Goal: Information Seeking & Learning: Learn about a topic

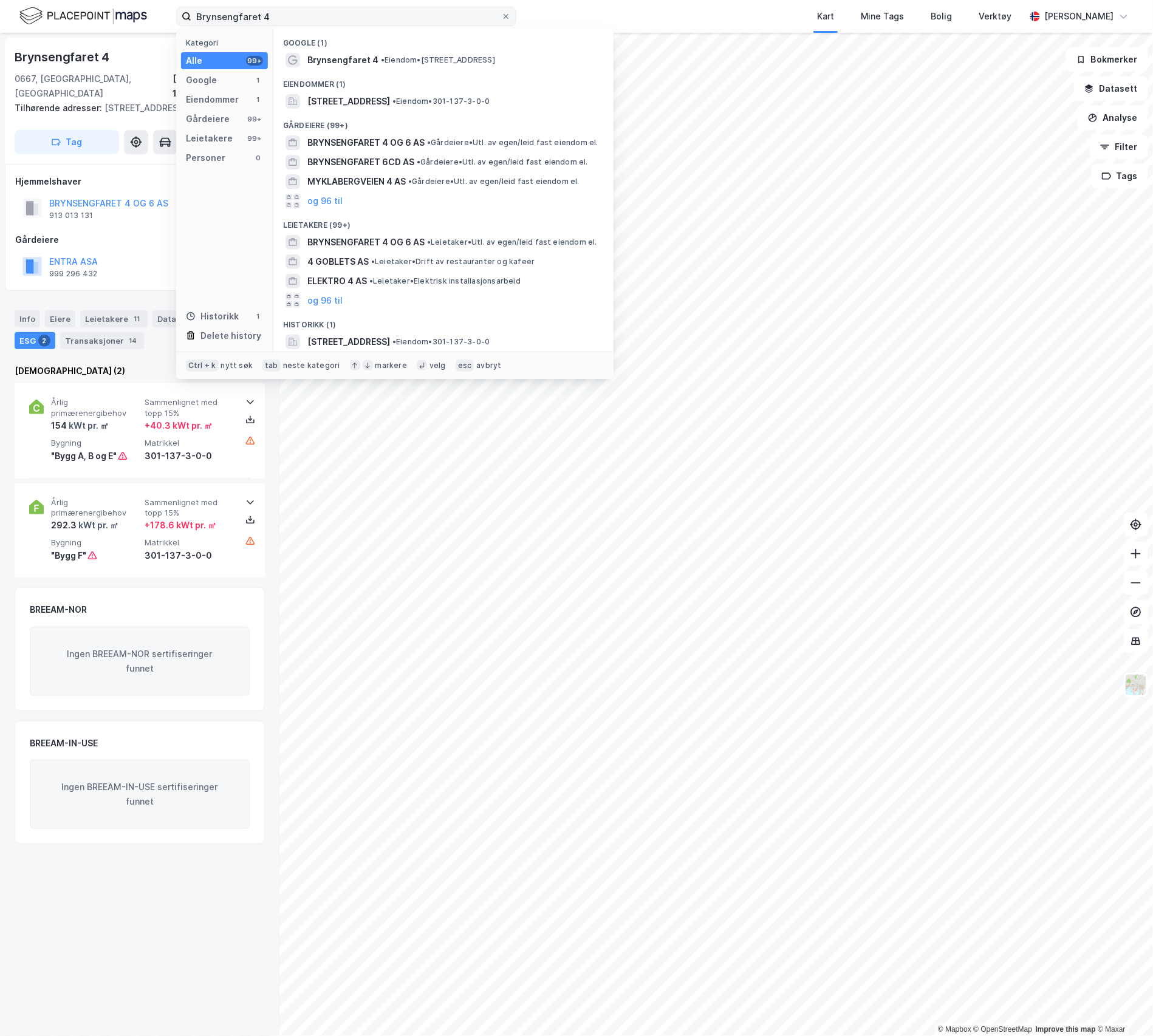
click at [176, 15] on label "Brynsengfaret 4" at bounding box center [345, 17] width 340 height 20
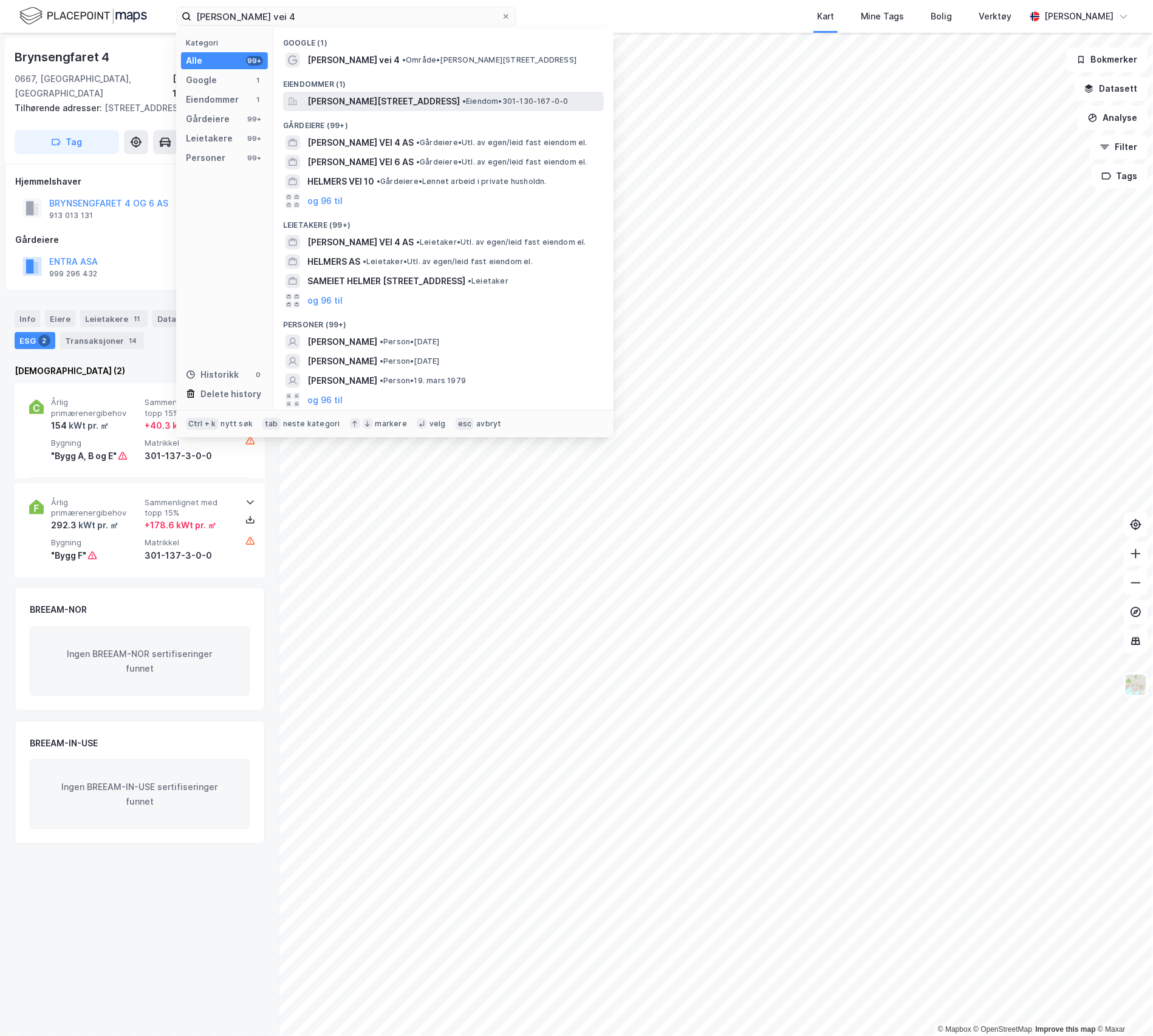
click at [384, 94] on span "[PERSON_NAME][STREET_ADDRESS]" at bounding box center [383, 101] width 152 height 15
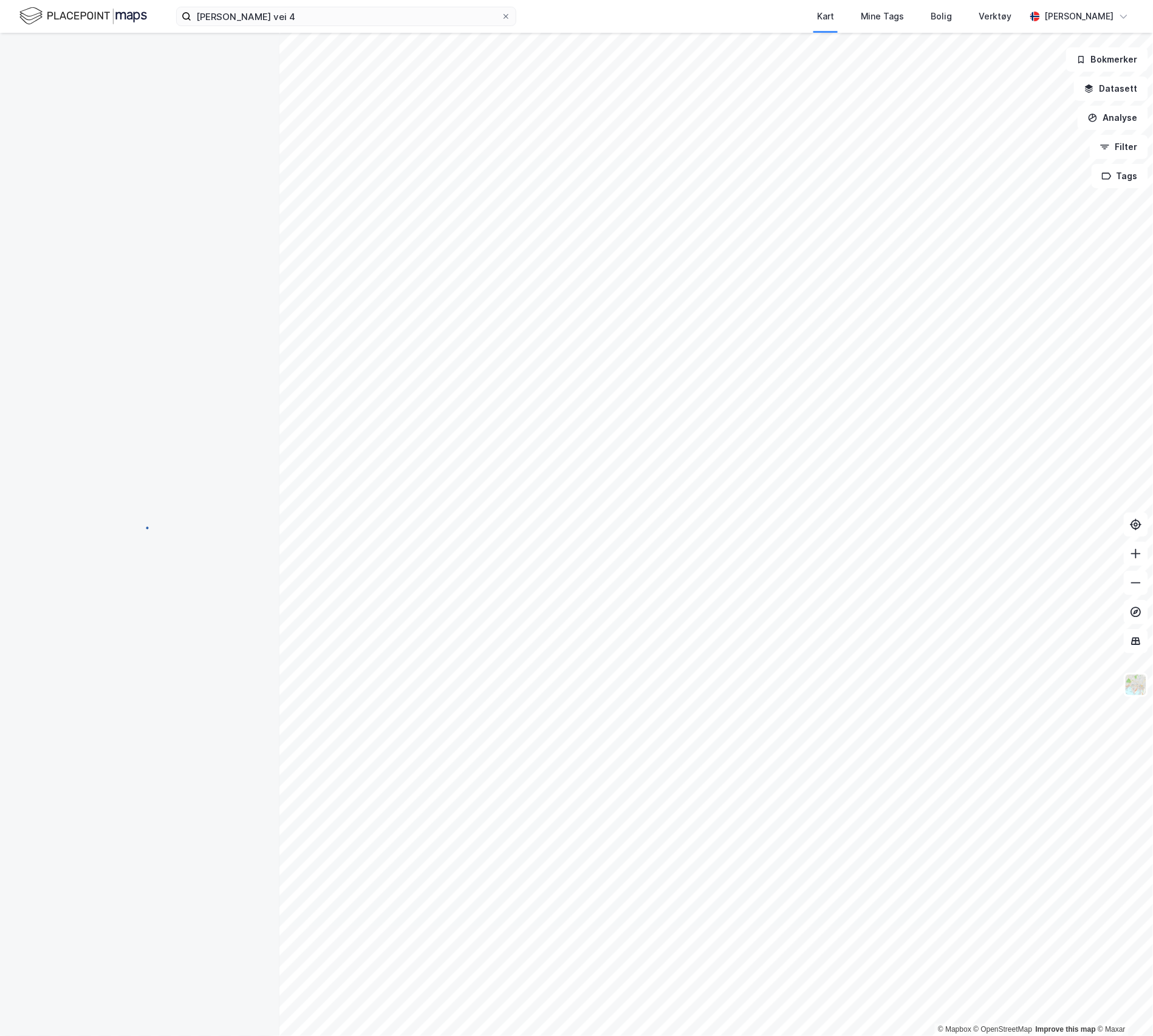
scroll to position [11, 0]
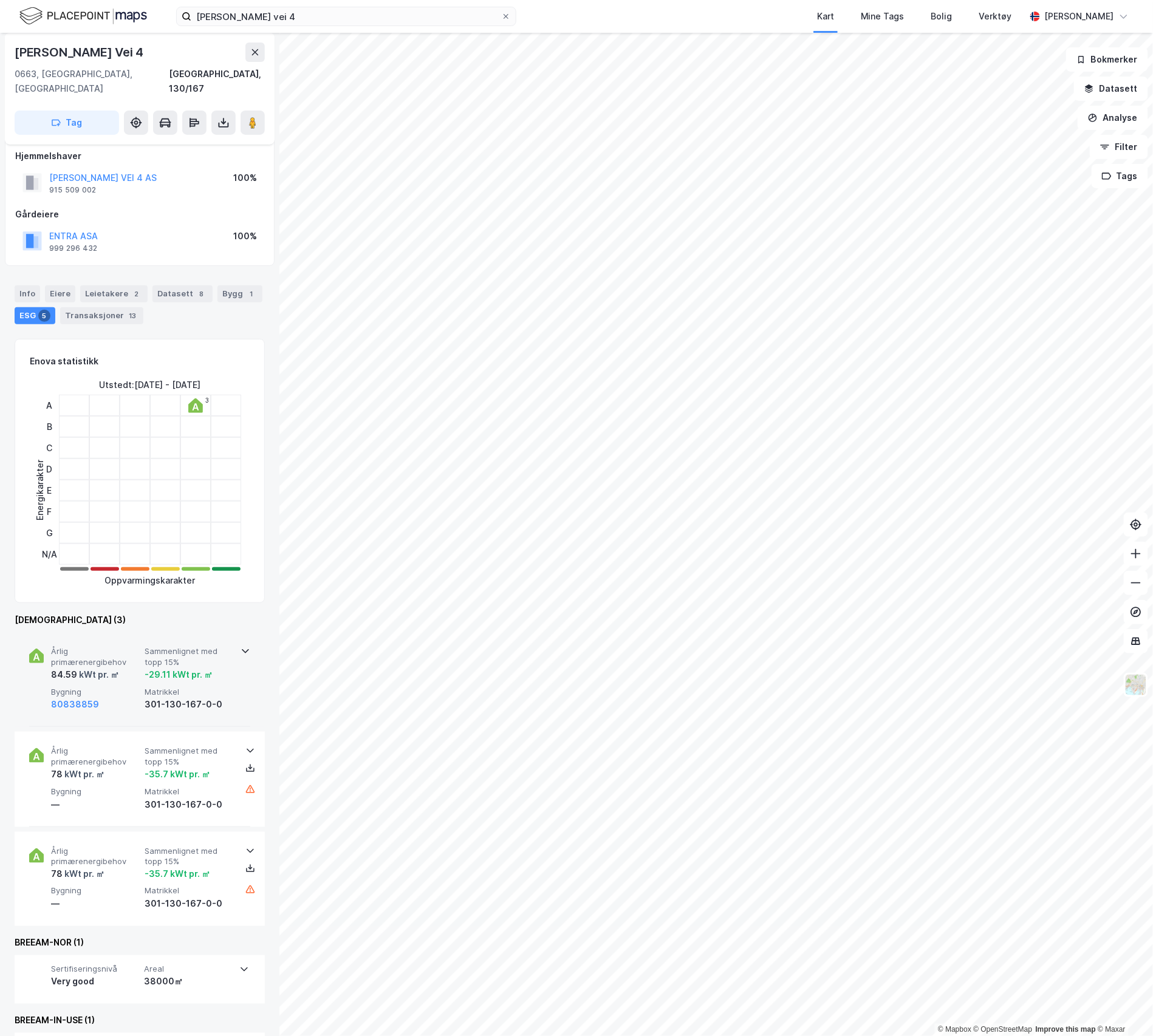
click at [105, 667] on div "kWt pr. ㎡" at bounding box center [98, 674] width 42 height 15
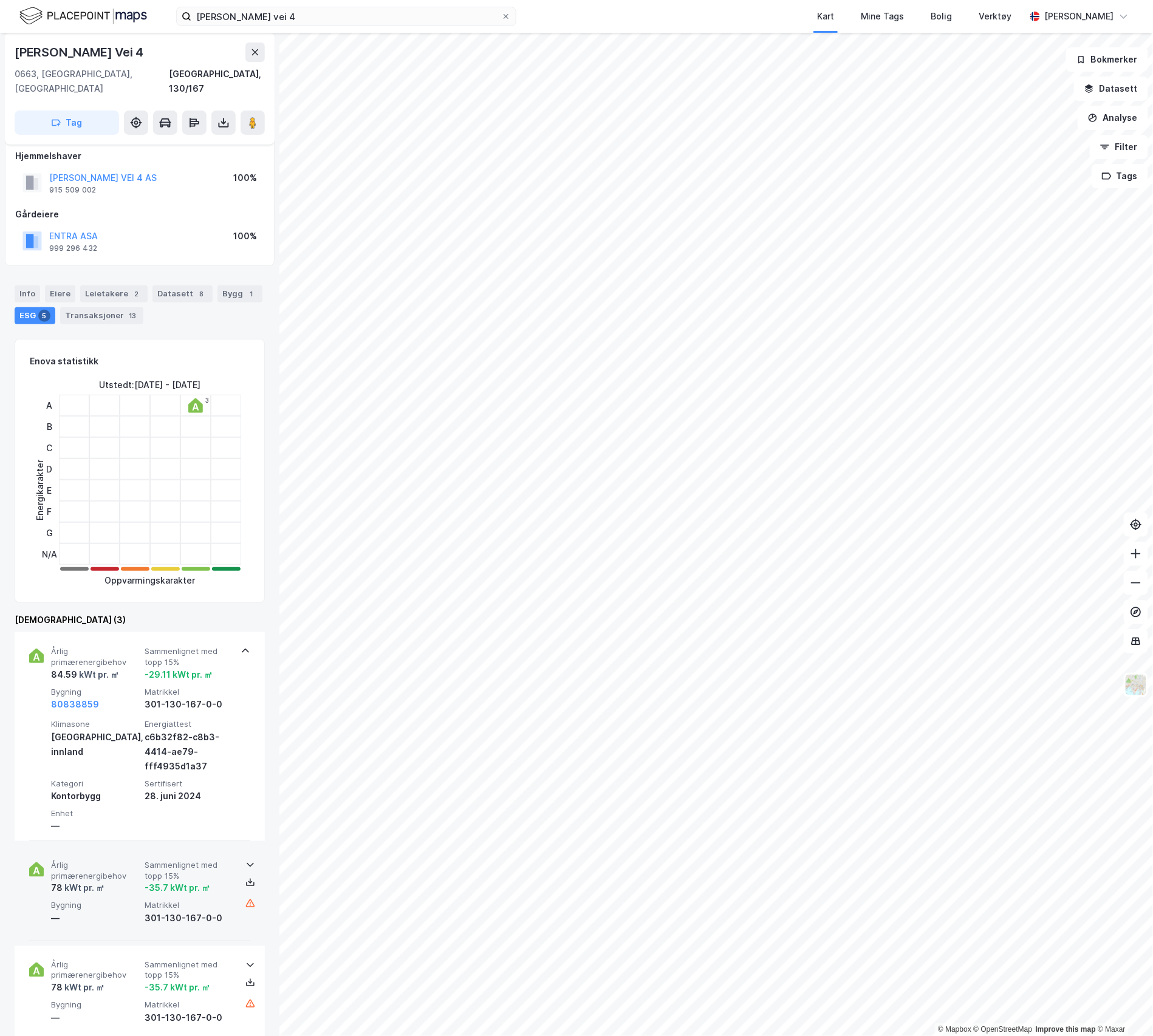
scroll to position [170, 0]
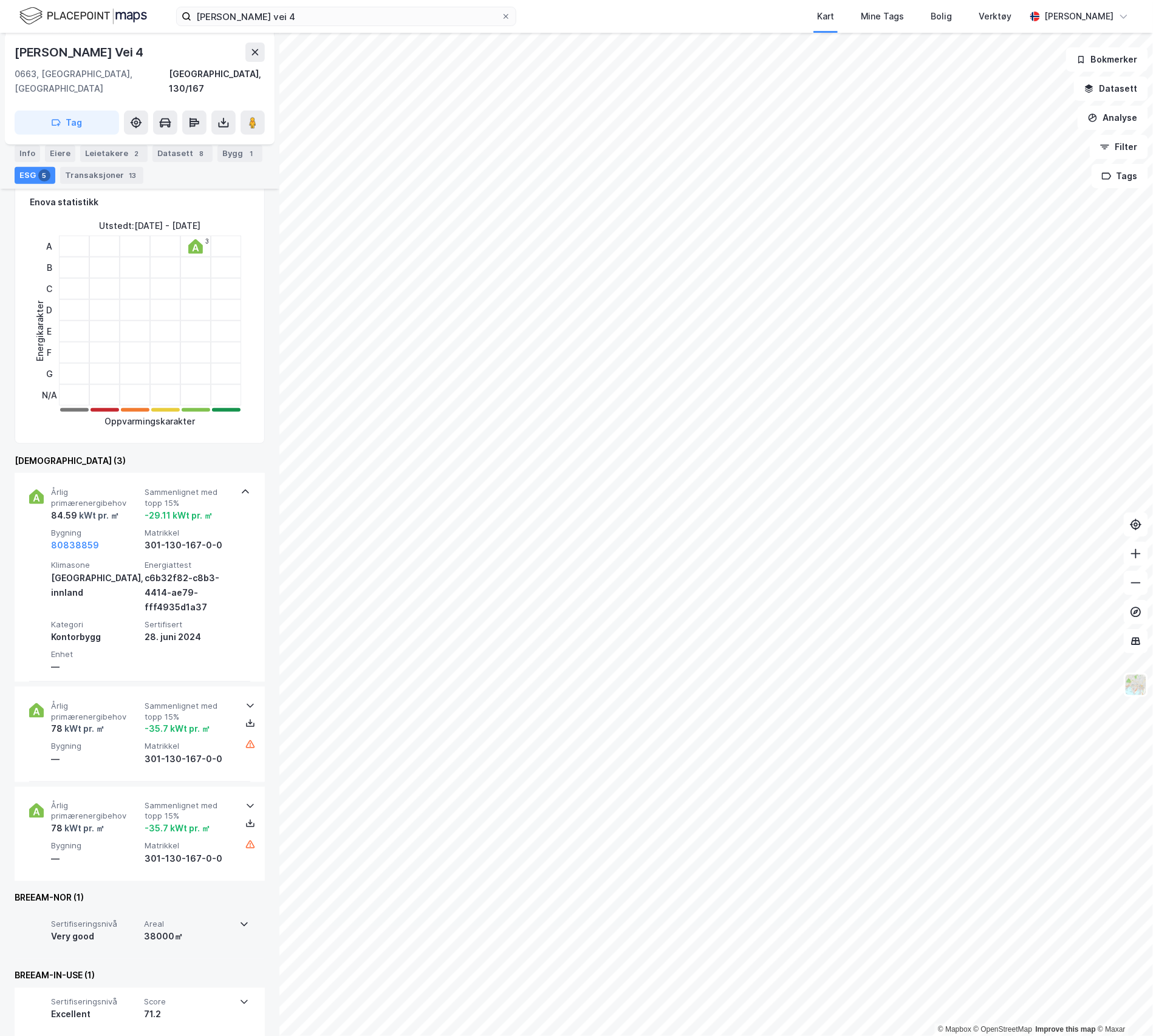
click at [224, 929] on div "38000㎡" at bounding box center [188, 936] width 88 height 15
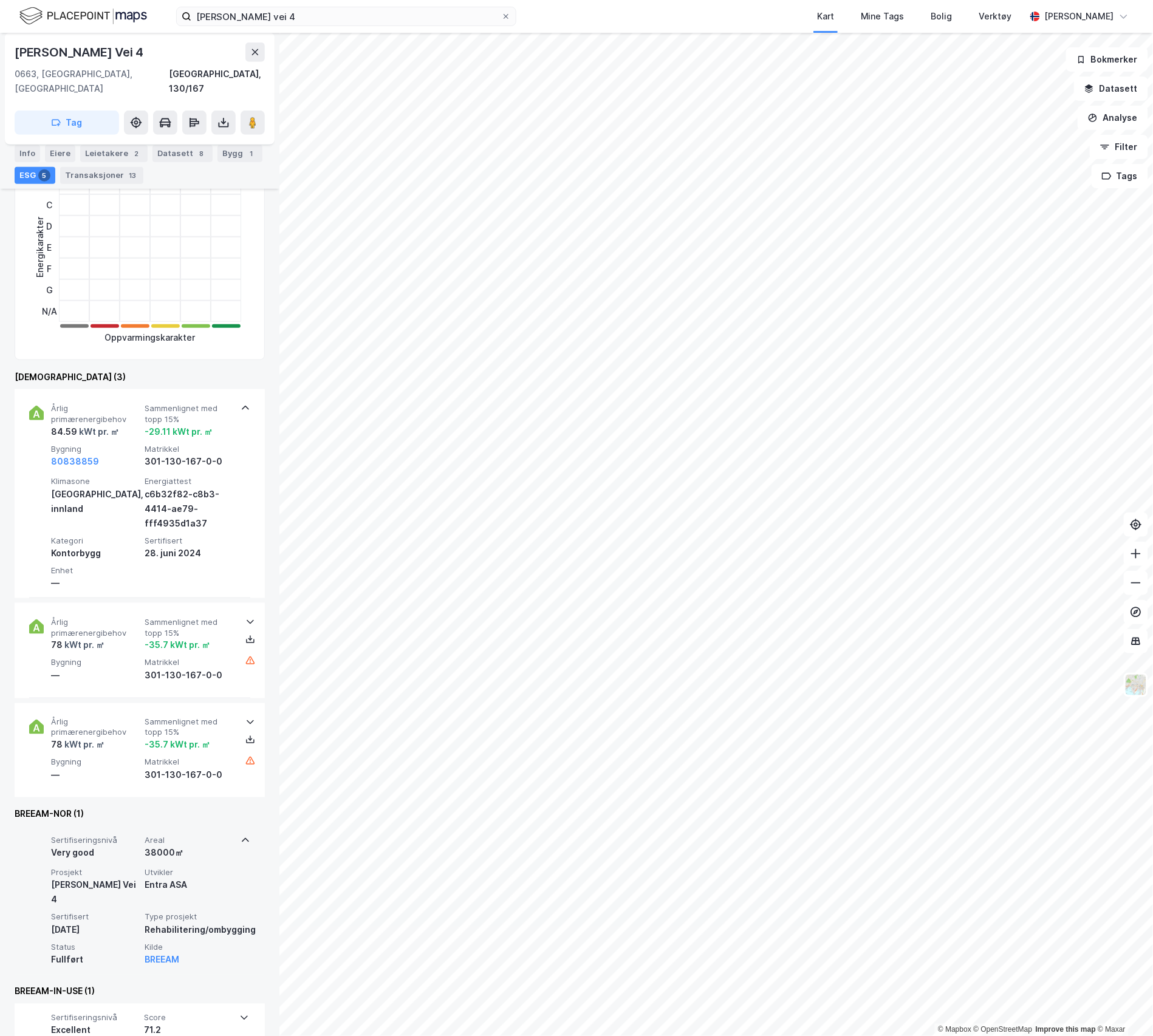
scroll to position [255, 0]
click at [223, 850] on div "Sertifiseringsnivå Very good Areal 38000㎡ Prosjekt [PERSON_NAME] Vei 4 Utvikler…" at bounding box center [140, 899] width 221 height 148
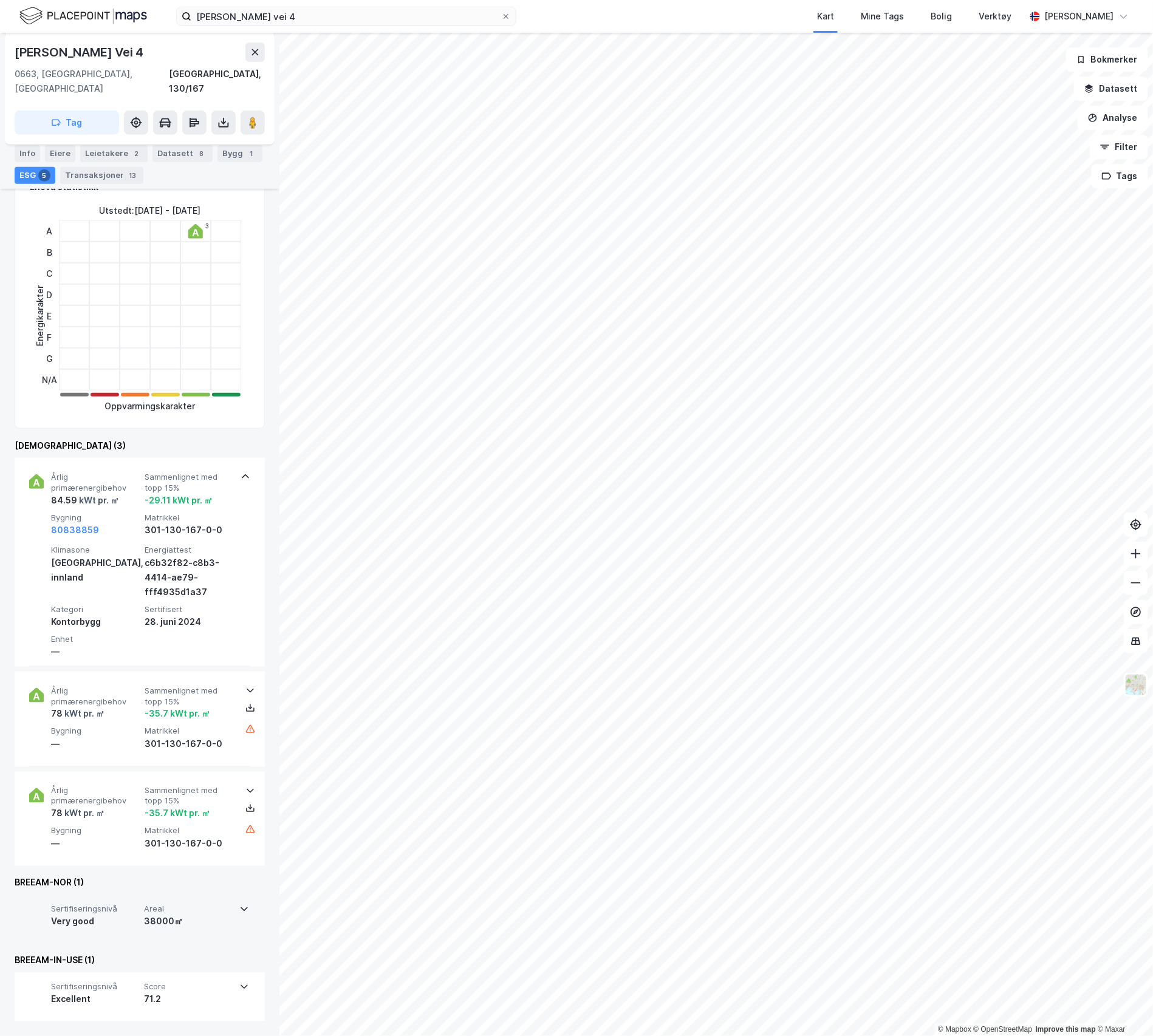
scroll to position [170, 0]
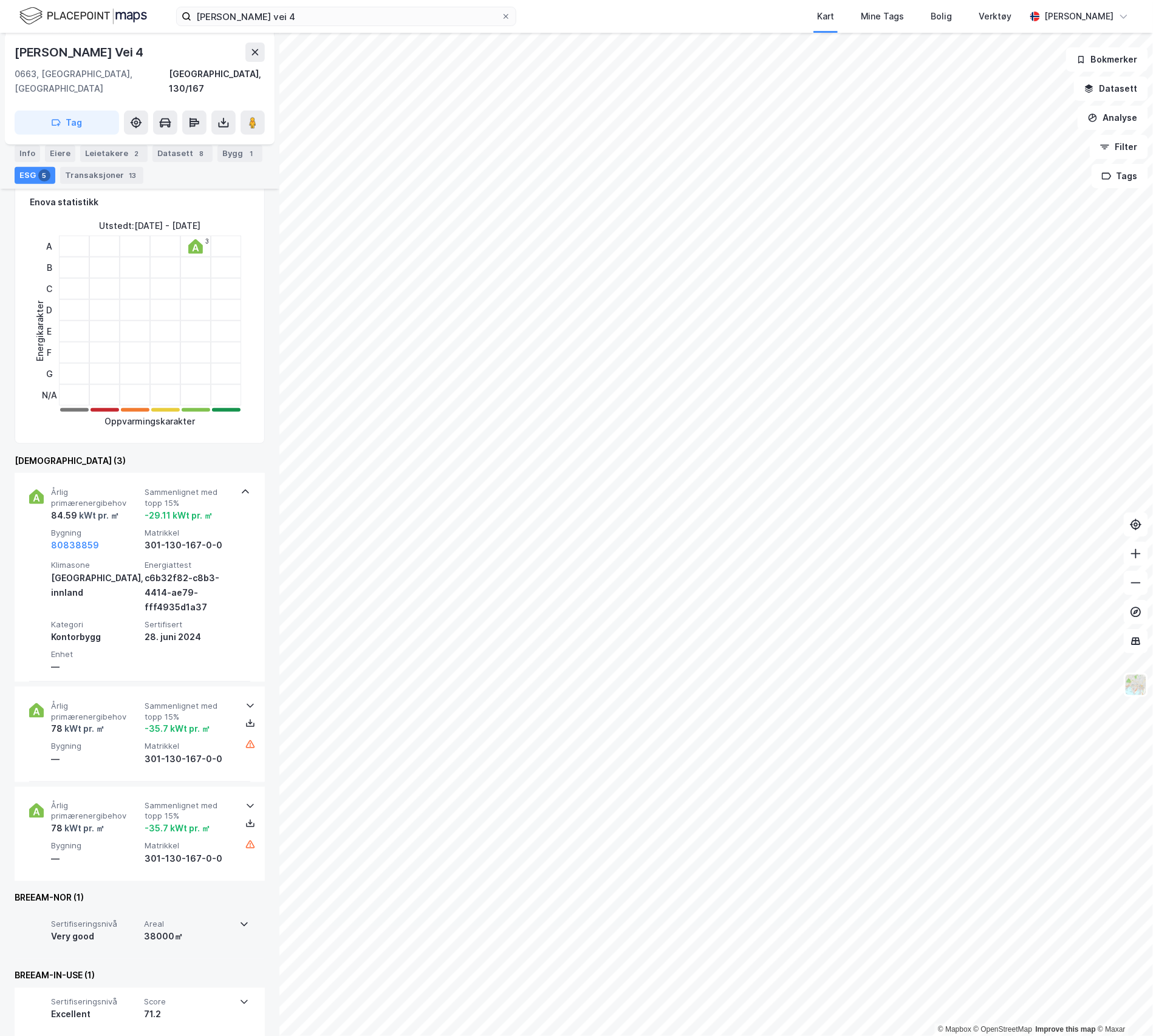
click at [235, 911] on div "Sertifiseringsnivå Very good Areal 38000㎡" at bounding box center [139, 934] width 220 height 49
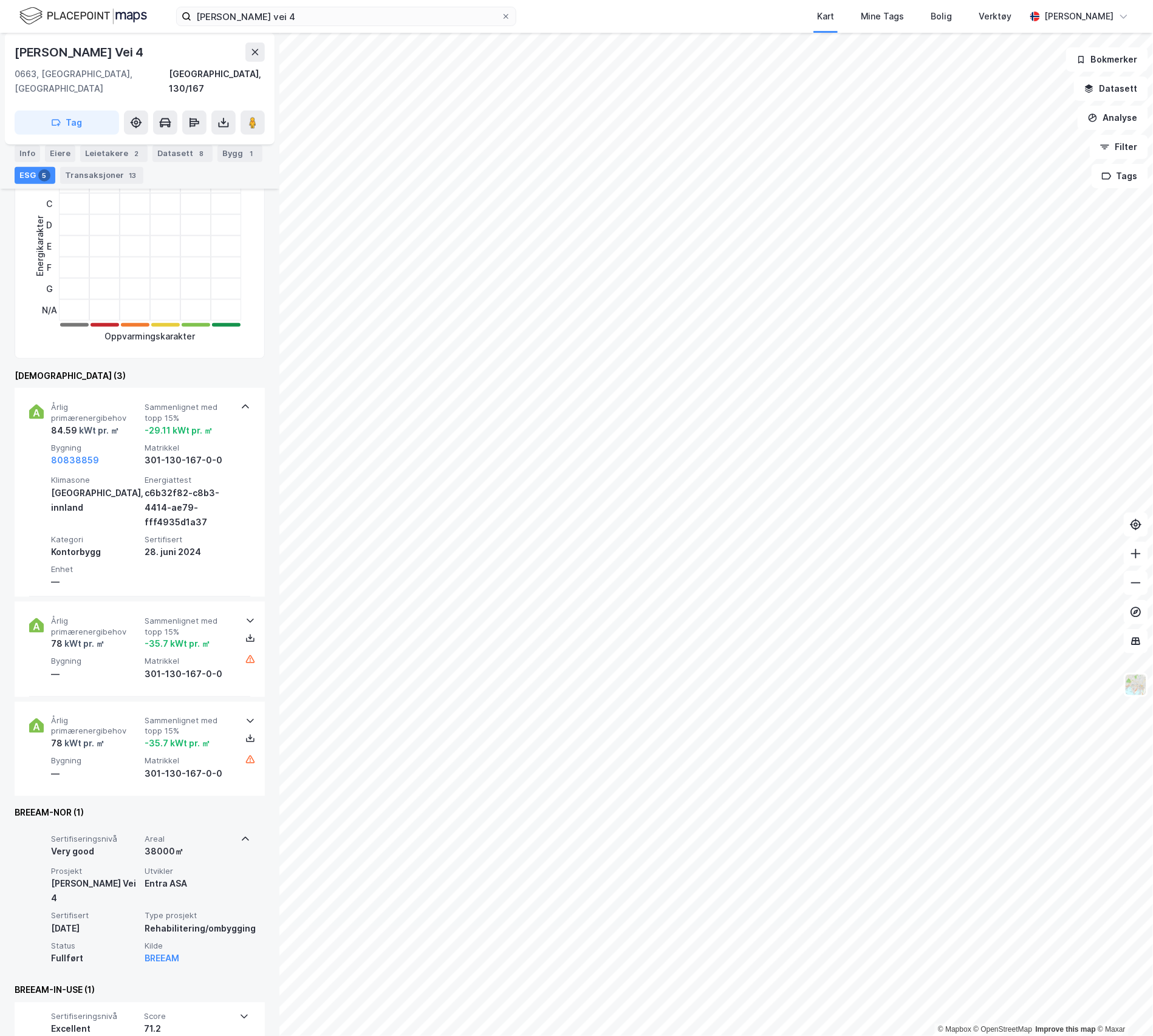
click at [235, 911] on div "Sertifiseringsnivå Very good Areal 38000㎡ Prosjekt [PERSON_NAME] Vei 4 Utvikler…" at bounding box center [140, 899] width 221 height 148
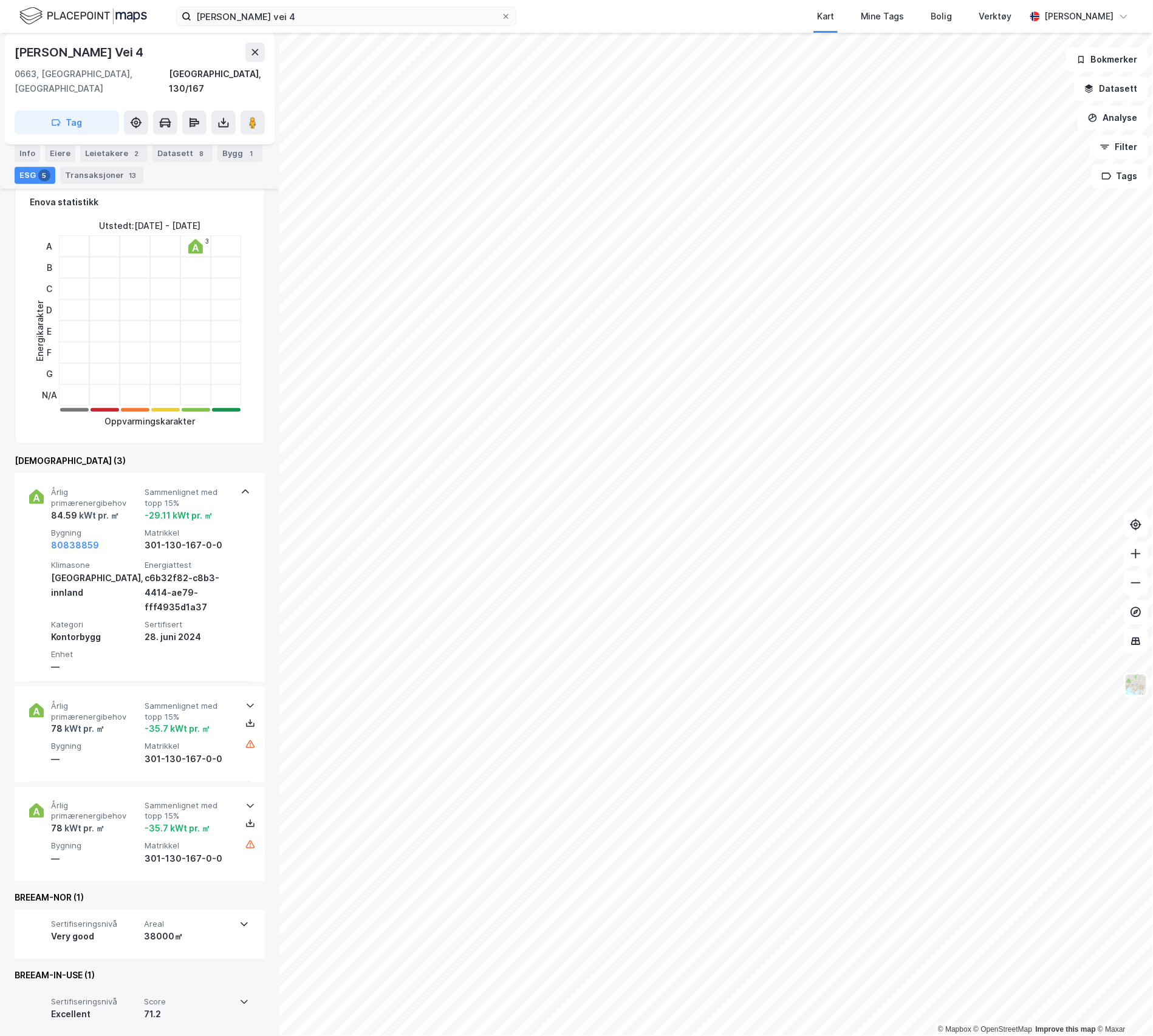
click at [142, 997] on div "Sertifiseringsnivå Excellent Score 71.2" at bounding box center [141, 1009] width 181 height 25
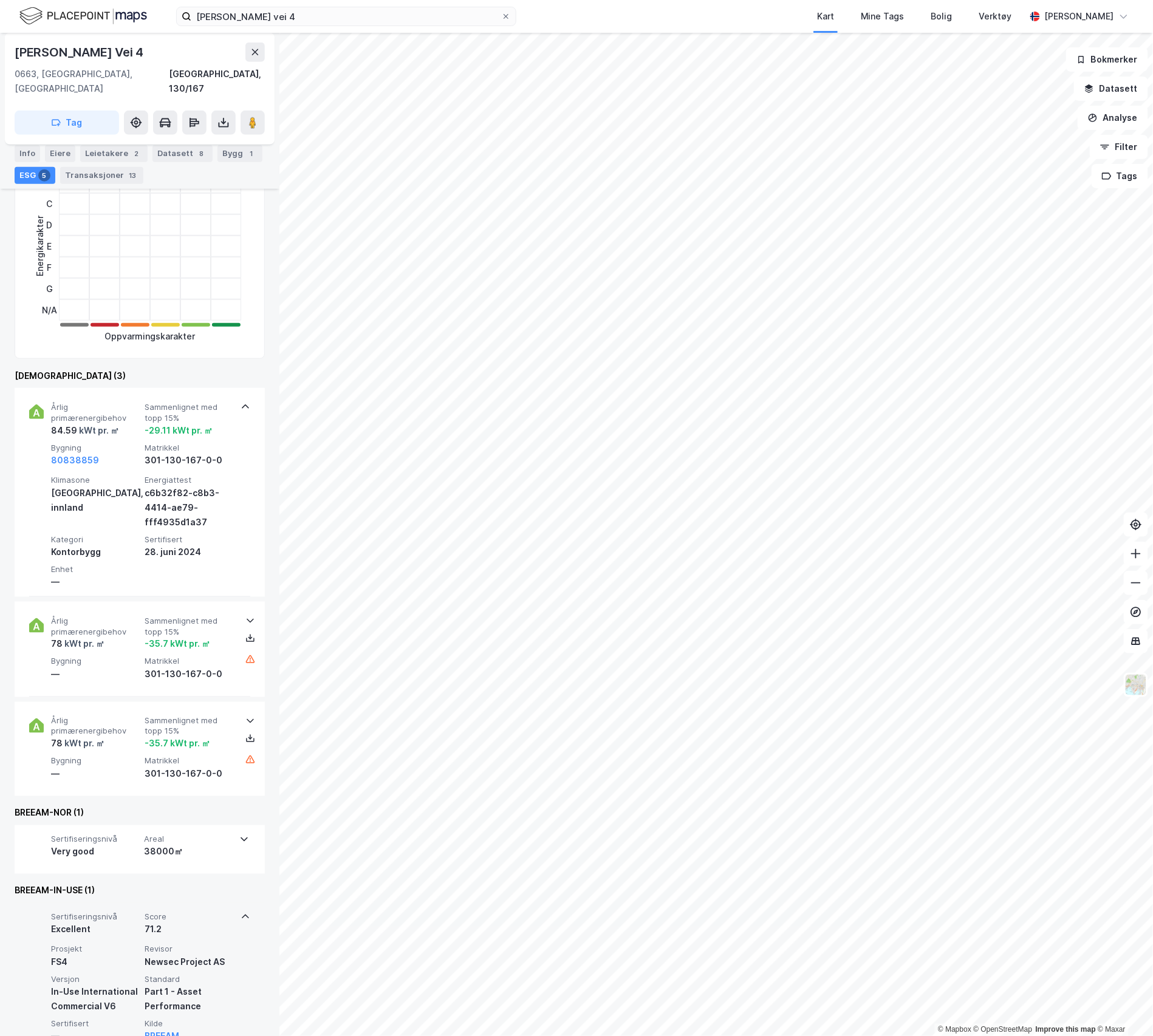
click at [118, 922] on div "Excellent" at bounding box center [95, 929] width 89 height 15
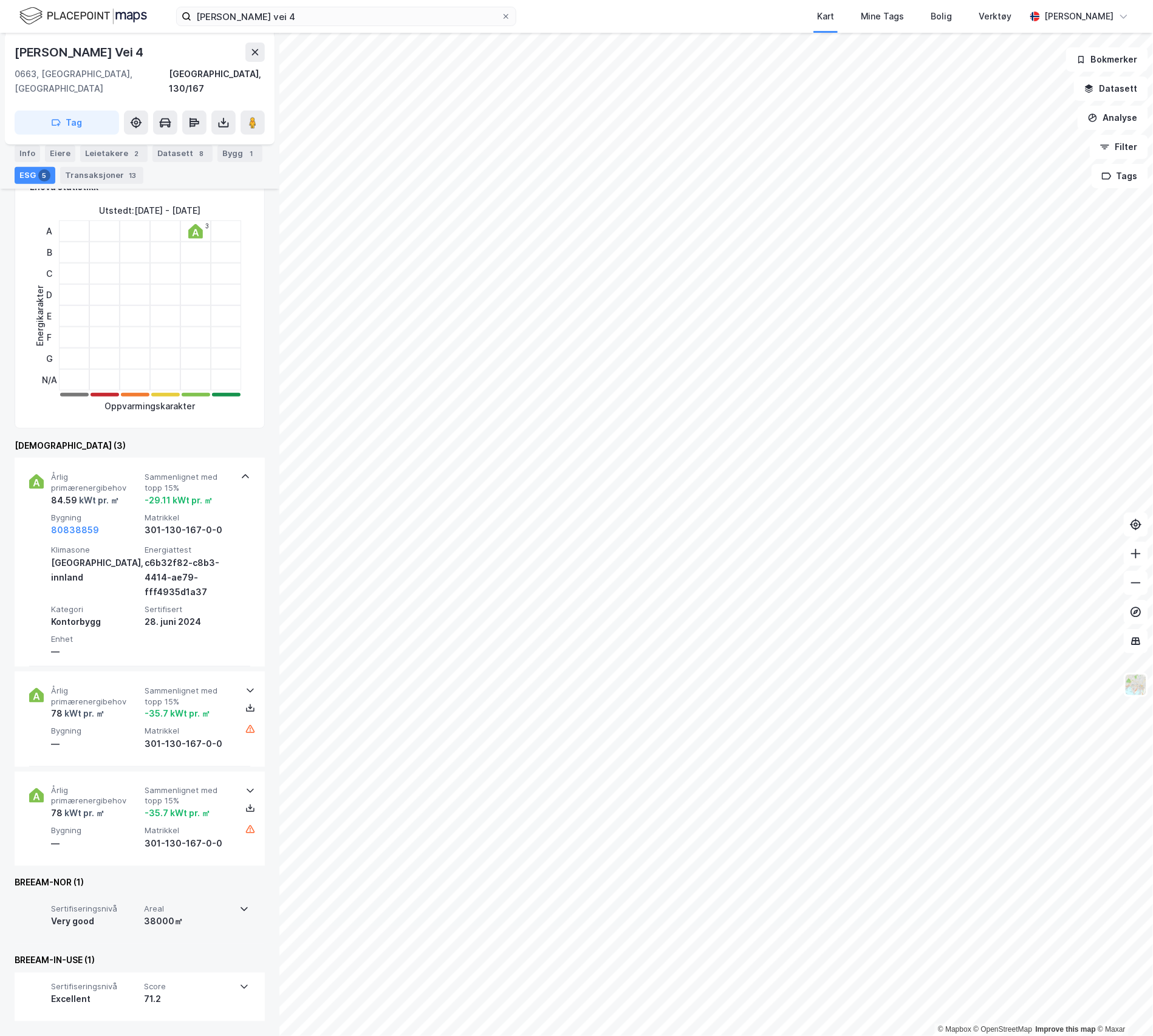
scroll to position [170, 0]
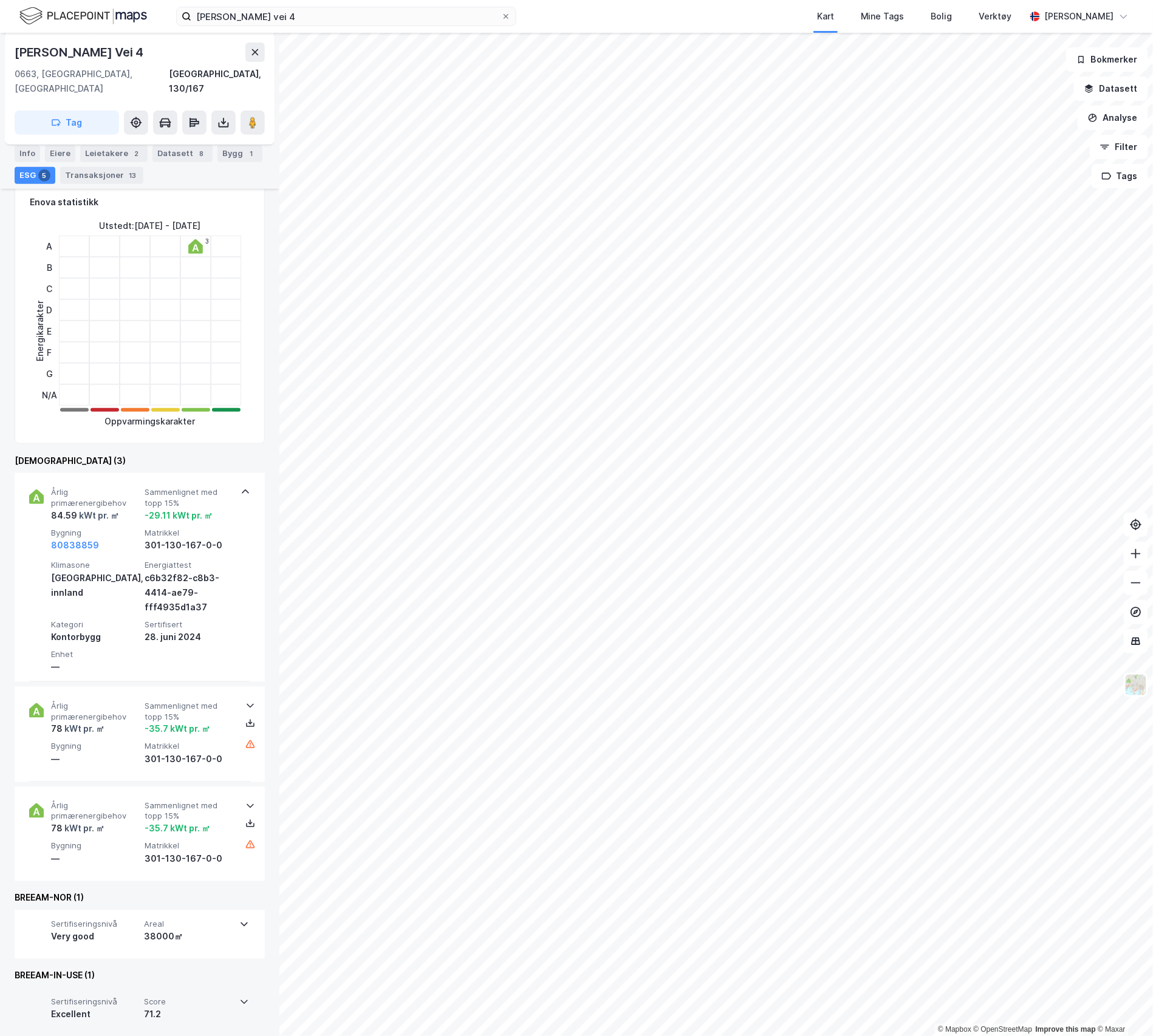
click at [131, 988] on div "Sertifiseringsnivå Excellent Score 71.2" at bounding box center [139, 1012] width 220 height 49
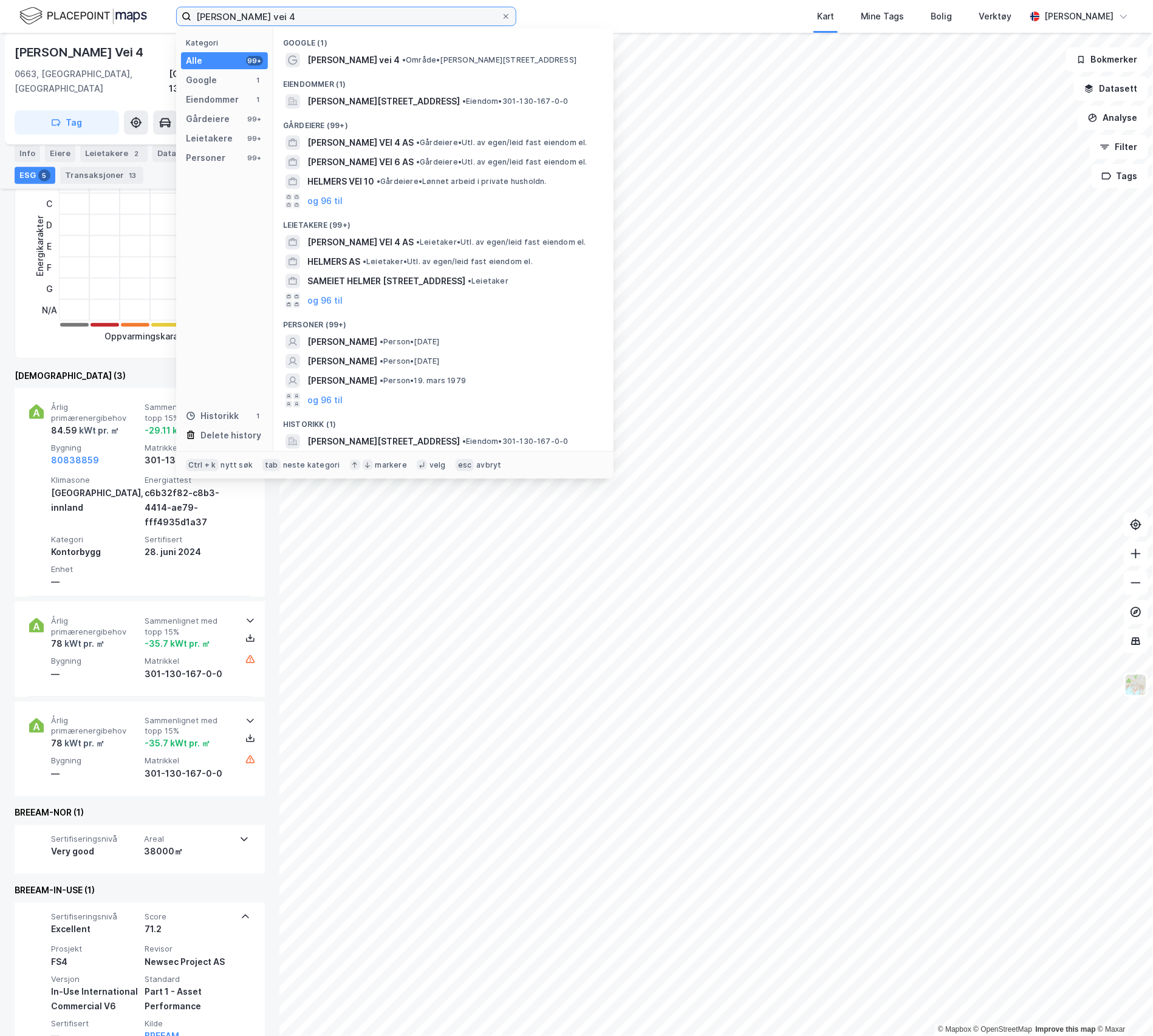
drag, startPoint x: 297, startPoint y: 17, endPoint x: 124, endPoint y: 20, distance: 173.0
click at [124, 20] on div "[PERSON_NAME] vei 4 Kategori Alle 99+ Google 1 Eiendommer 1 Gårdeiere 99+ Leiet…" at bounding box center [576, 16] width 1153 height 33
paste input "yrstikkalléen 1"
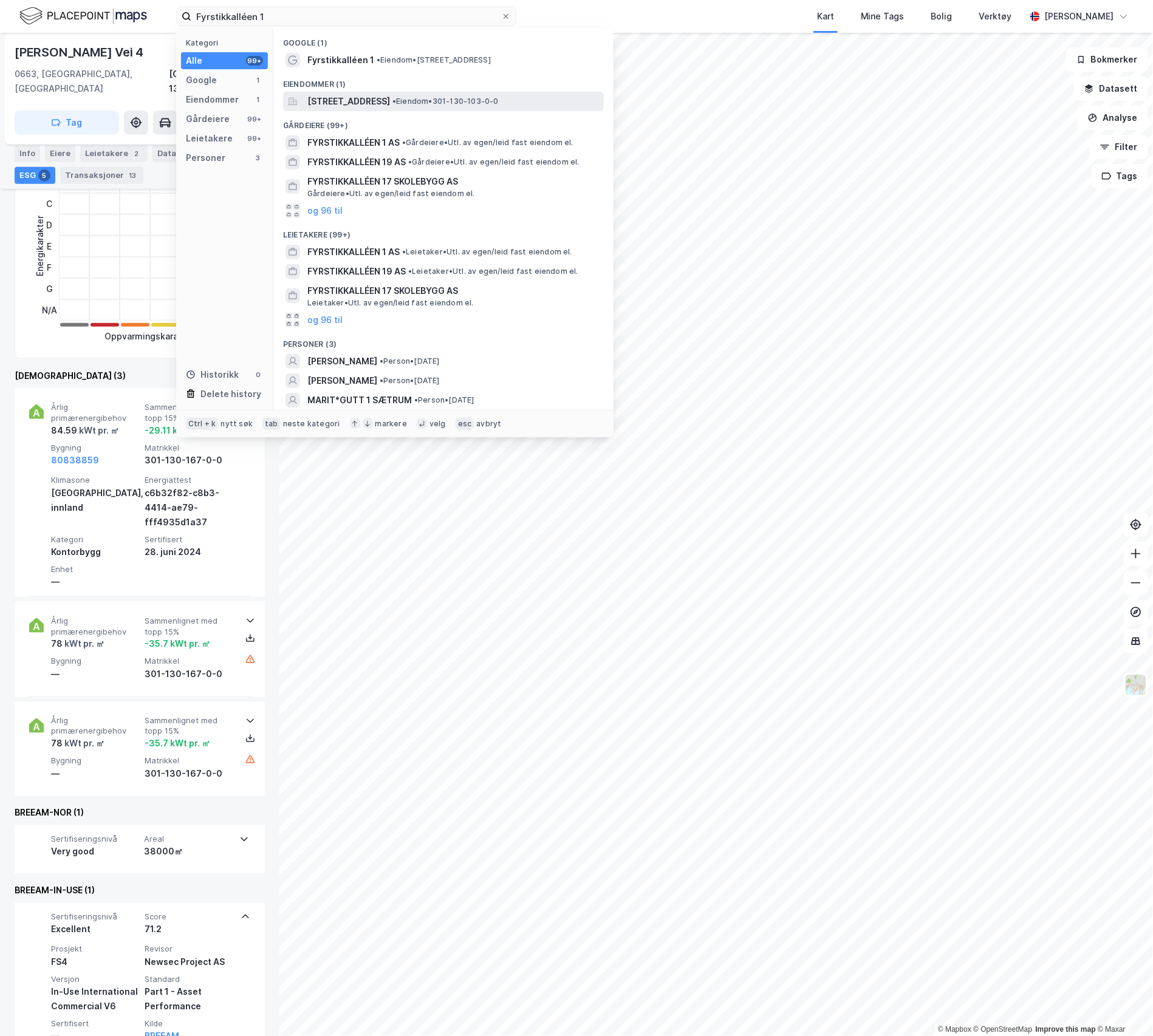
click at [368, 94] on span "[STREET_ADDRESS]" at bounding box center [348, 101] width 82 height 15
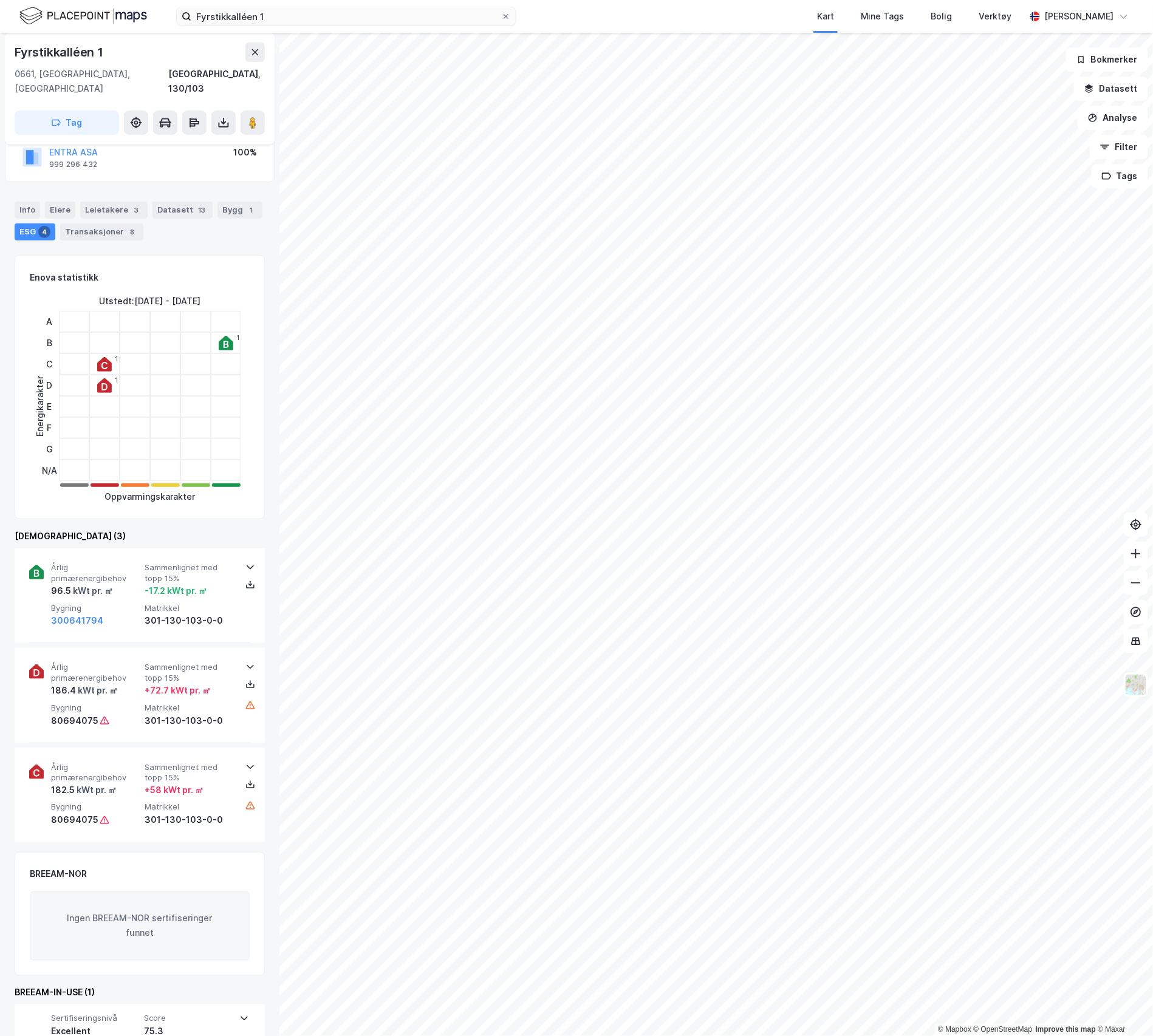
scroll to position [112, 0]
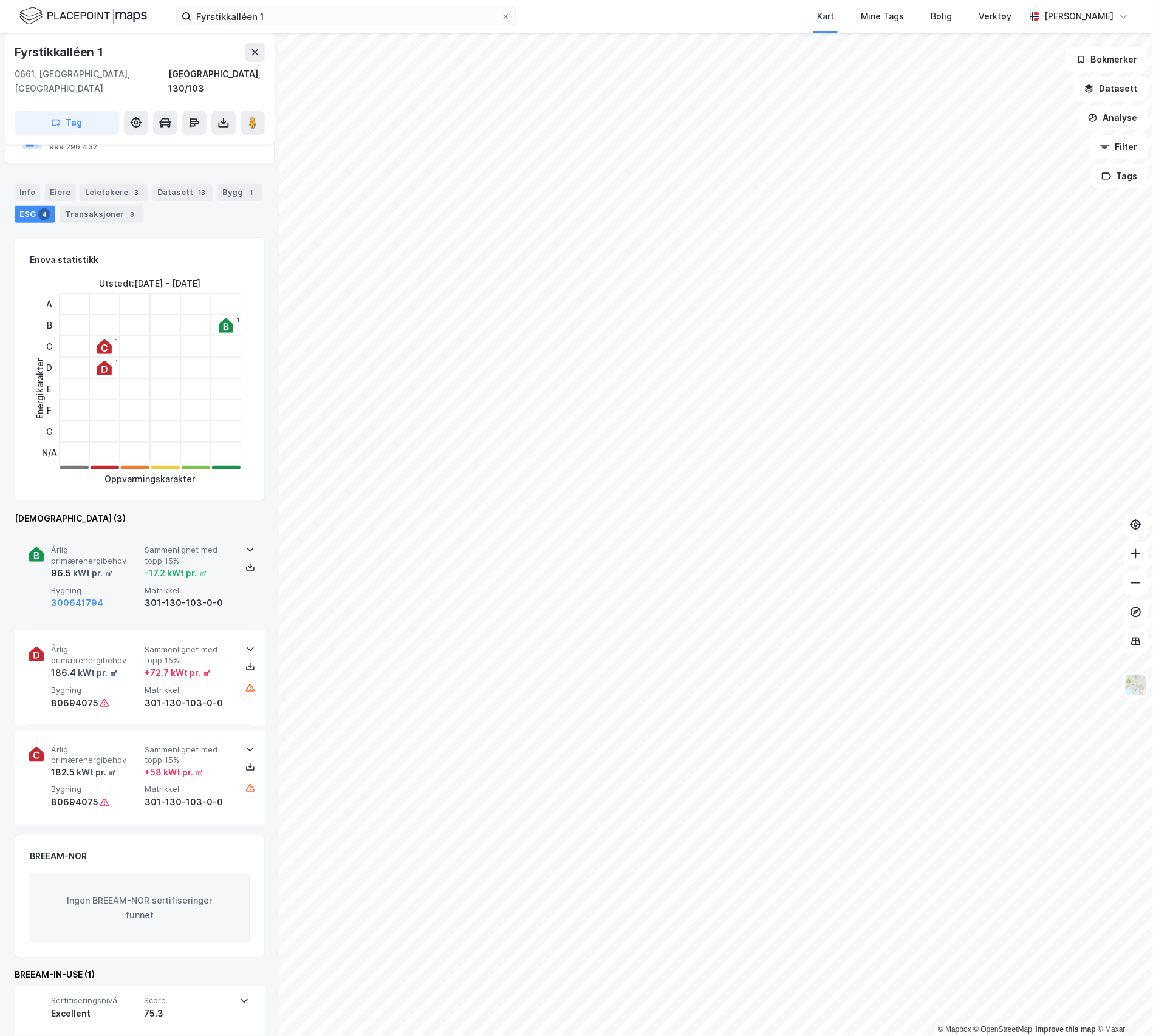
click at [88, 585] on span "Bygning" at bounding box center [95, 590] width 89 height 10
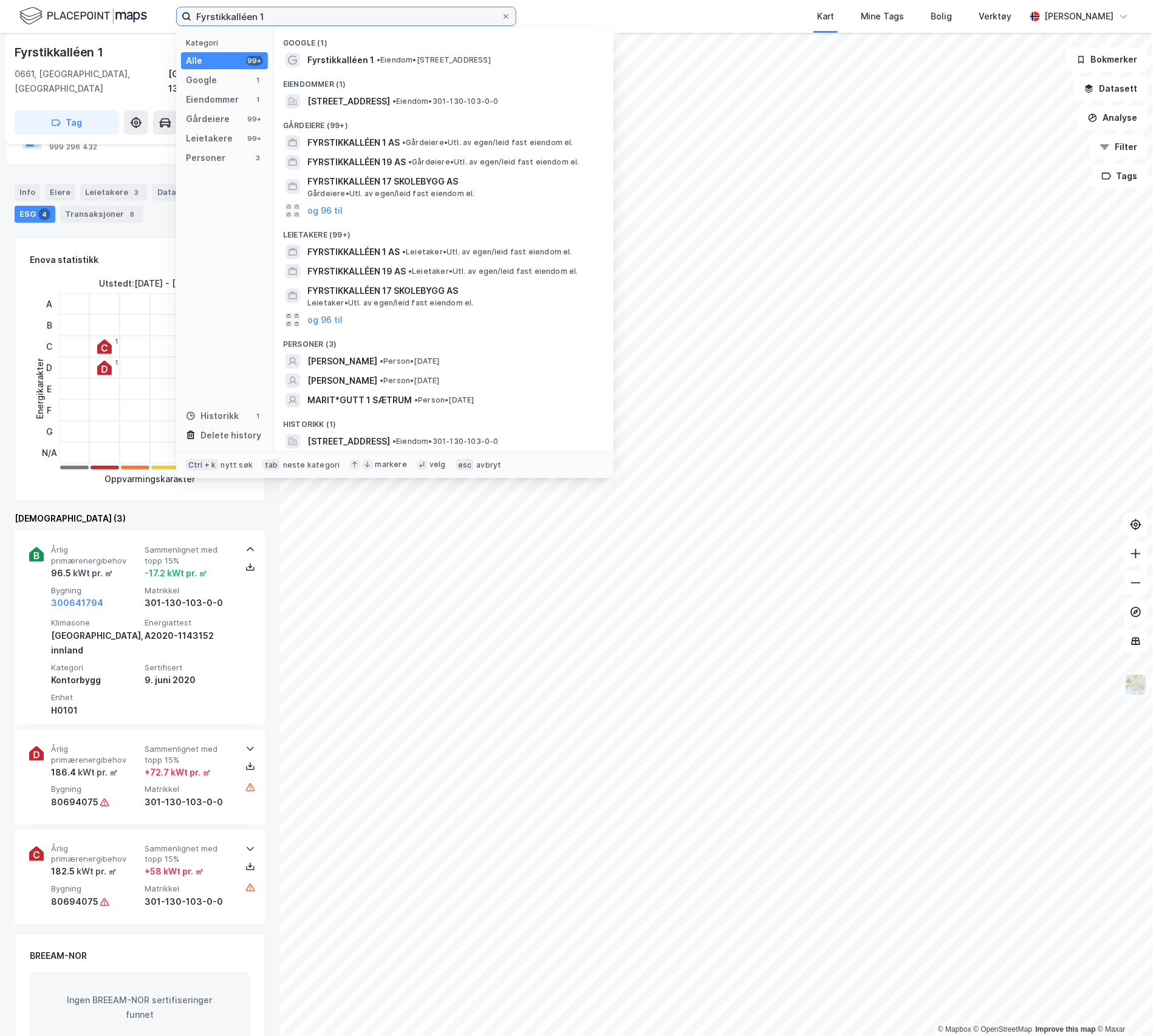
drag, startPoint x: 277, startPoint y: 18, endPoint x: 133, endPoint y: 11, distance: 144.2
click at [133, 11] on div "Fyrstikkalléen 1 Kategori Alle 99+ Google 1 Eiendommer 1 Gårdeiere 99+ Leietake…" at bounding box center [576, 16] width 1153 height 33
paste input "[PERSON_NAME][STREET_ADDRESS]"
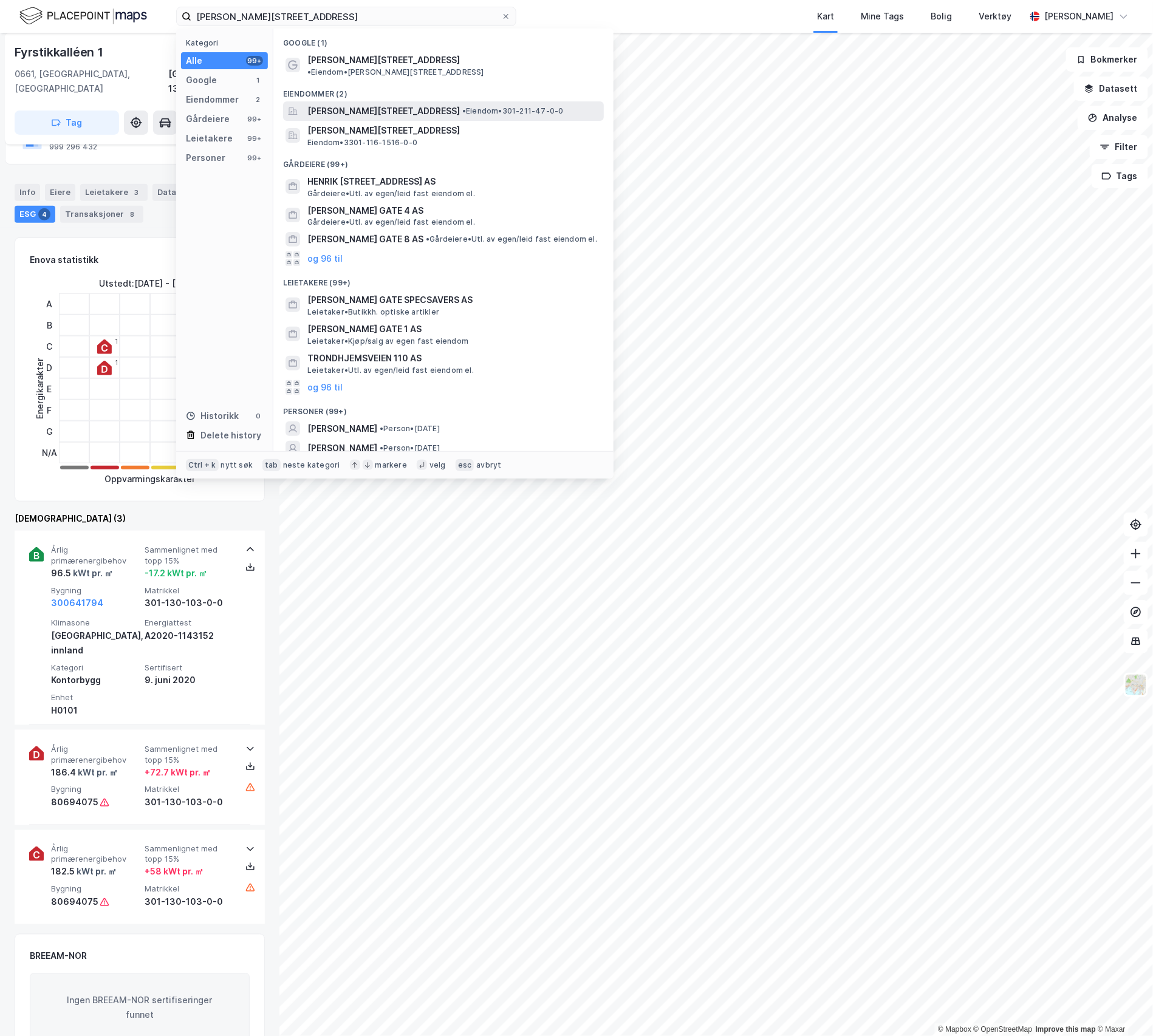
click at [346, 110] on div "[PERSON_NAME][STREET_ADDRESS] • Eiendom • 301-211-47-0-0" at bounding box center [443, 111] width 320 height 20
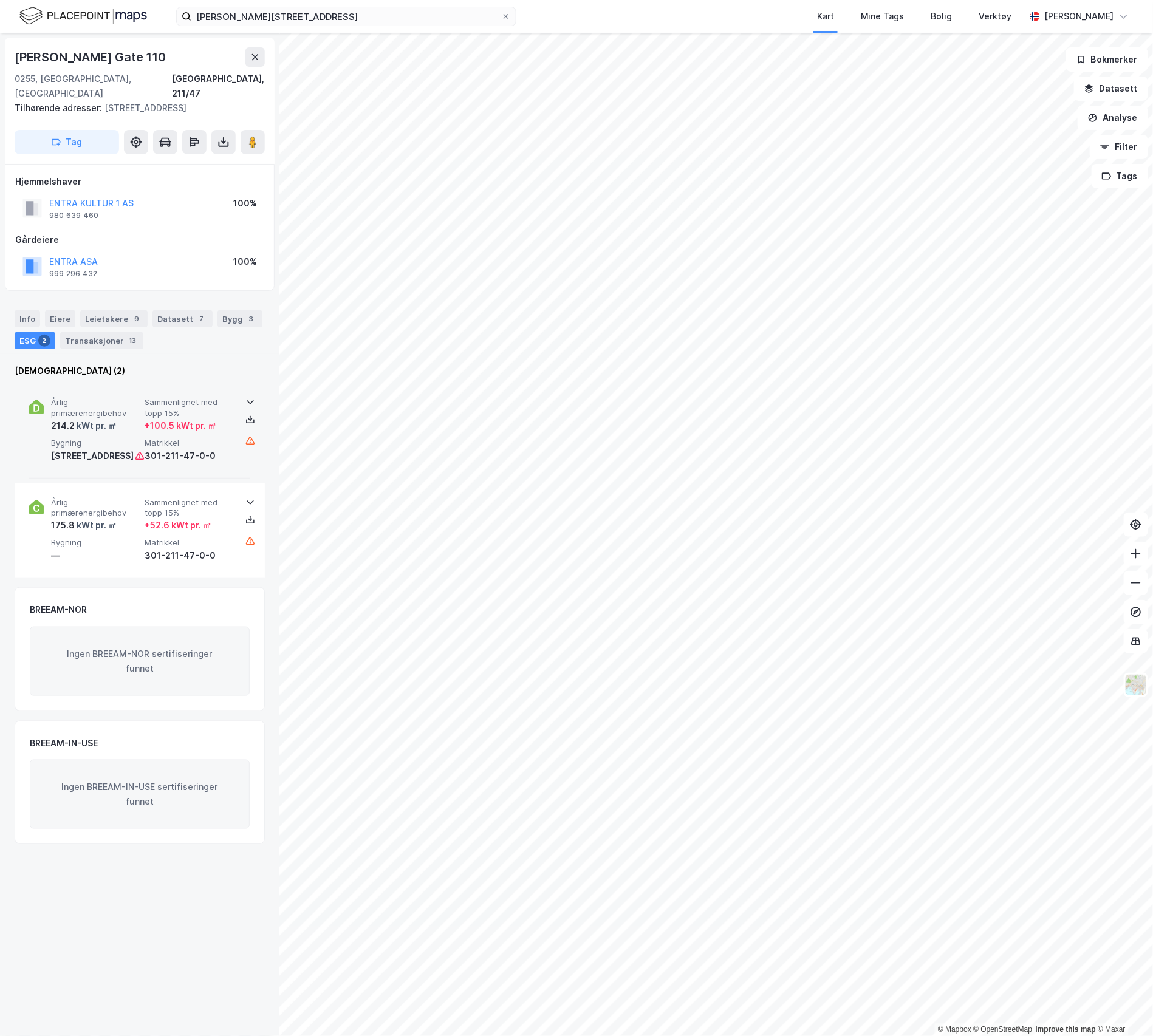
click at [112, 423] on div "kWt pr. ㎡" at bounding box center [96, 426] width 42 height 15
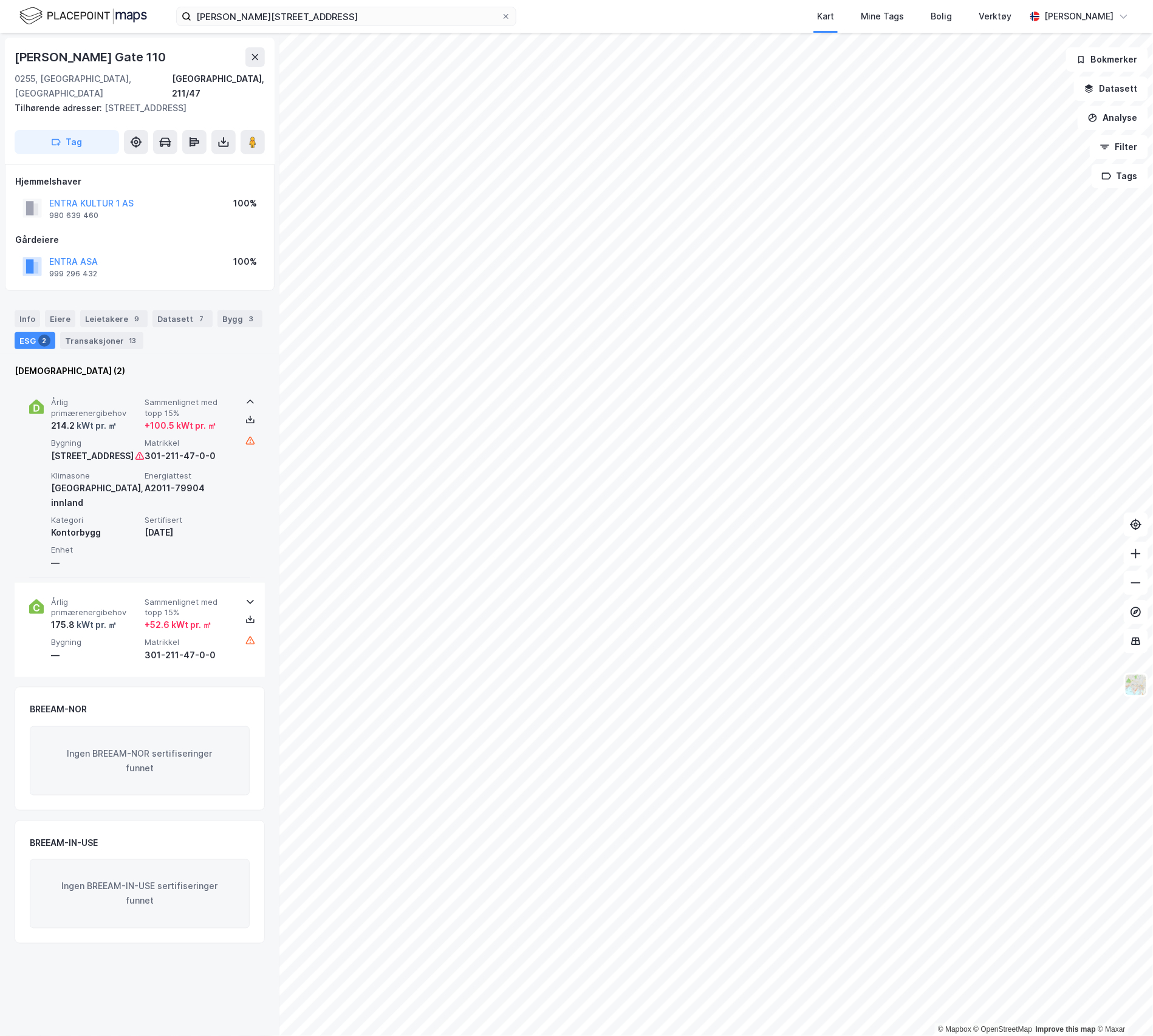
click at [112, 423] on div "kWt pr. ㎡" at bounding box center [96, 426] width 42 height 15
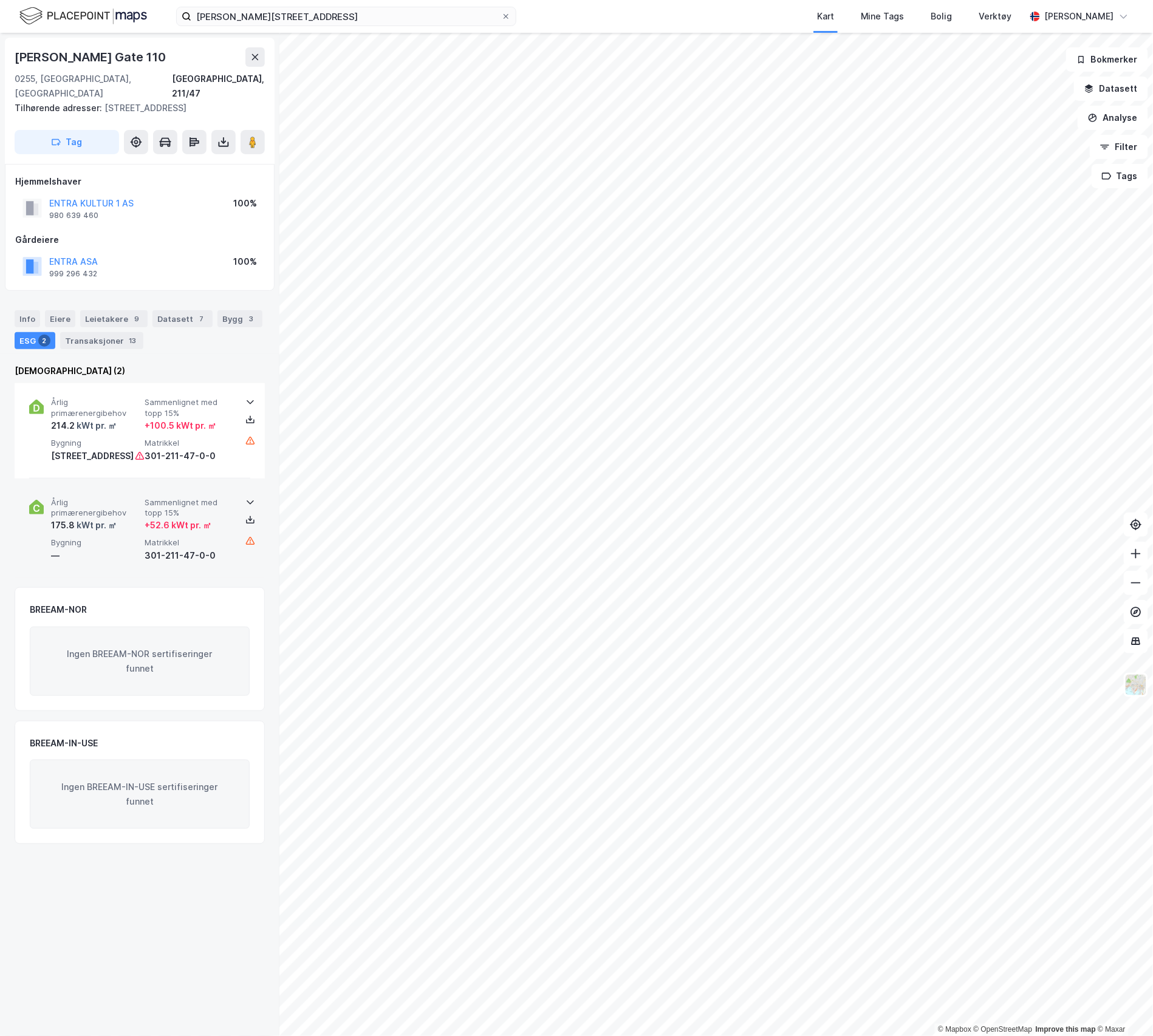
click at [130, 509] on div "Årlig primærenergibehov 175.8 kWt pr. ㎡ Sammenlignet med topp 15% + 52.6 kWt pr…" at bounding box center [140, 530] width 221 height 94
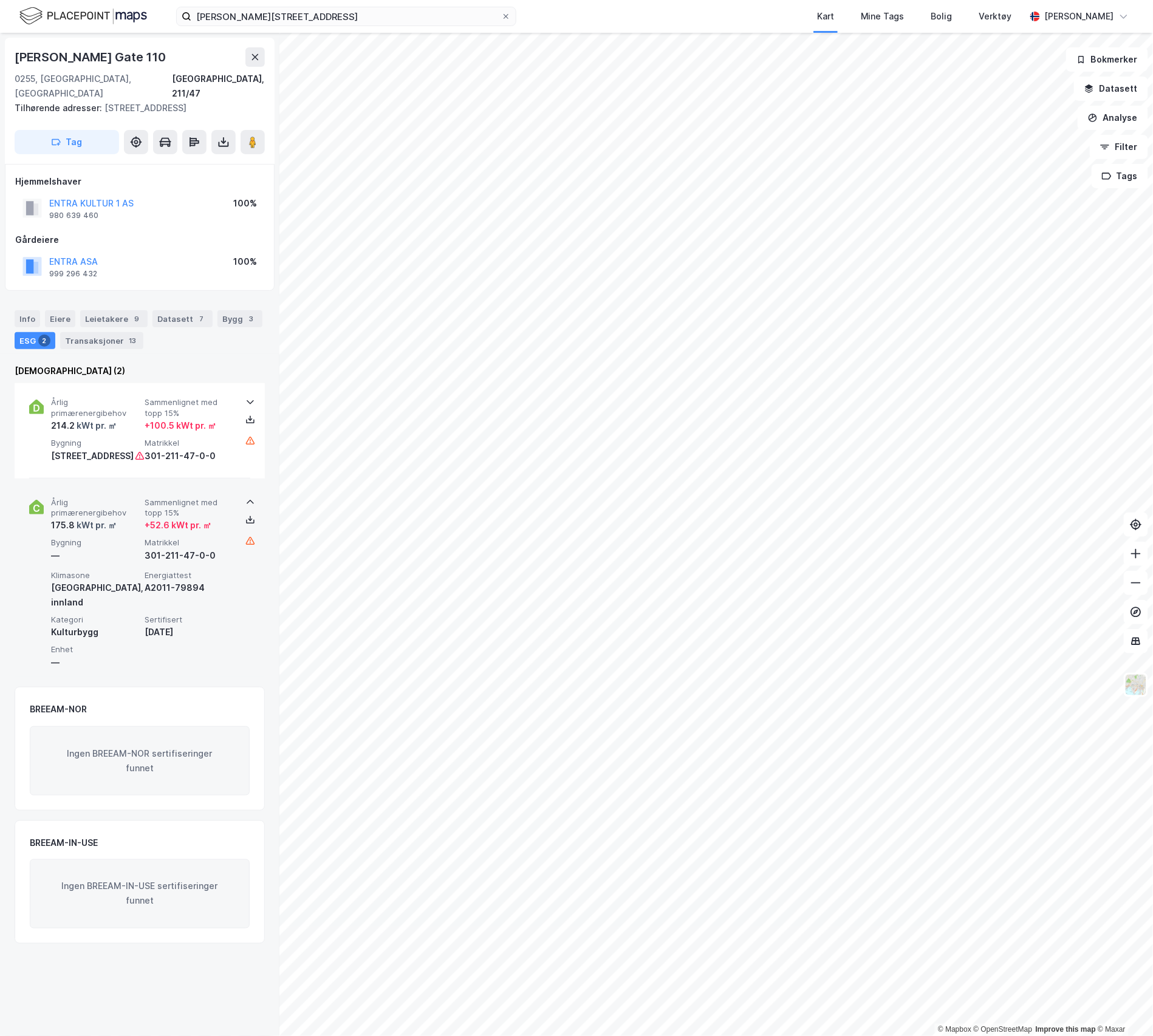
click at [127, 517] on span "Årlig primærenergibehov" at bounding box center [95, 508] width 89 height 21
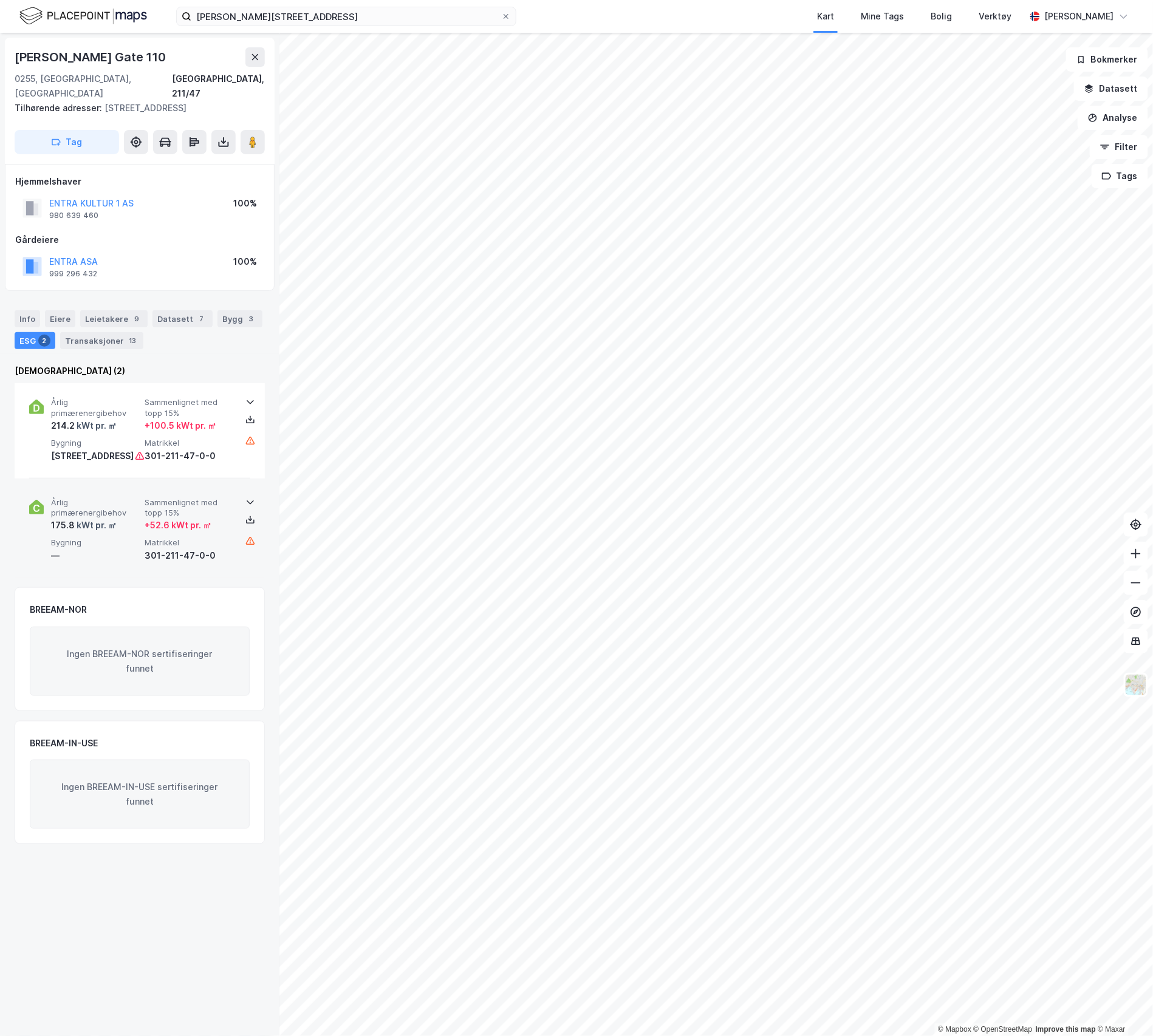
click at [127, 517] on span "Årlig primærenergibehov" at bounding box center [95, 508] width 89 height 21
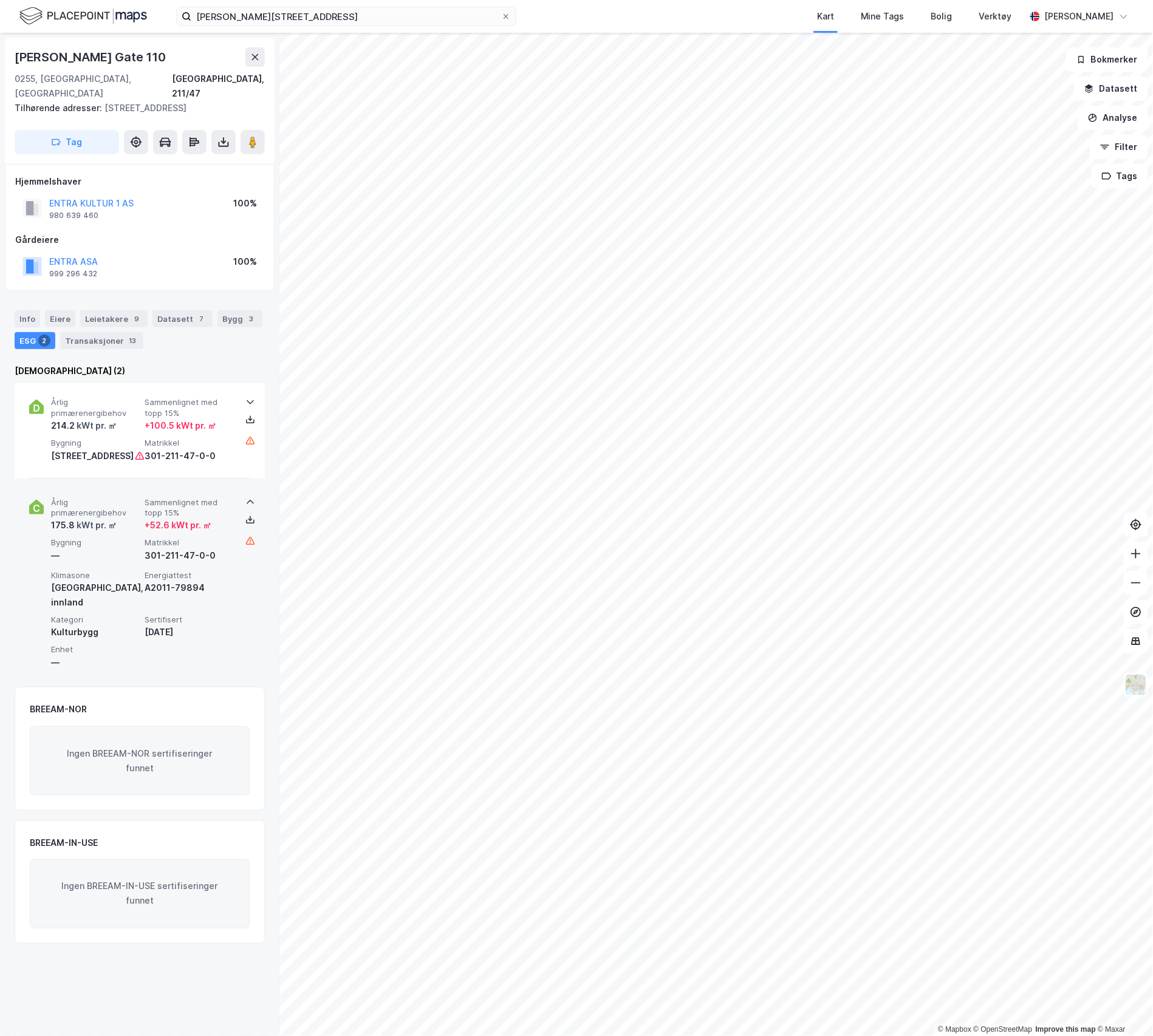
click at [127, 517] on span "Årlig primærenergibehov" at bounding box center [95, 508] width 89 height 21
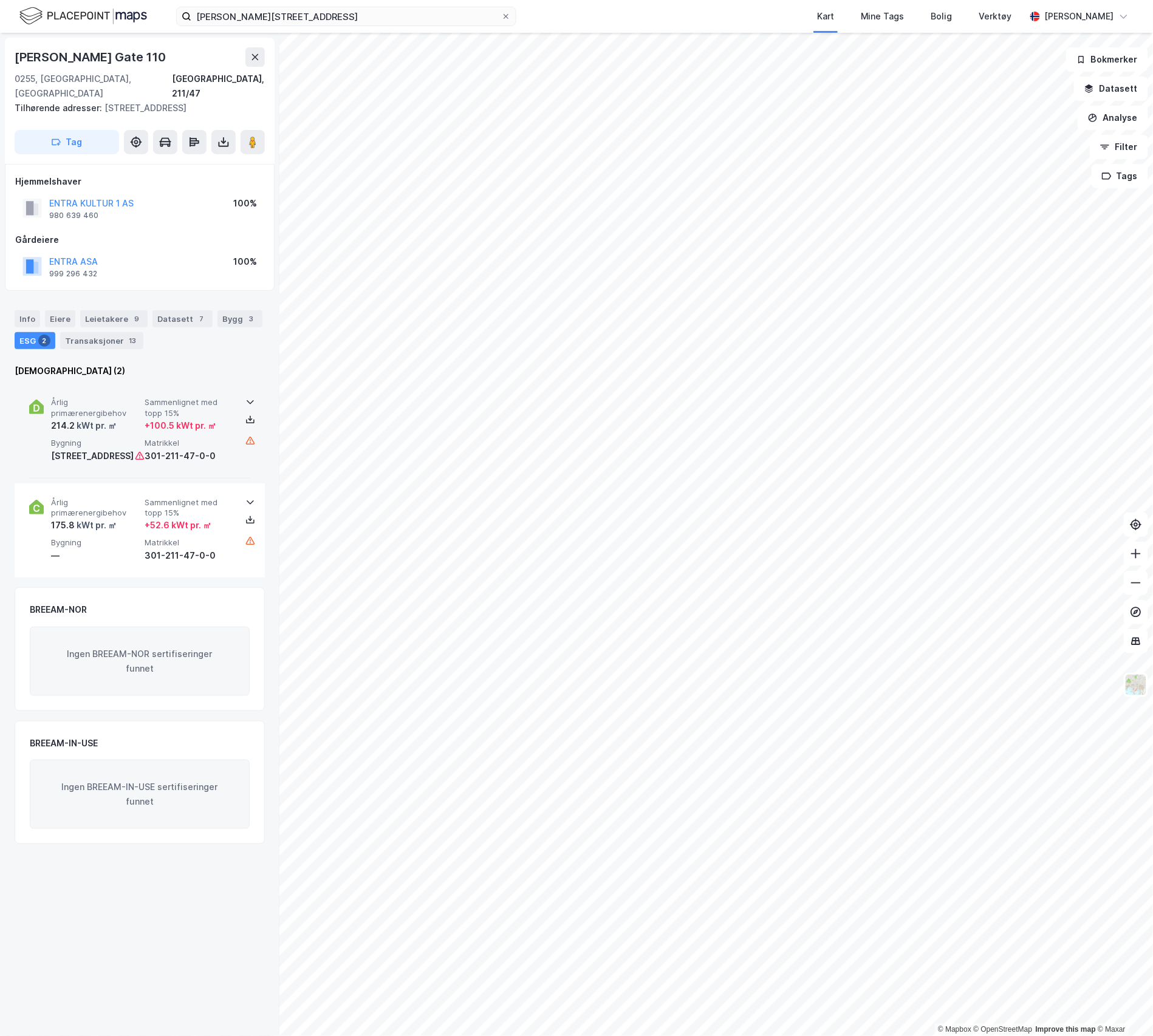
click at [122, 426] on div "214.2 kWt pr. ㎡" at bounding box center [95, 426] width 89 height 15
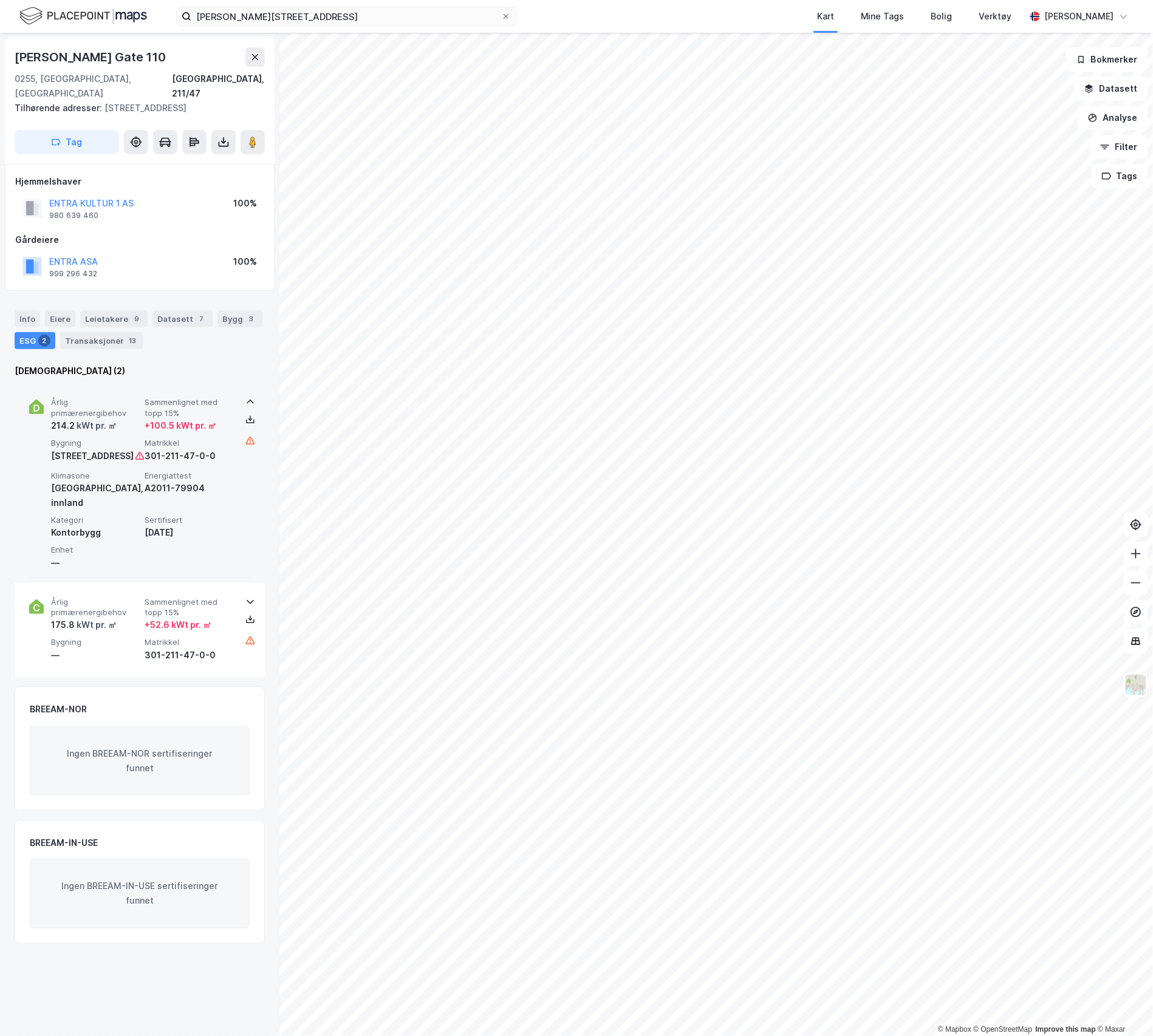
click at [122, 426] on div "214.2 kWt pr. ㎡" at bounding box center [95, 426] width 89 height 15
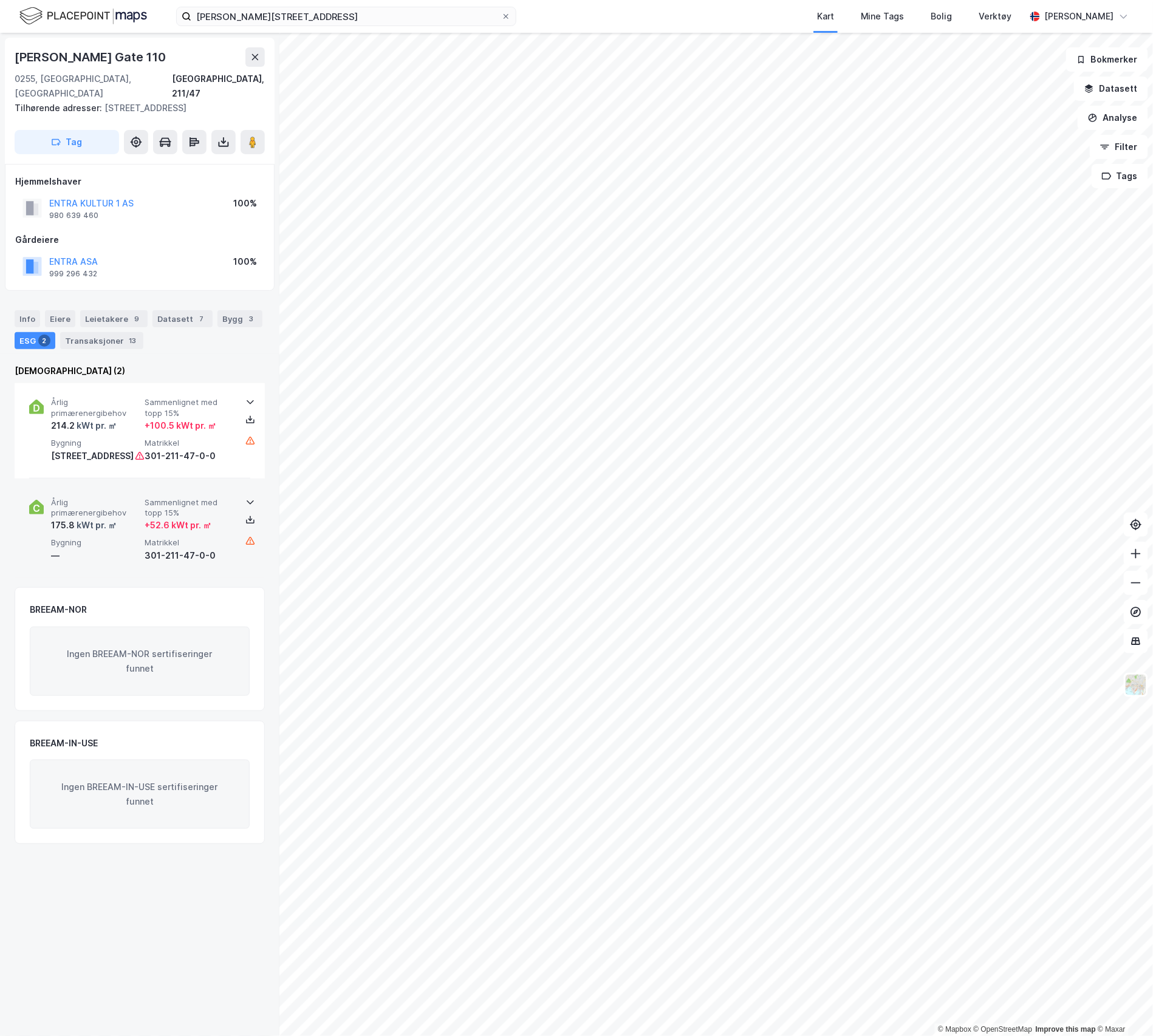
click at [133, 518] on span "Årlig primærenergibehov" at bounding box center [95, 508] width 89 height 21
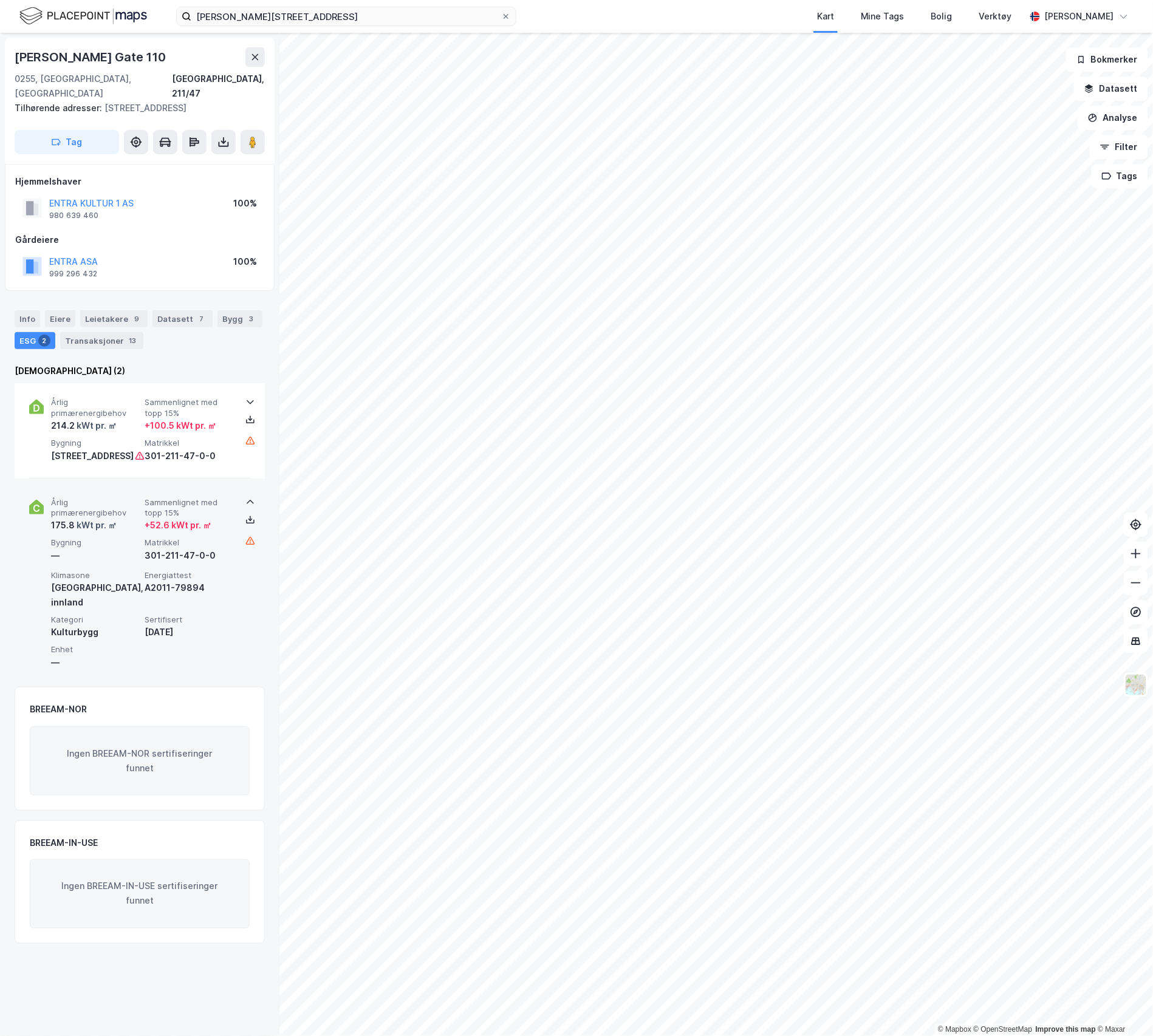
click at [117, 548] on span "Bygning" at bounding box center [95, 542] width 89 height 10
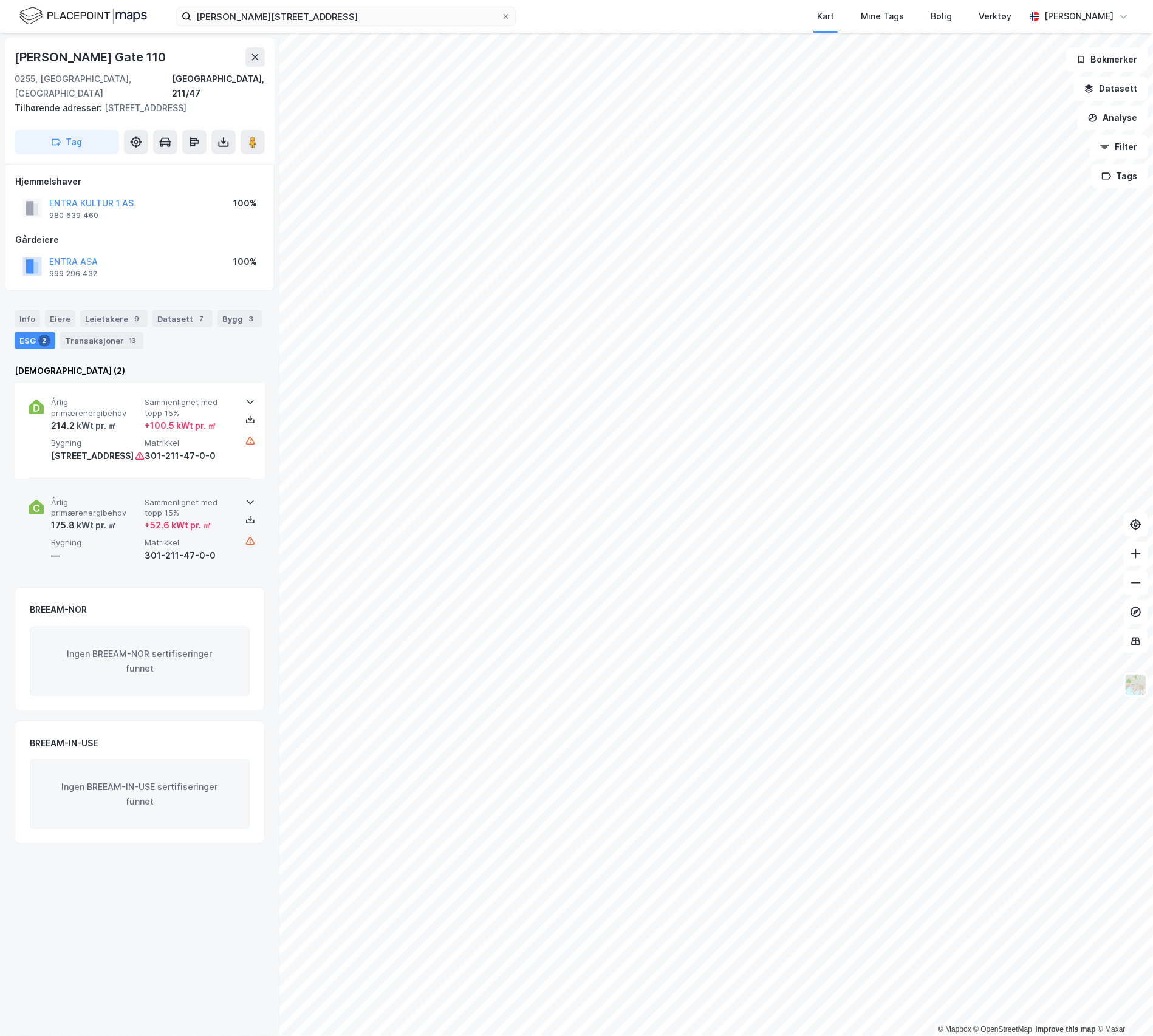
click at [117, 548] on span "Bygning" at bounding box center [95, 542] width 89 height 10
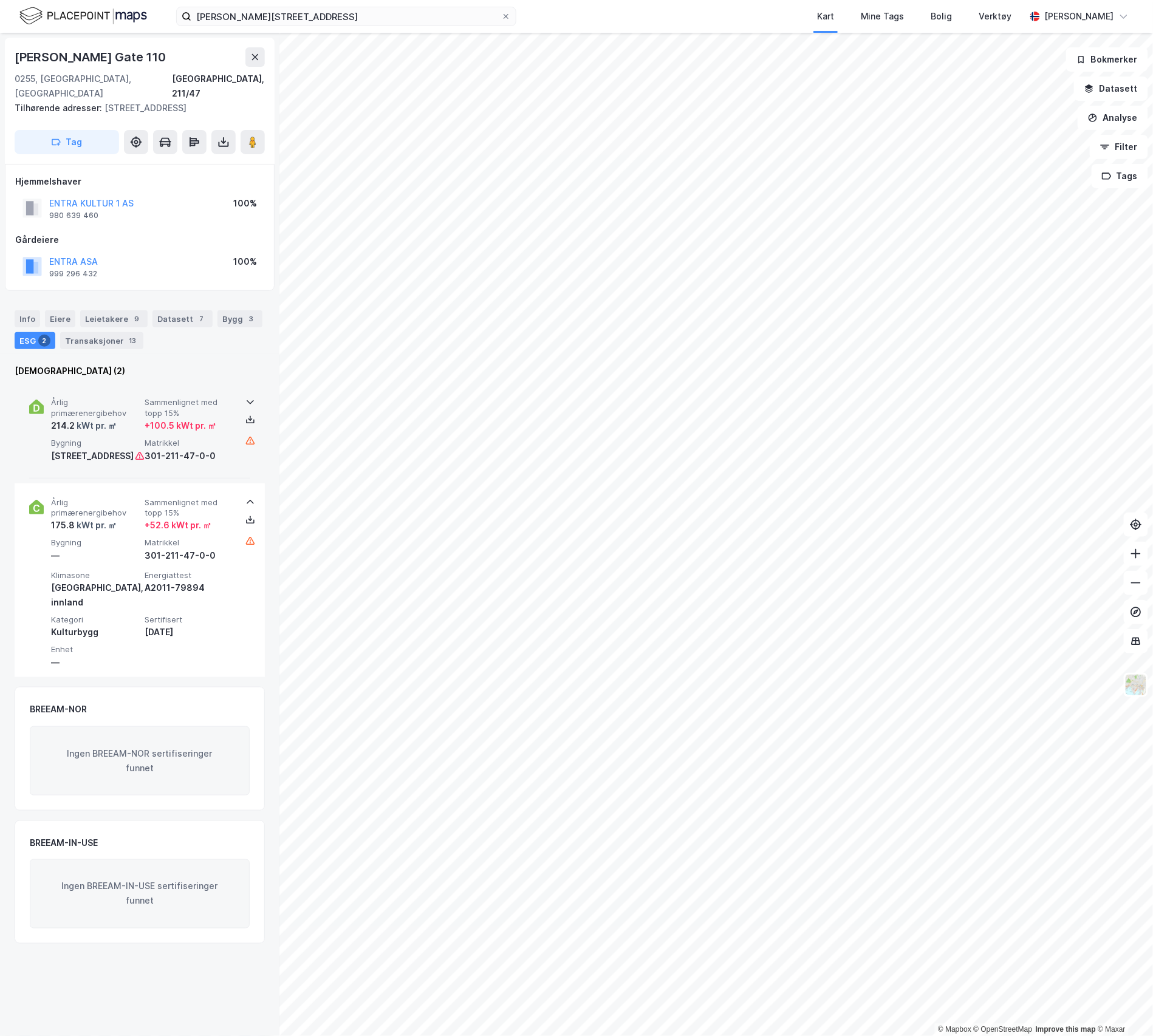
click at [96, 437] on div "Årlig primærenergibehov 214.2 kWt pr. ㎡ Sammenlignet med topp 15% + 100.5 kWt p…" at bounding box center [142, 430] width 182 height 66
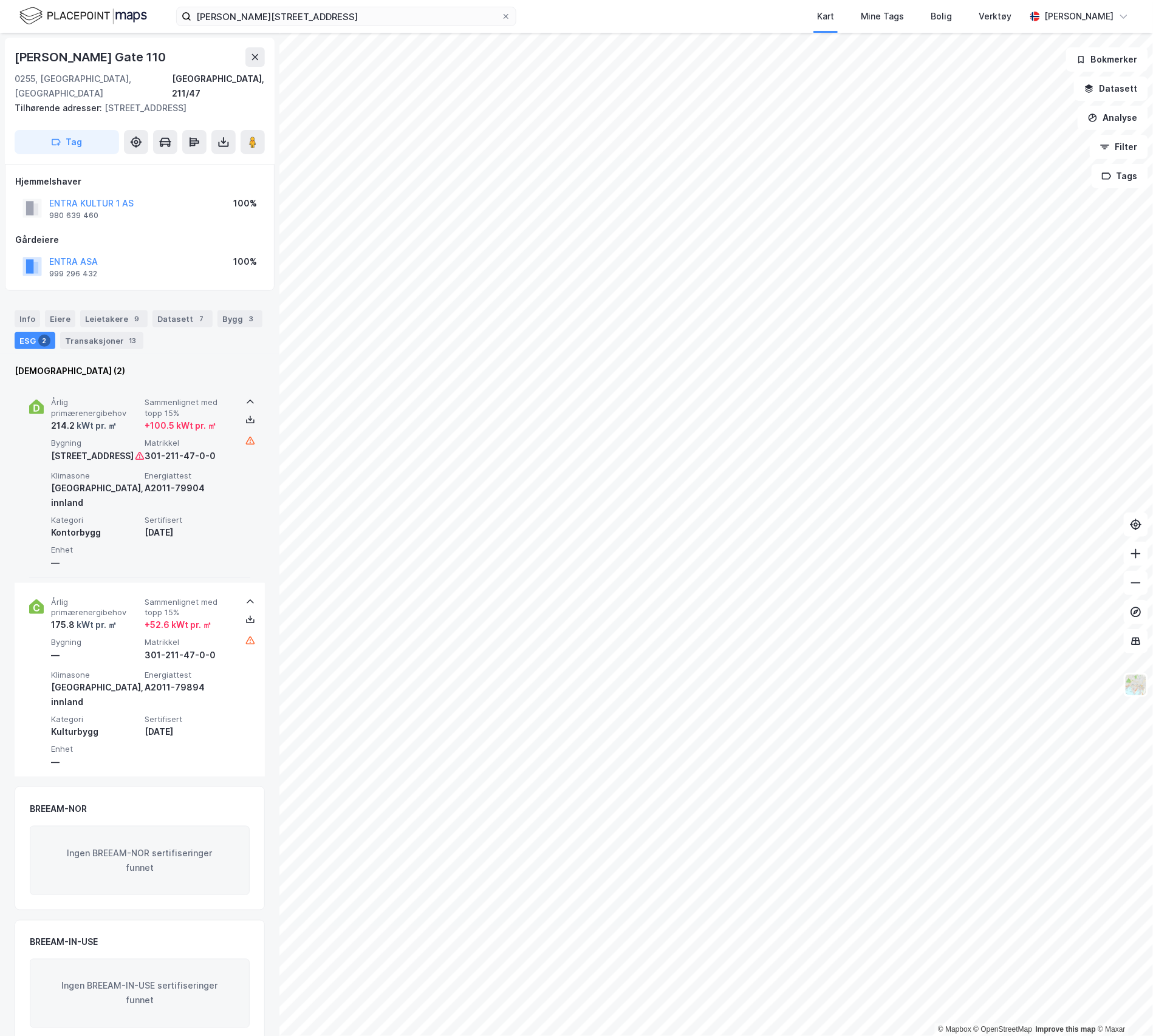
click at [107, 433] on div "Årlig primærenergibehov 214.2 kWt pr. ㎡ Sammenlignet med topp 15% + 100.5 kWt p…" at bounding box center [142, 430] width 182 height 66
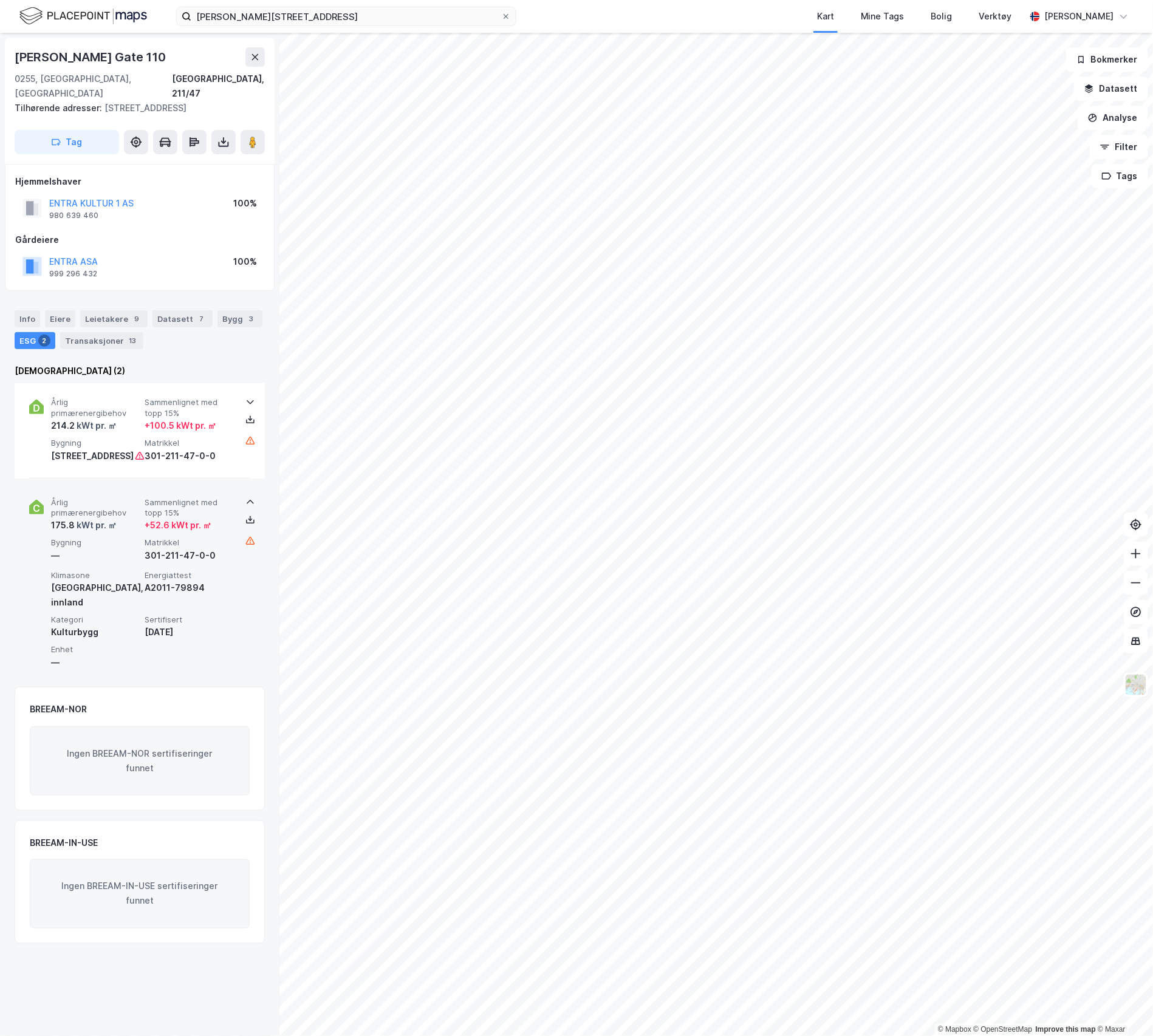
click at [114, 532] on div "kWt pr. ㎡" at bounding box center [96, 525] width 42 height 15
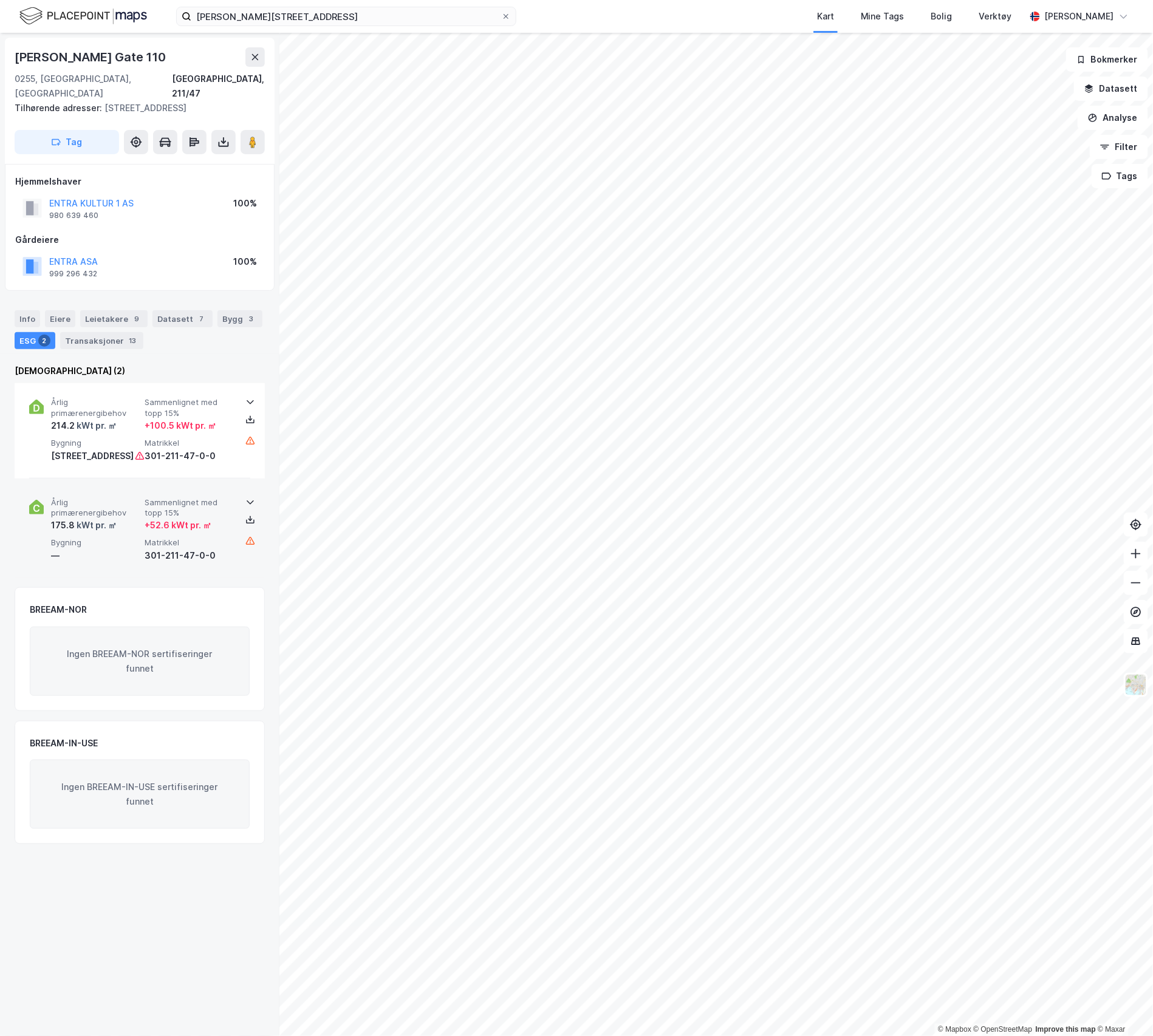
click at [114, 532] on div "kWt pr. ㎡" at bounding box center [96, 525] width 42 height 15
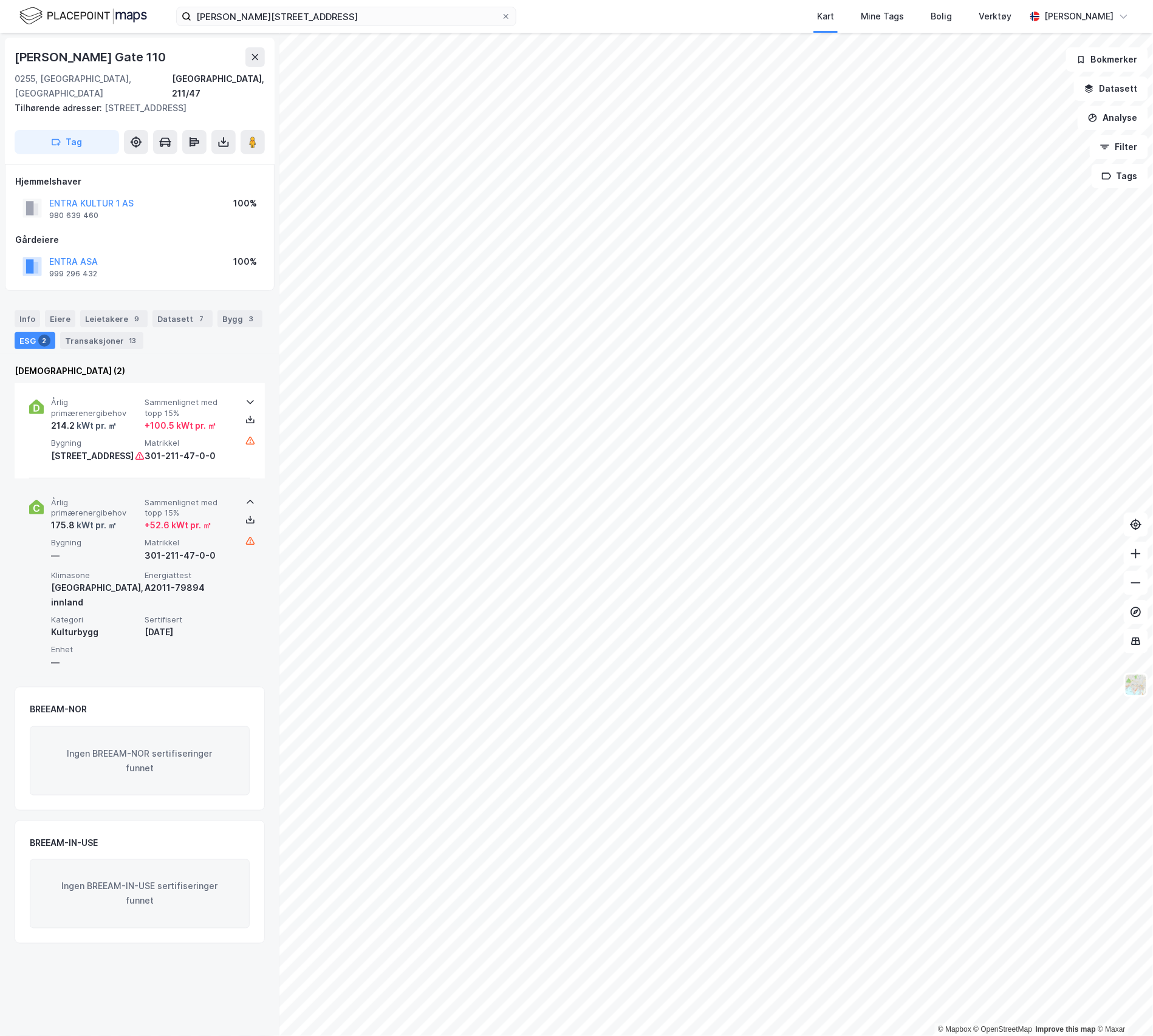
click at [114, 532] on div "kWt pr. ㎡" at bounding box center [96, 525] width 42 height 15
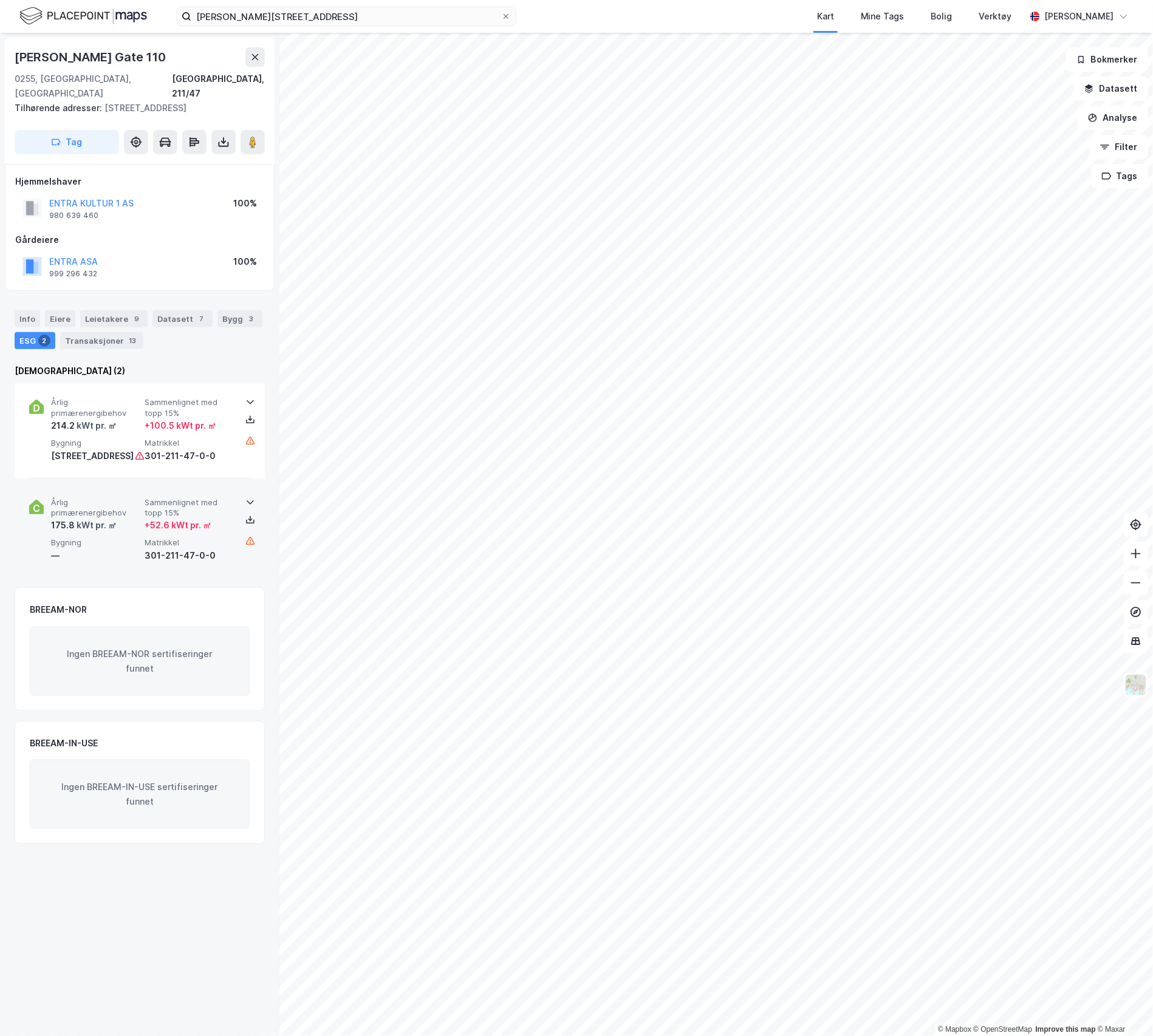
click at [114, 532] on div "kWt pr. ㎡" at bounding box center [96, 525] width 42 height 15
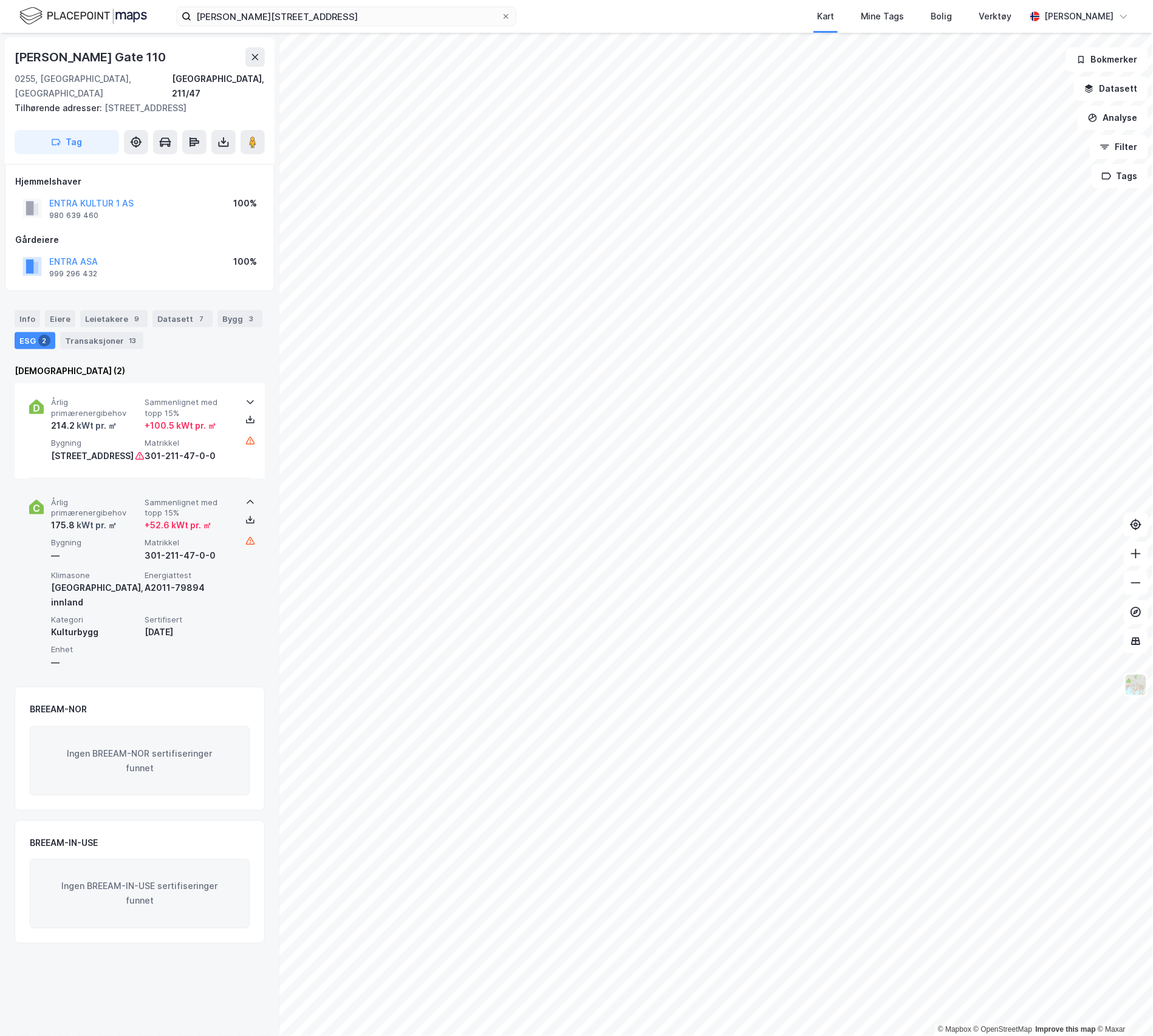
click at [114, 532] on div "kWt pr. ㎡" at bounding box center [96, 525] width 42 height 15
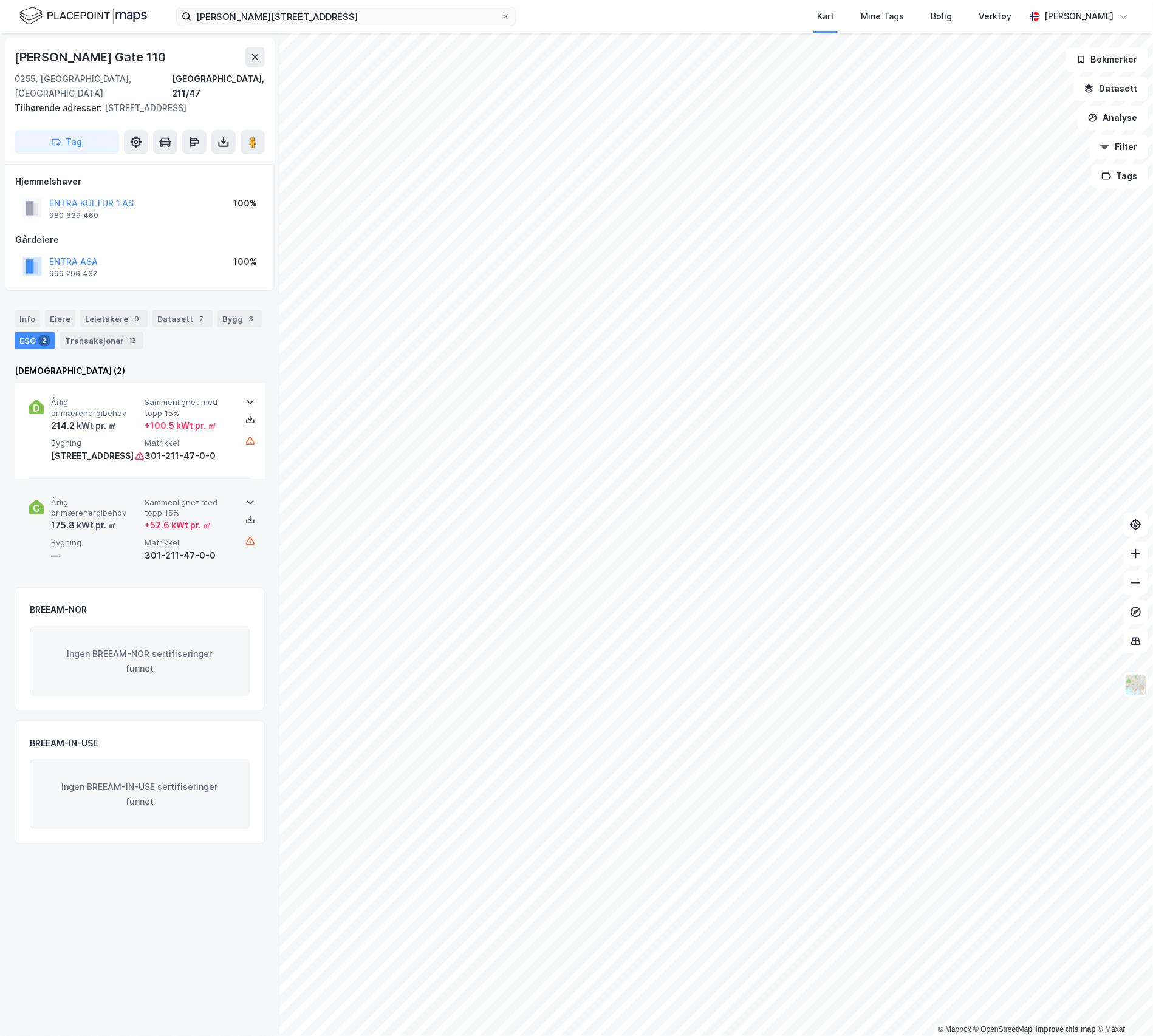
click at [126, 518] on span "Årlig primærenergibehov" at bounding box center [95, 508] width 89 height 21
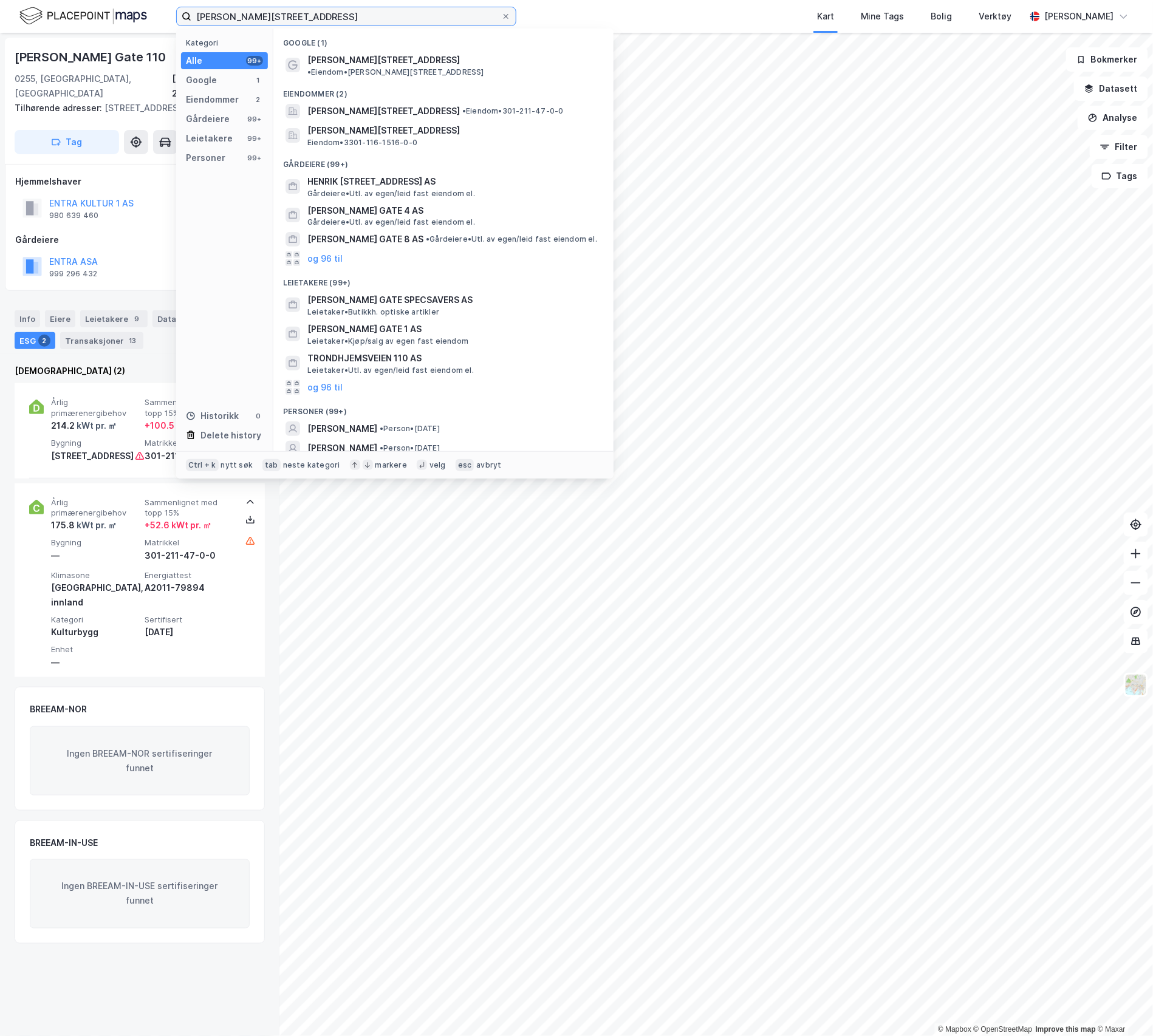
drag, startPoint x: 321, startPoint y: 8, endPoint x: 200, endPoint y: 22, distance: 121.8
click at [200, 22] on input "[PERSON_NAME][STREET_ADDRESS]" at bounding box center [346, 16] width 310 height 18
paste input "[STREET_ADDRESS]"
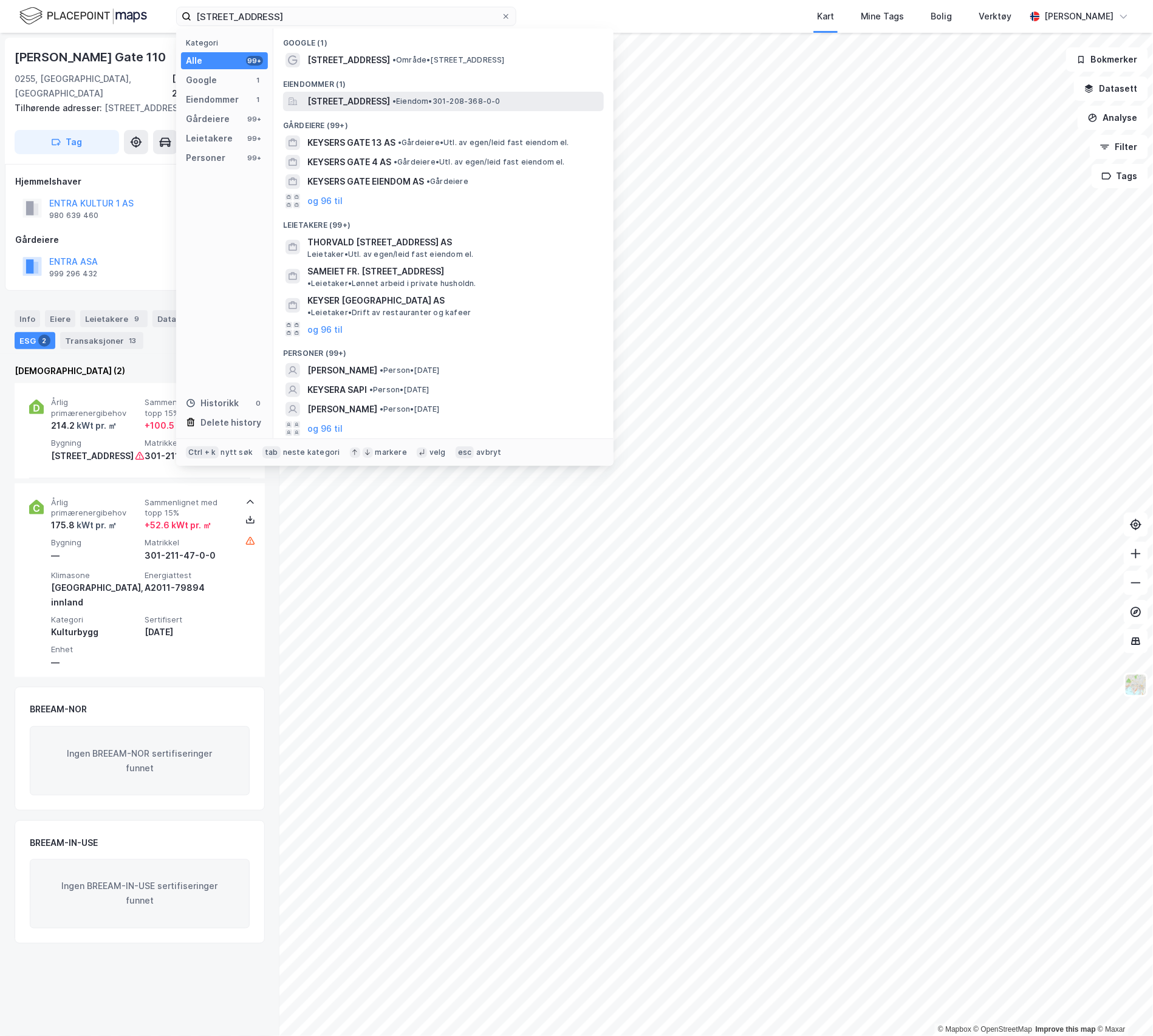
click at [336, 98] on span "[STREET_ADDRESS]" at bounding box center [348, 101] width 82 height 15
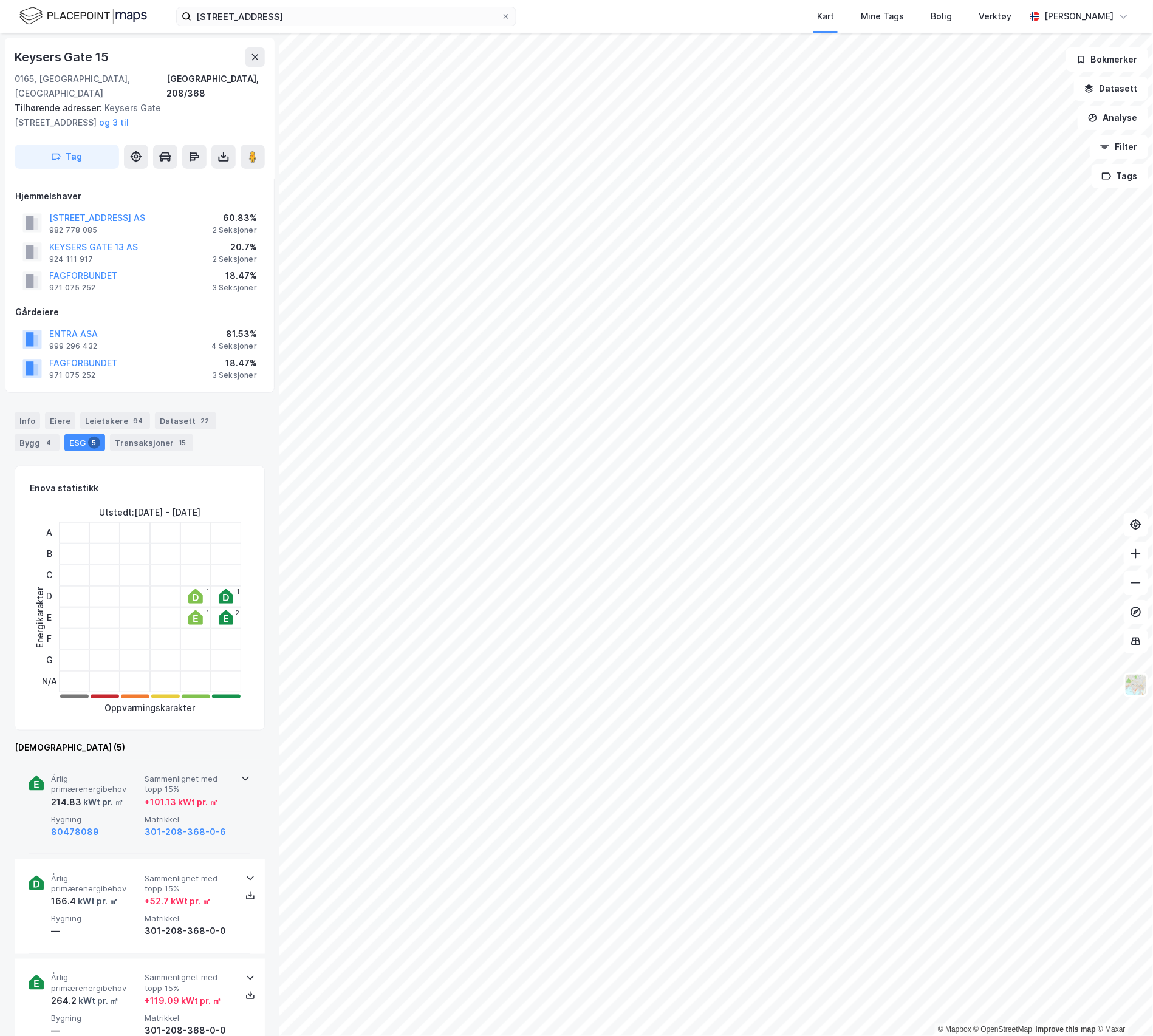
click at [120, 825] on div "80478089" at bounding box center [95, 832] width 89 height 15
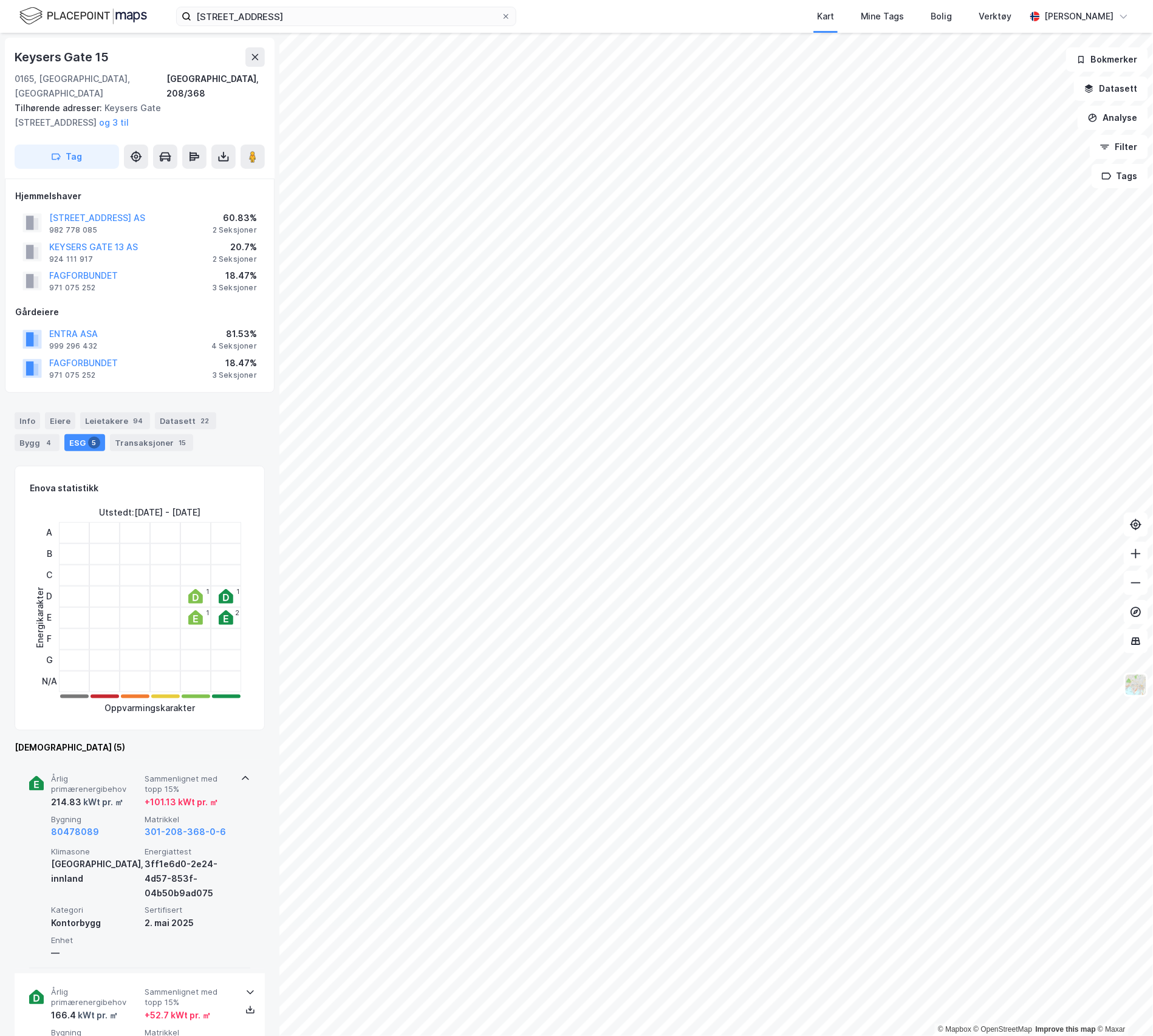
click at [125, 795] on div "214.83 kWt pr. ㎡" at bounding box center [95, 802] width 89 height 15
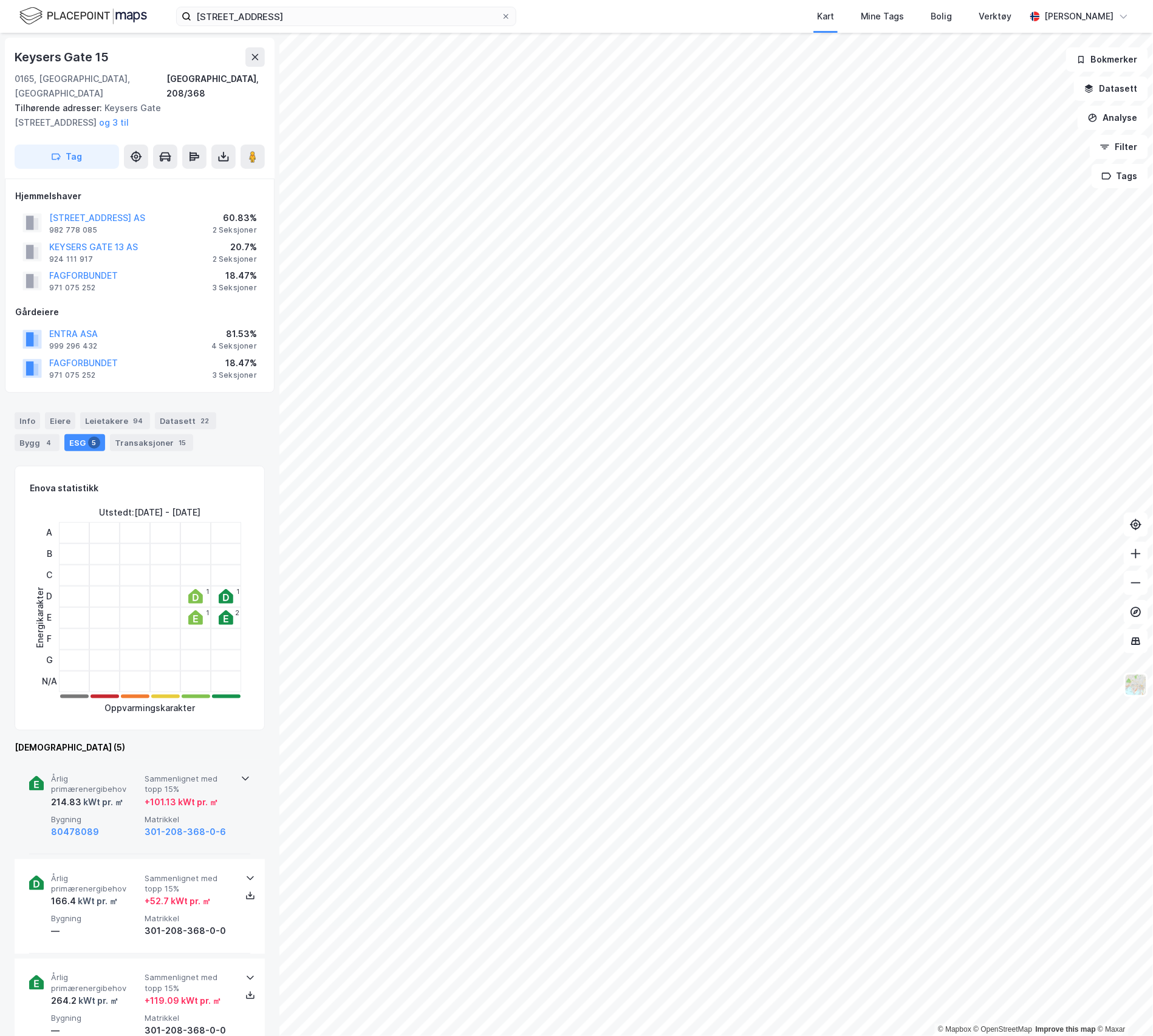
click at [141, 792] on div "Årlig primærenergibehov 214.83 kWt pr. ㎡ Sammenlignet med topp 15% + 101.13 kWt…" at bounding box center [142, 806] width 182 height 66
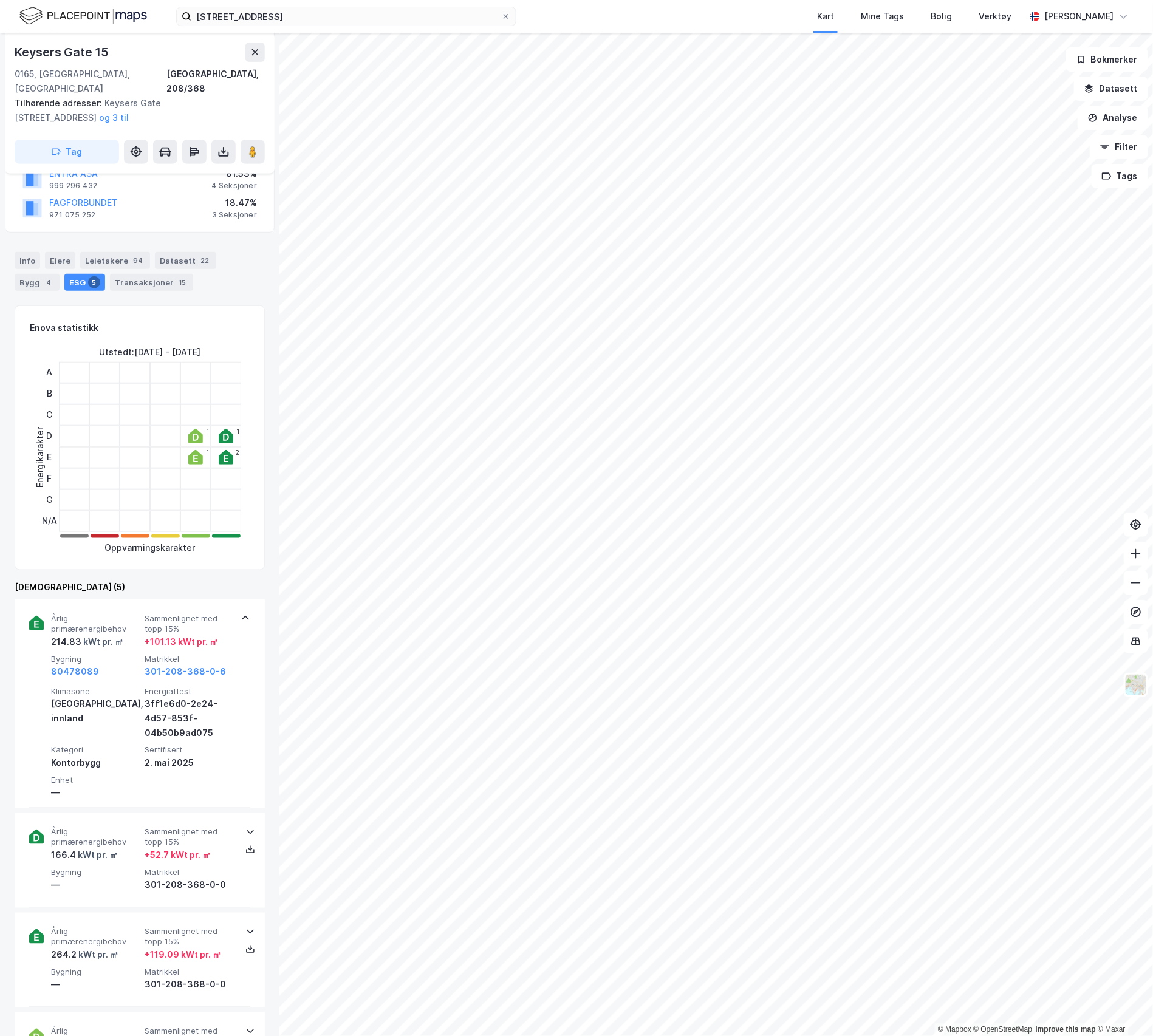
scroll to position [161, 0]
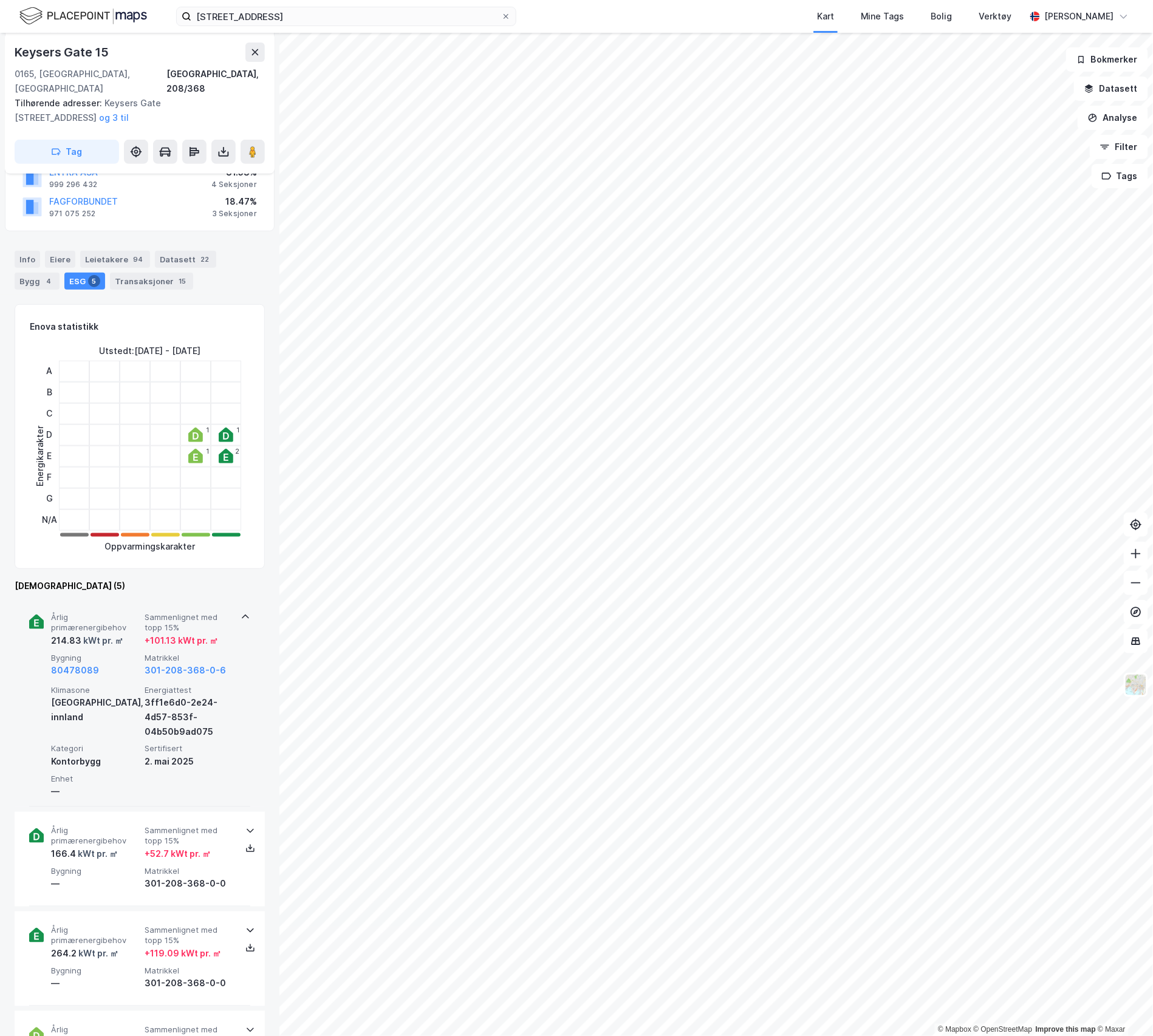
click at [31, 615] on icon at bounding box center [36, 622] width 15 height 15
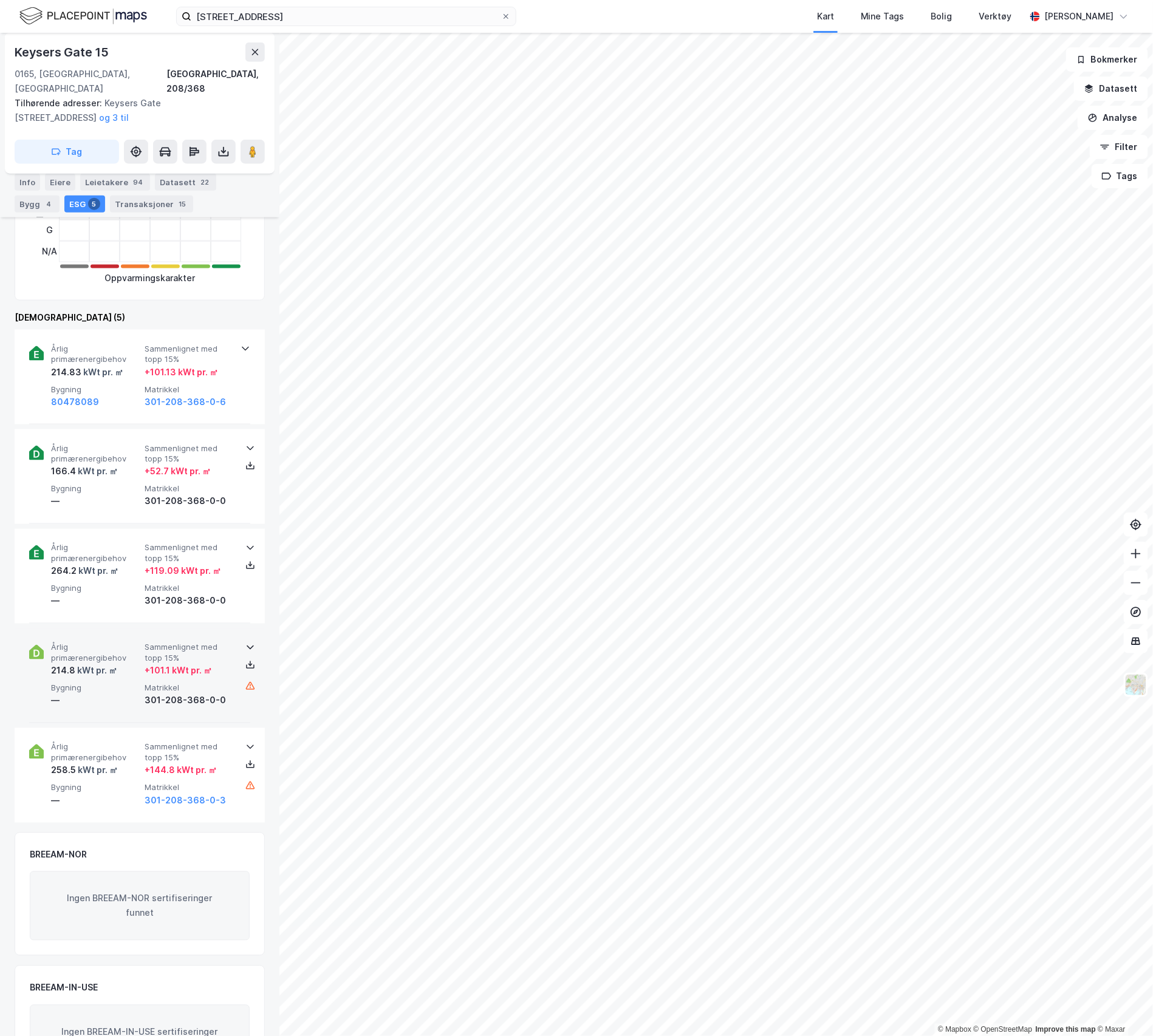
scroll to position [484, 0]
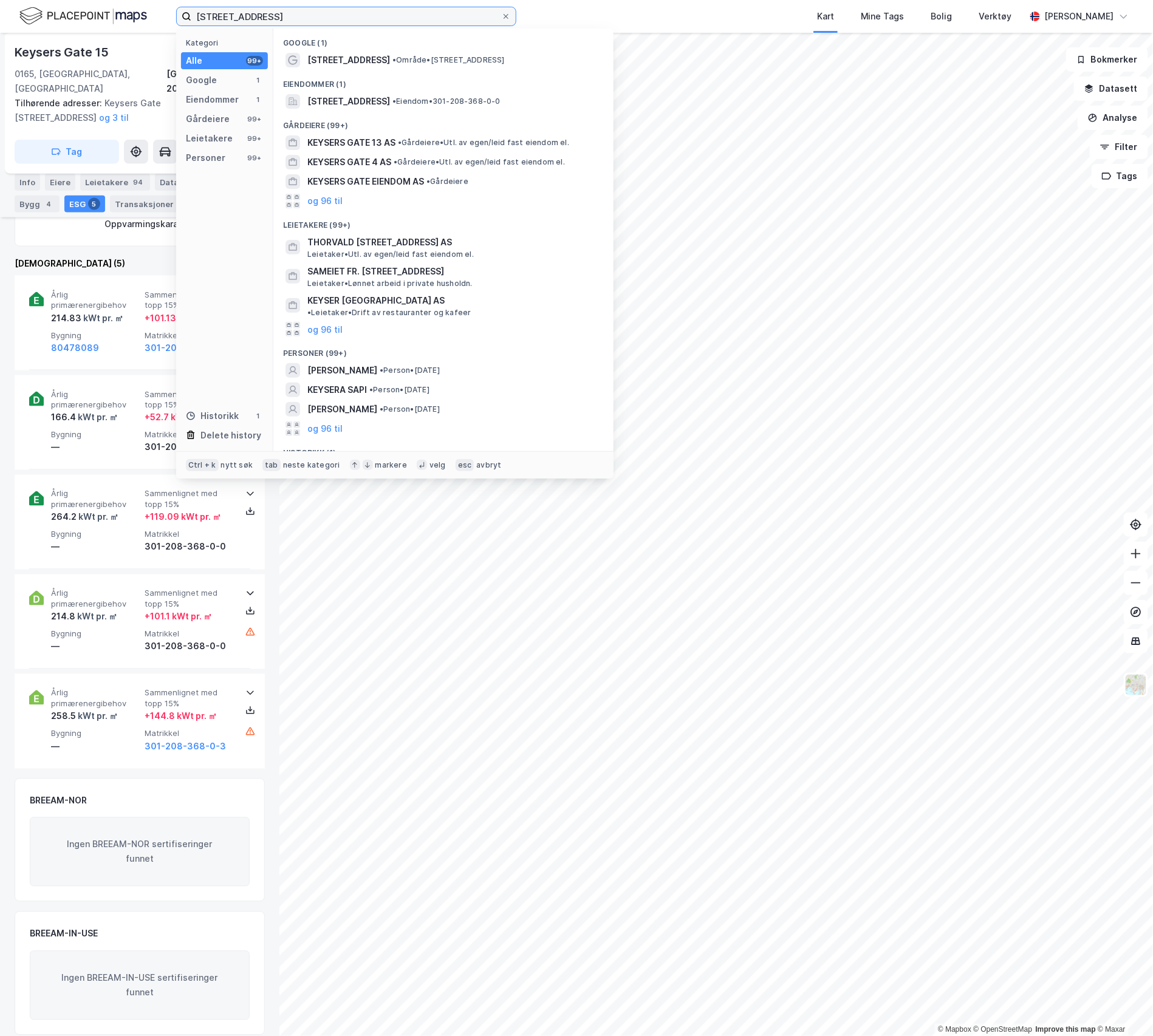
drag, startPoint x: 278, startPoint y: 13, endPoint x: 95, endPoint y: 10, distance: 183.0
click at [71, 8] on div "[STREET_ADDRESS] Kategori Alle 99+ Google 1 Eiendommer 1 Gårdeiere 99+ Leietake…" at bounding box center [576, 16] width 1153 height 33
paste input "Munchs gate 4"
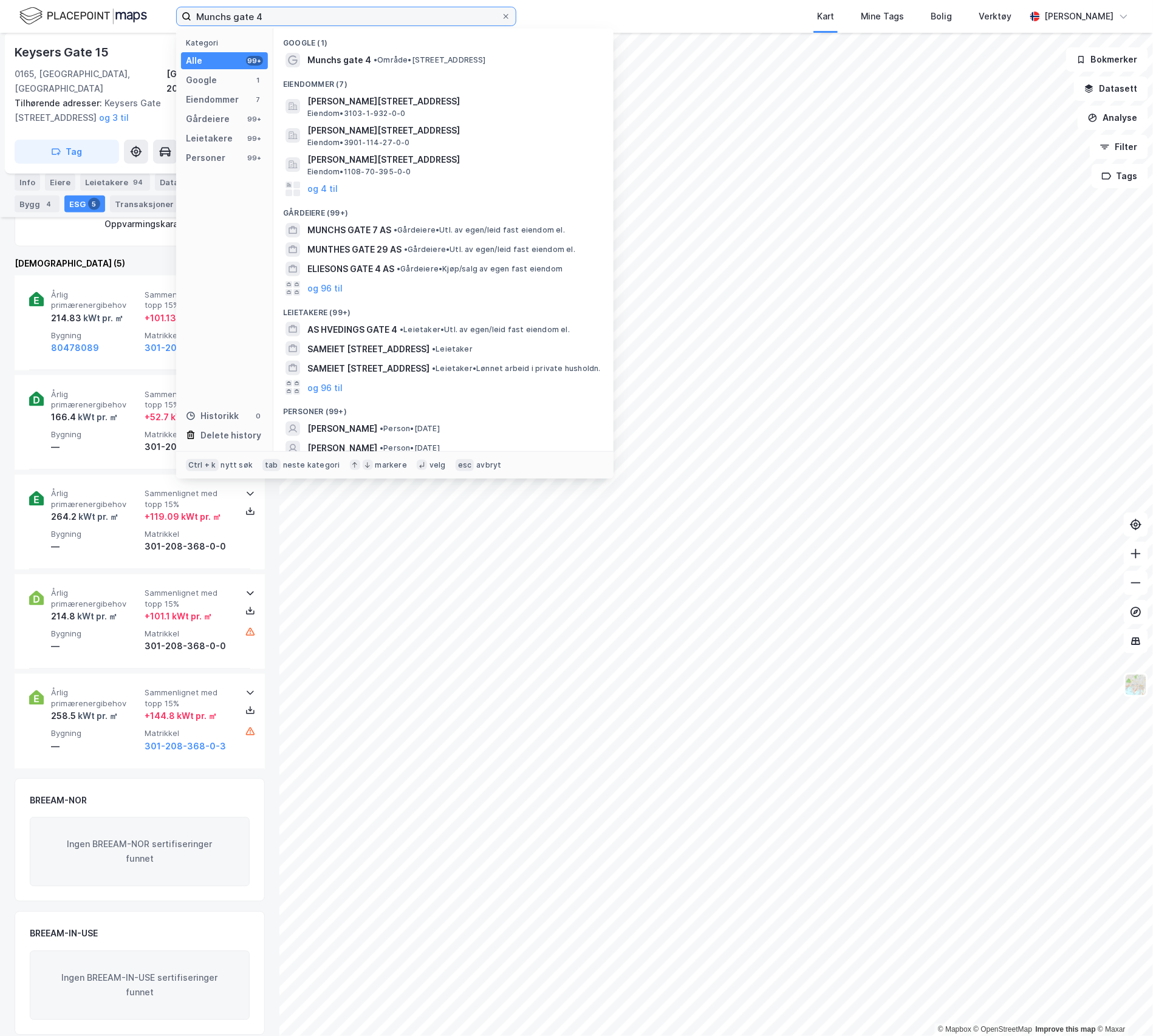
drag, startPoint x: 302, startPoint y: 18, endPoint x: 158, endPoint y: 11, distance: 144.2
click at [158, 11] on div "Munchs gate 4 Kategori Alle 99+ Google 1 Eiendommer 7 Gårdeiere 99+ Leietakere …" at bounding box center [576, 16] width 1153 height 33
paste input "[STREET_ADDRESS]"
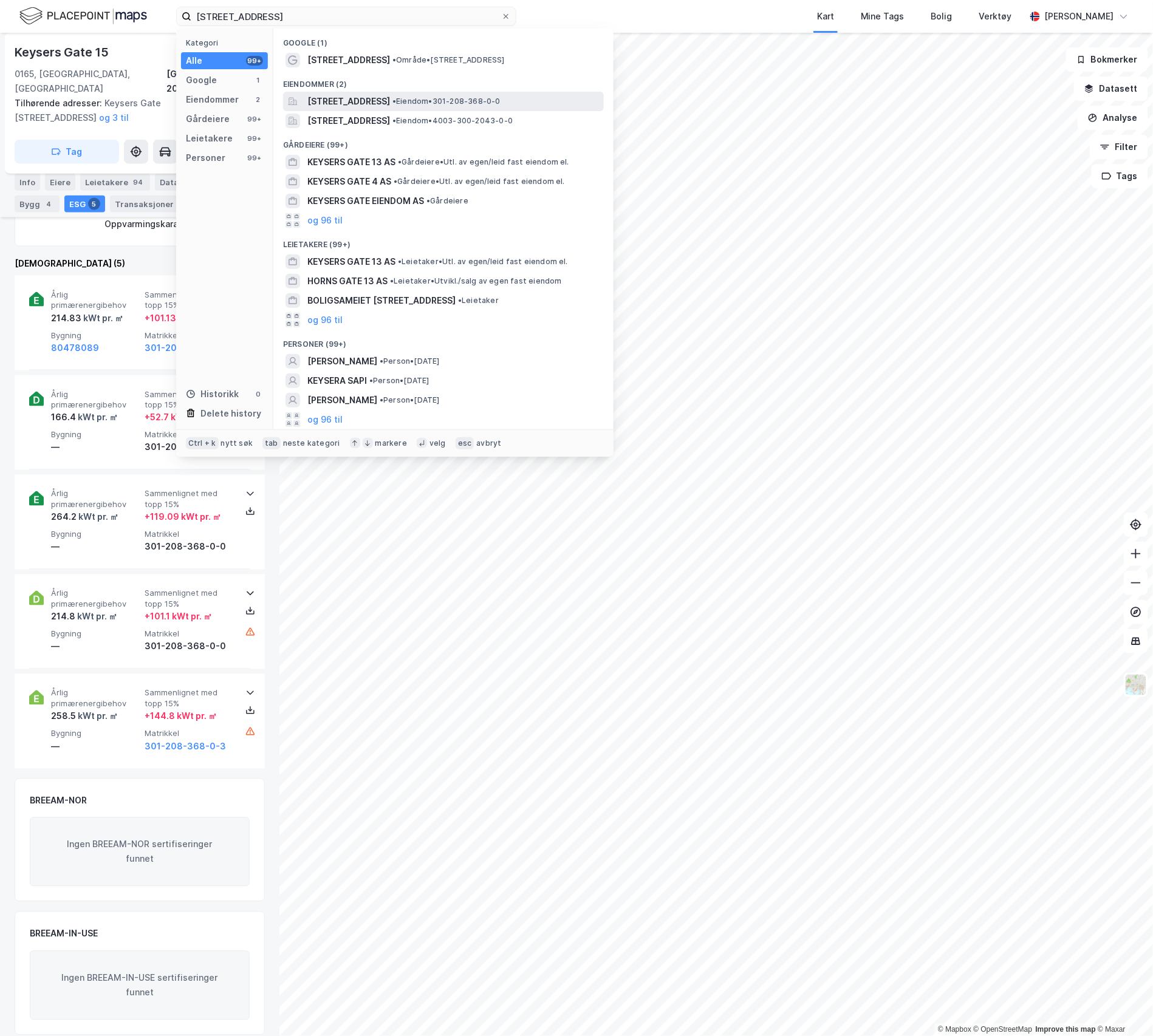
click at [349, 96] on span "[STREET_ADDRESS]" at bounding box center [348, 101] width 82 height 15
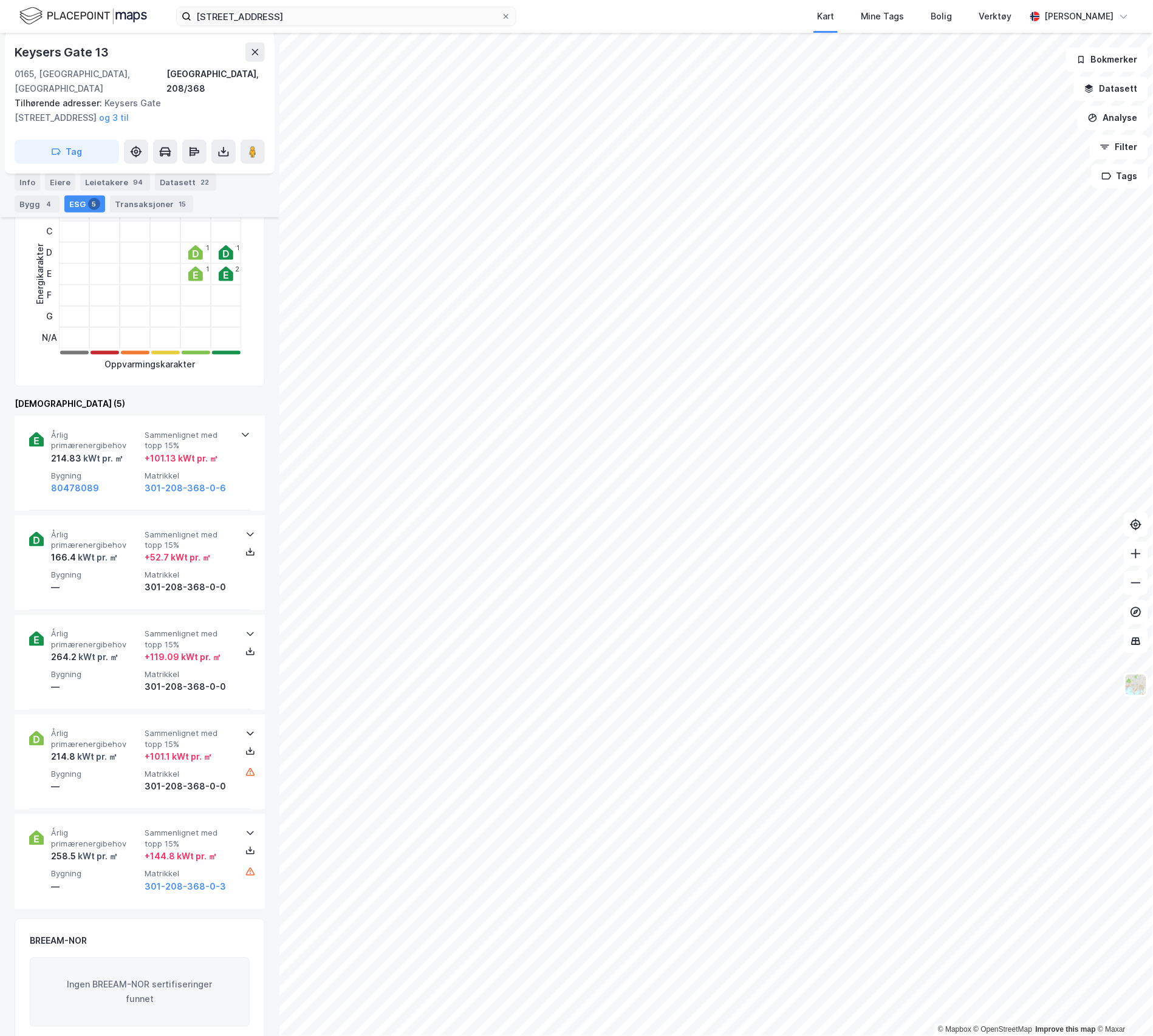
scroll to position [160, 0]
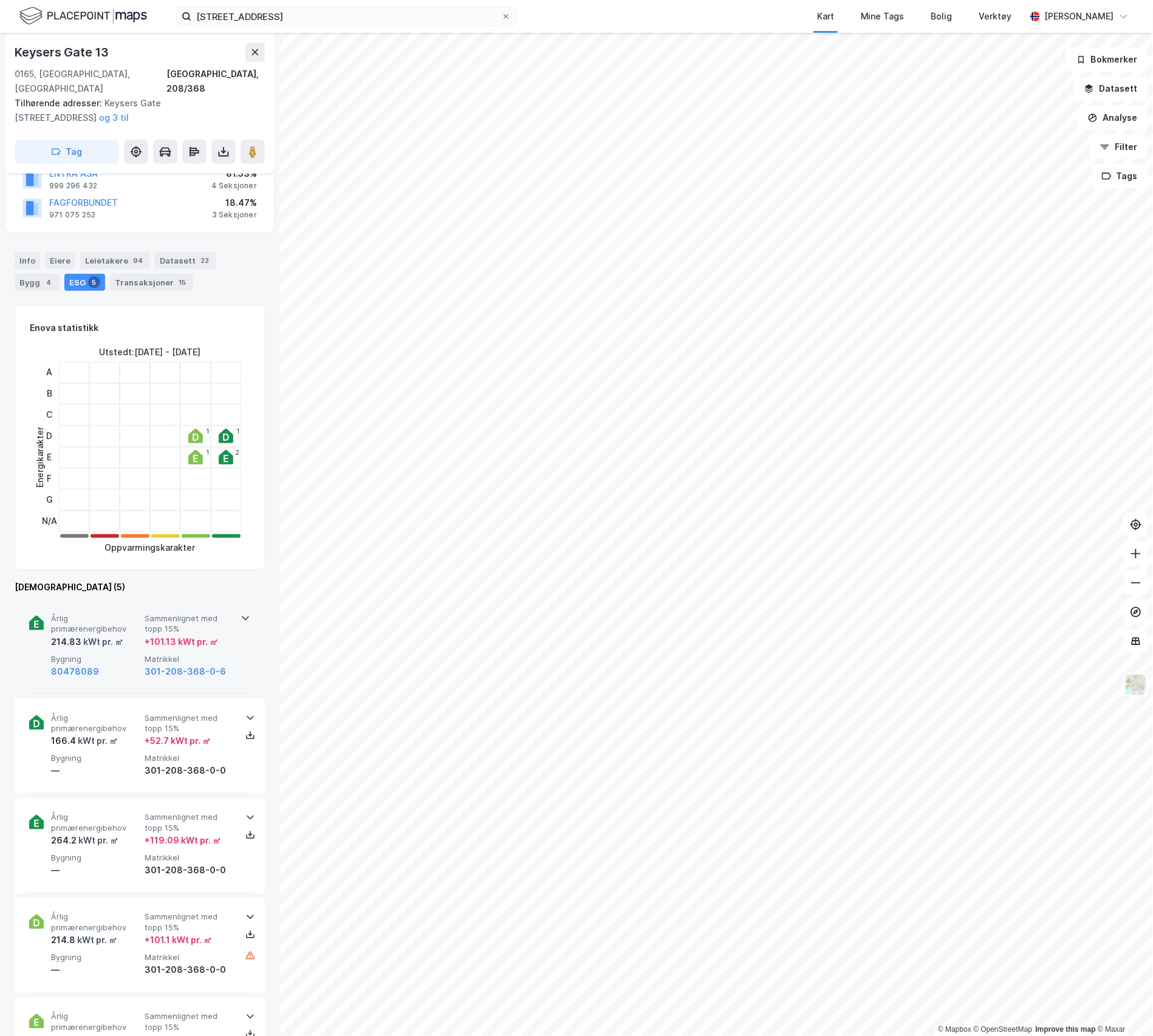
click at [126, 634] on div "214.83 kWt pr. ㎡" at bounding box center [95, 641] width 89 height 15
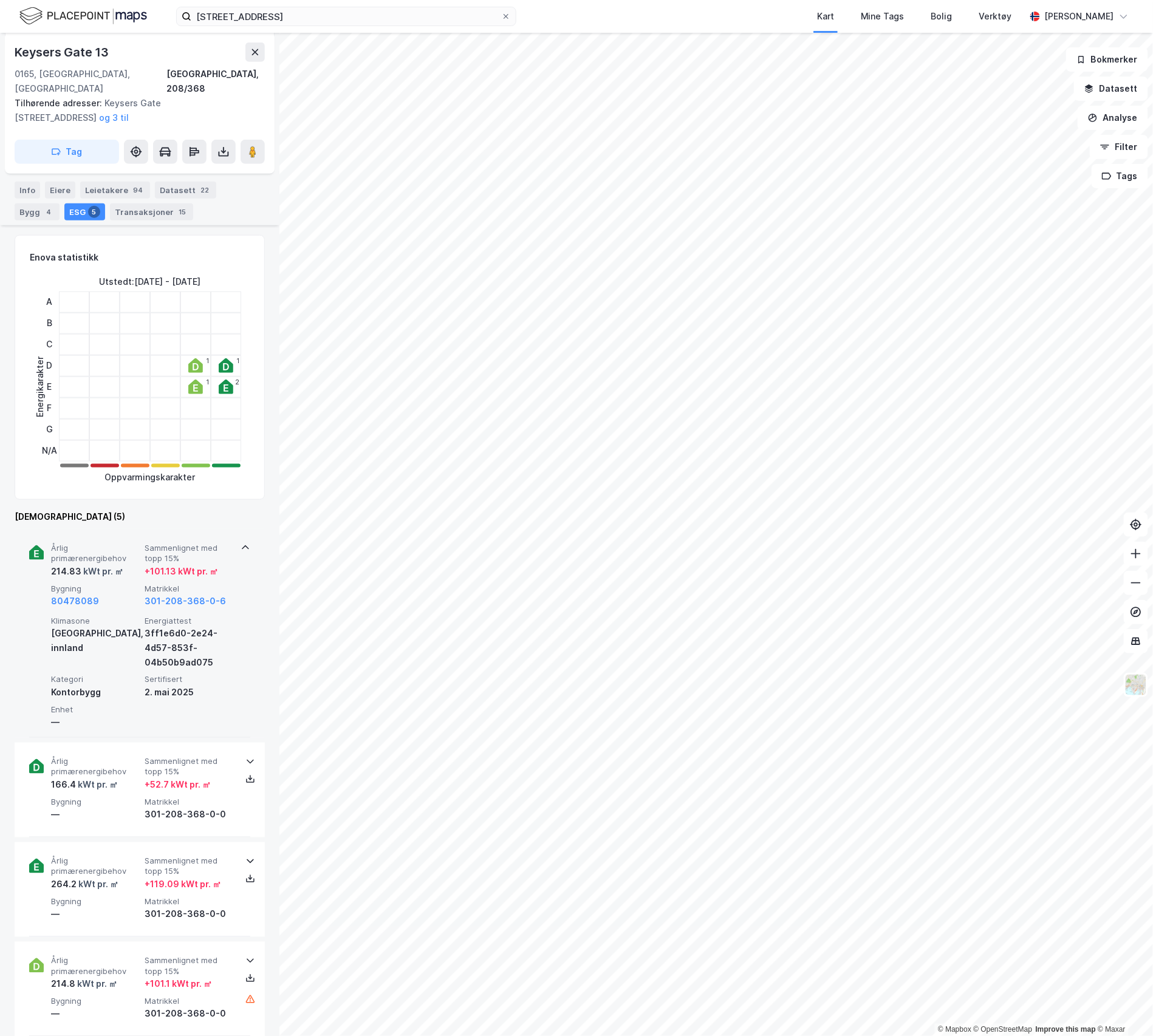
scroll to position [403, 0]
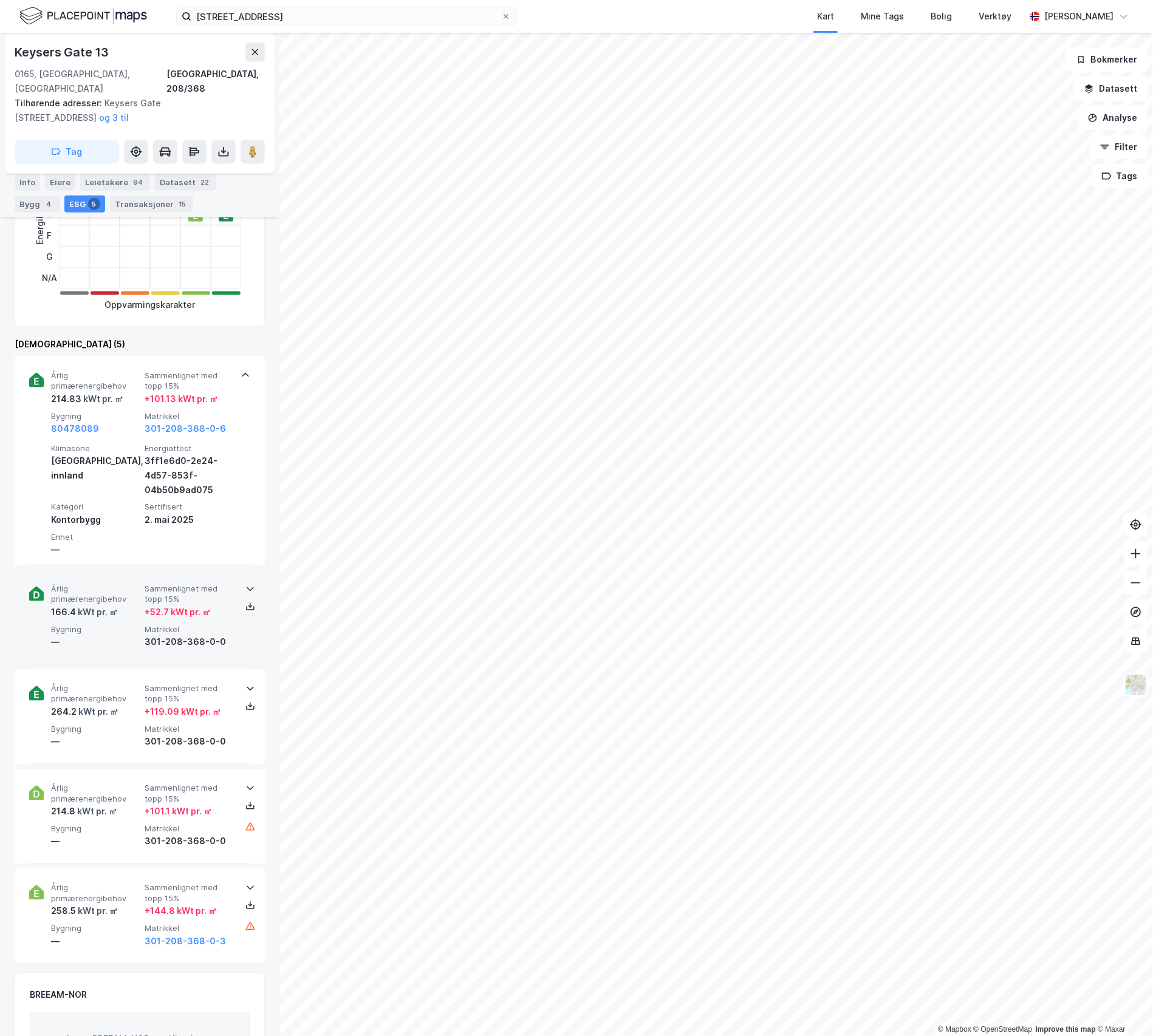
click at [112, 606] on div "kWt pr. ㎡" at bounding box center [97, 613] width 42 height 15
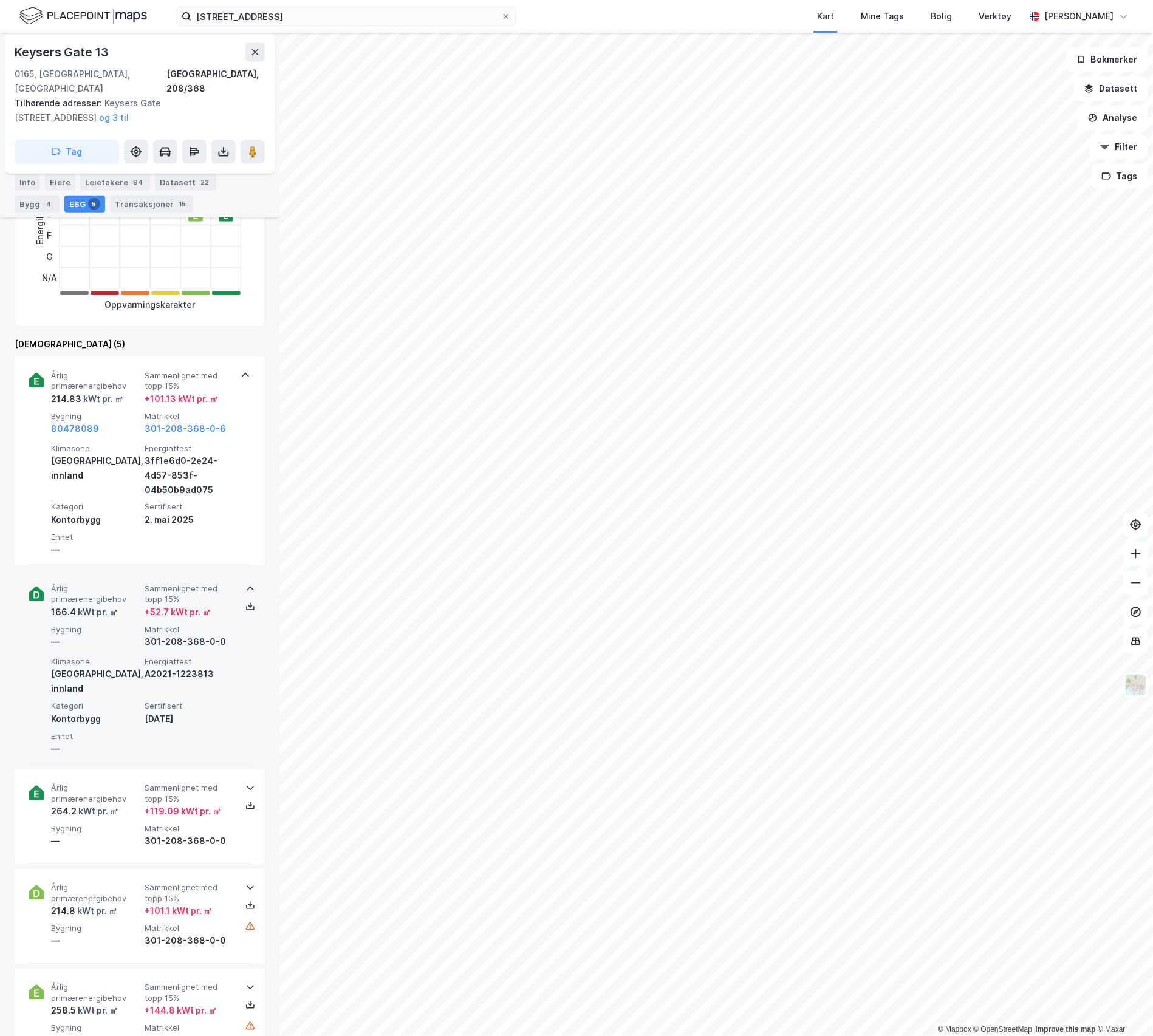
click at [112, 606] on div "kWt pr. ㎡" at bounding box center [97, 613] width 42 height 15
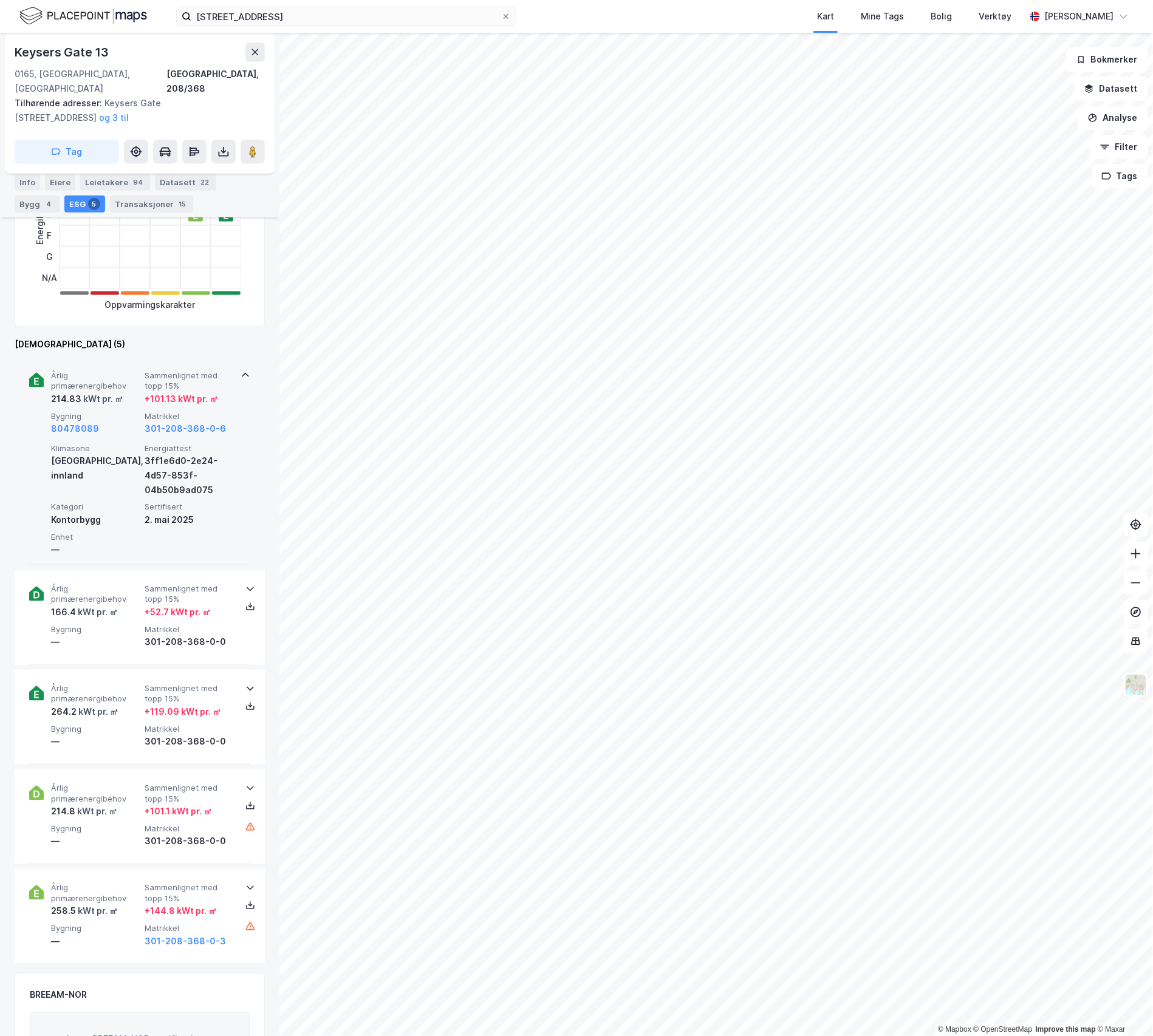
click at [113, 453] on div "[GEOGRAPHIC_DATA], innland" at bounding box center [95, 468] width 89 height 29
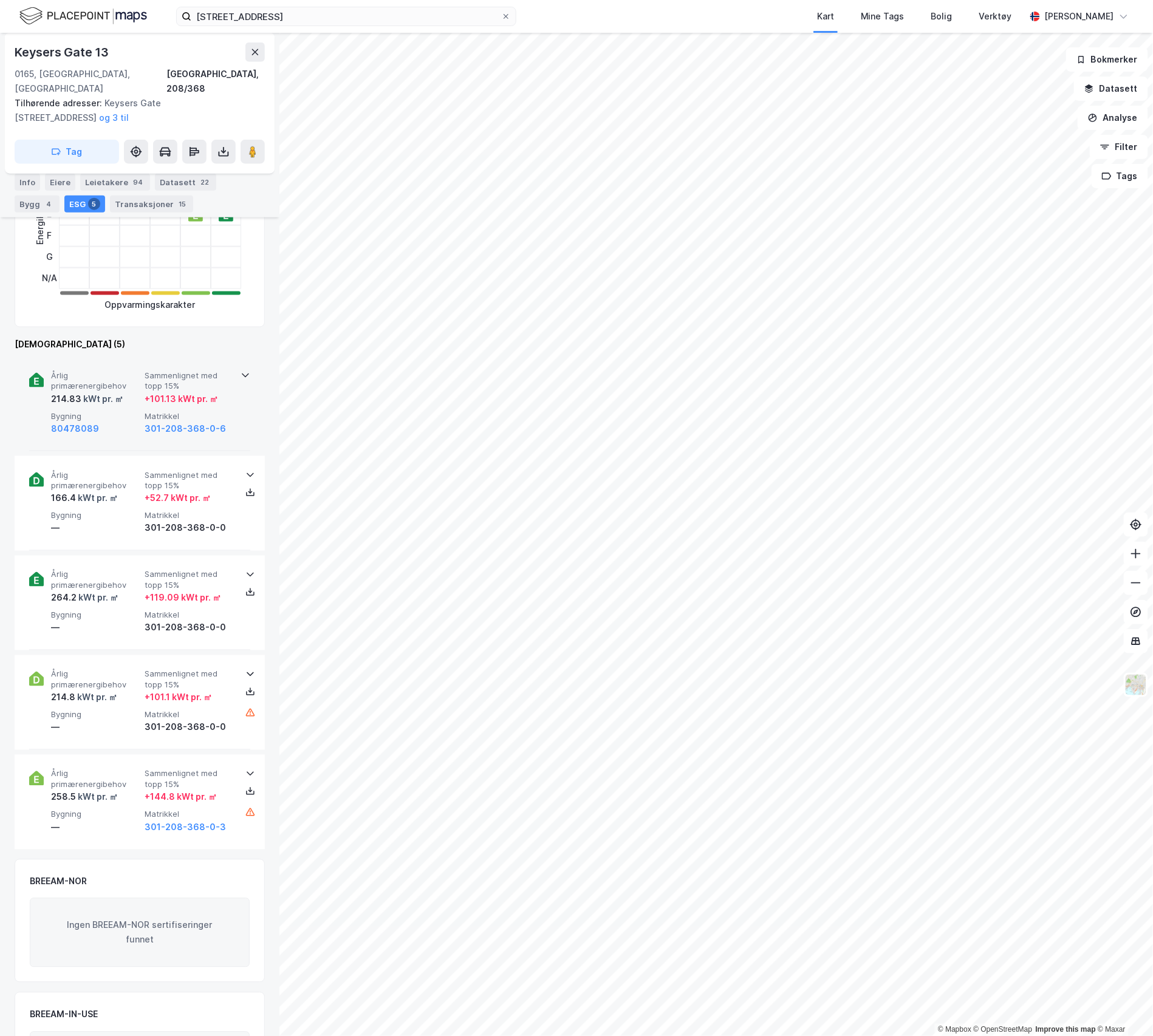
click at [105, 411] on span "Bygning" at bounding box center [95, 416] width 89 height 10
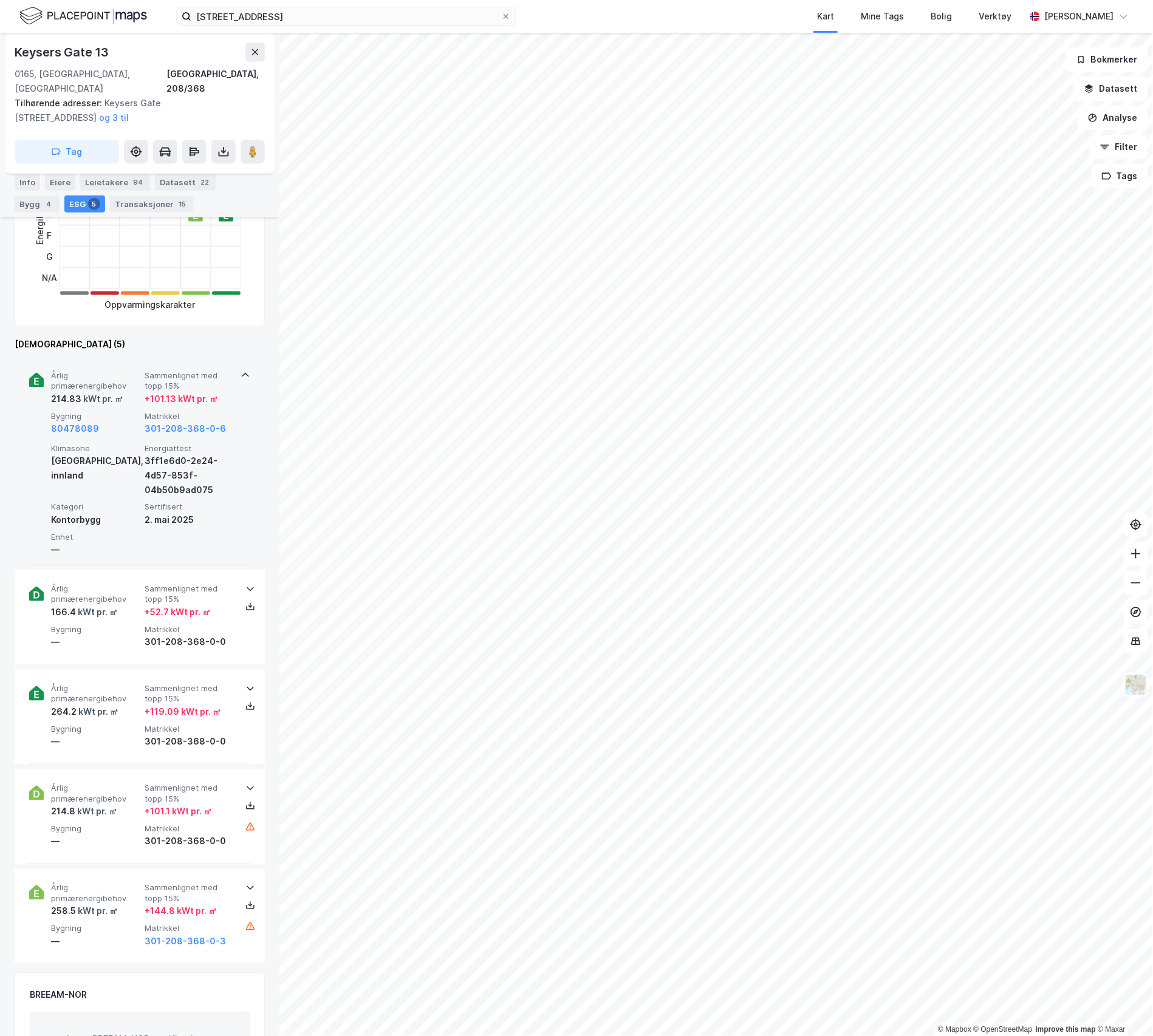
click at [40, 373] on icon at bounding box center [36, 380] width 15 height 15
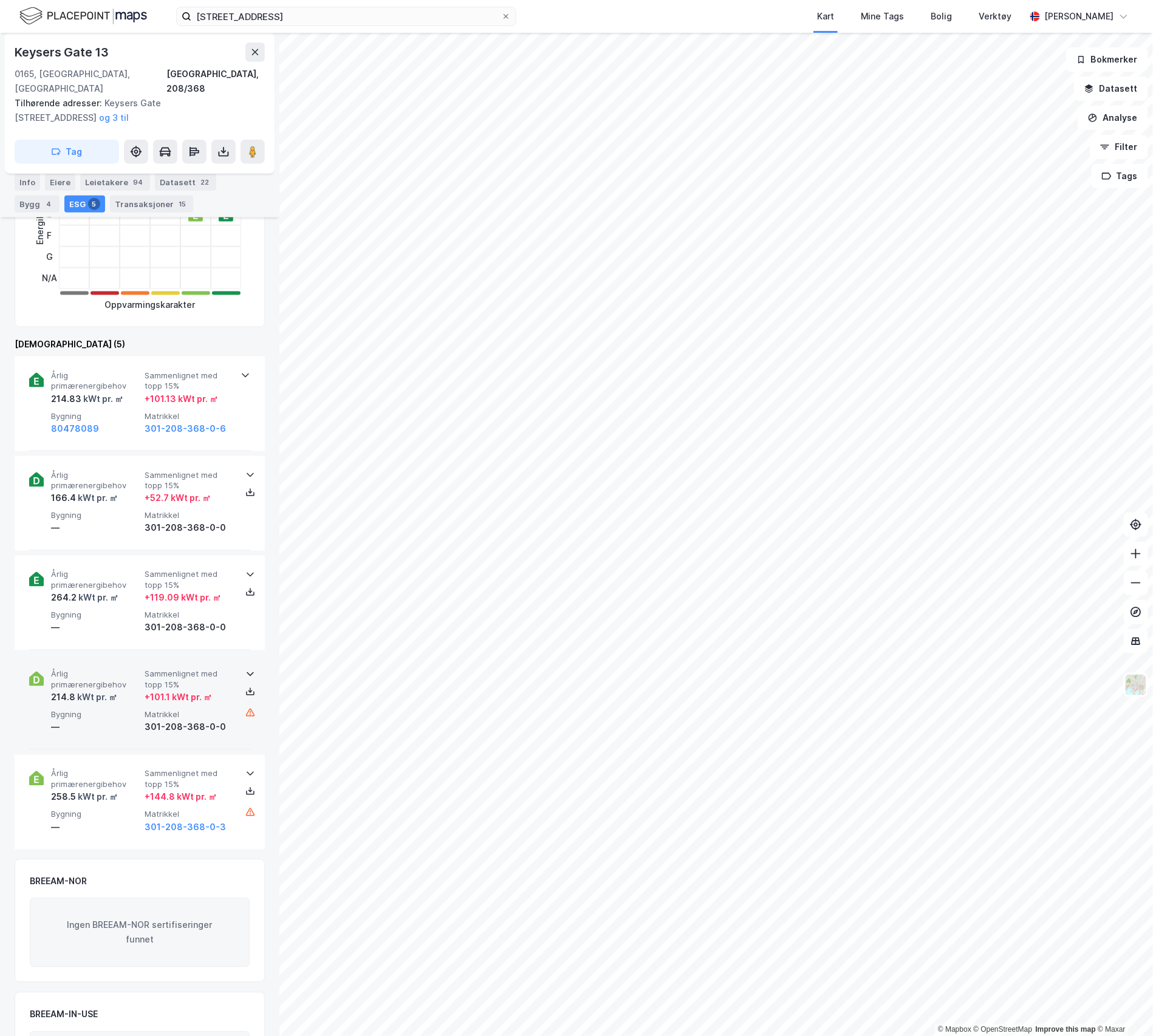
click at [79, 710] on span "Bygning" at bounding box center [95, 714] width 89 height 10
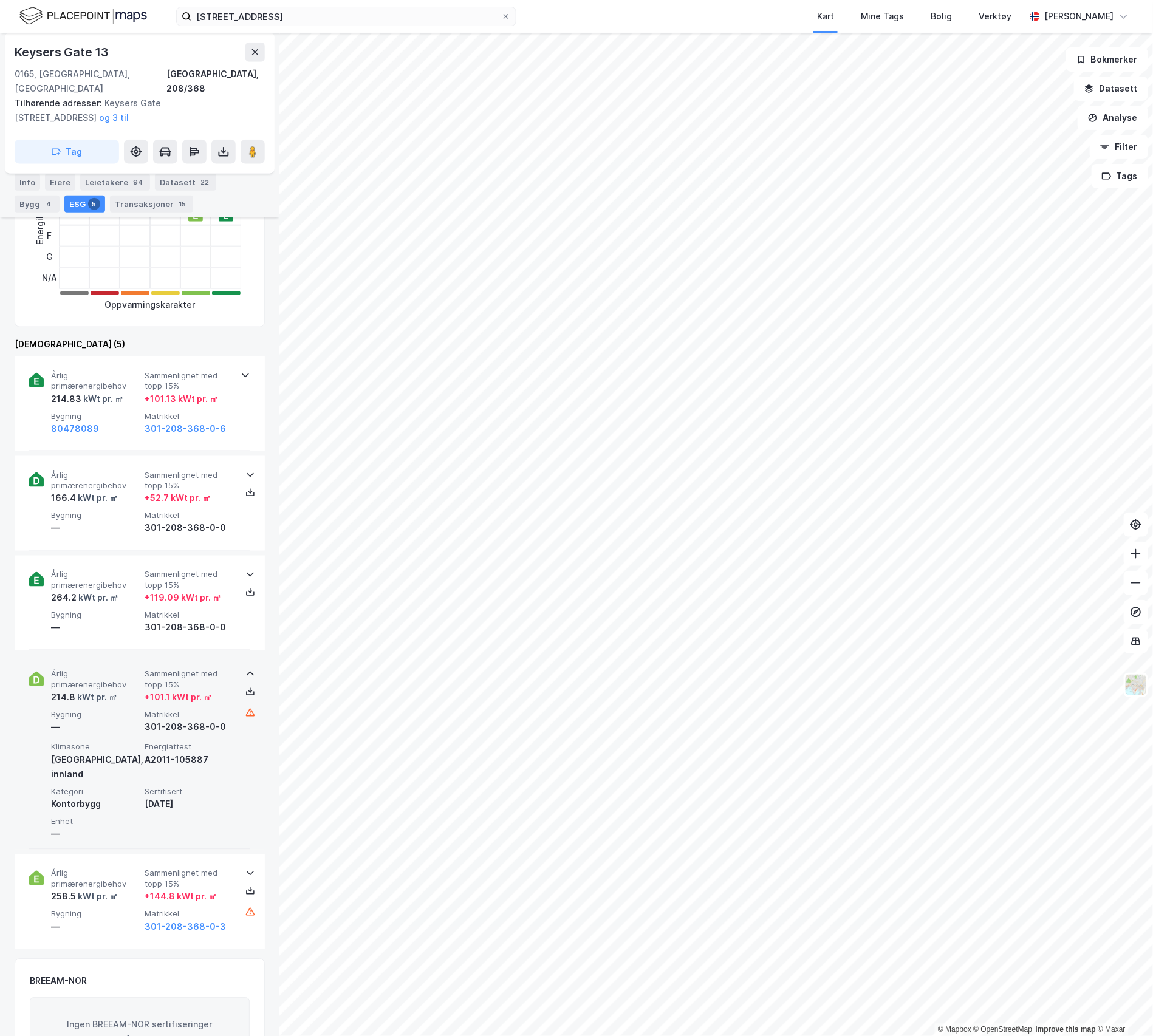
click at [88, 690] on div "kWt pr. ㎡" at bounding box center [96, 697] width 42 height 15
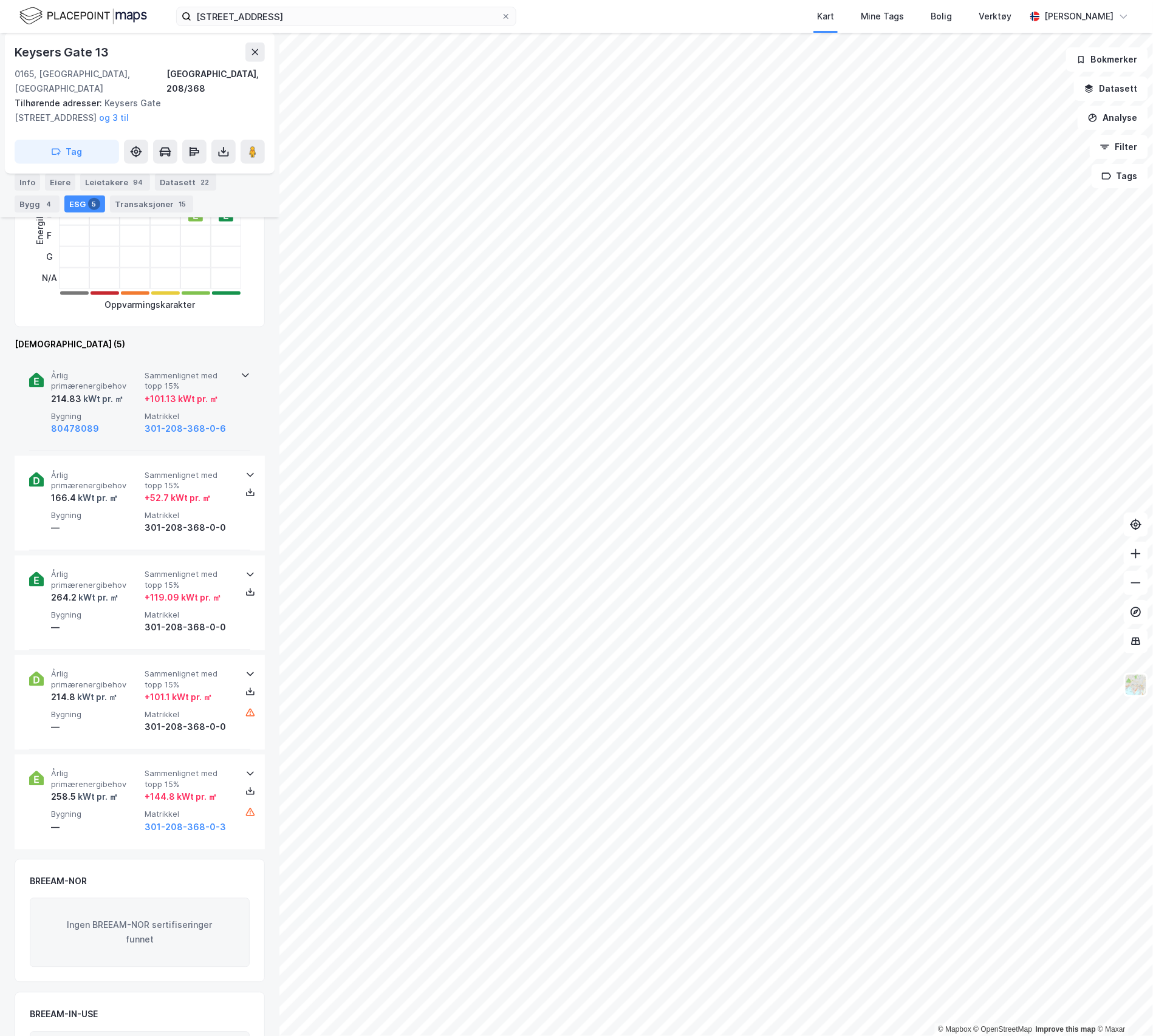
click at [85, 411] on span "Bygning" at bounding box center [95, 416] width 89 height 10
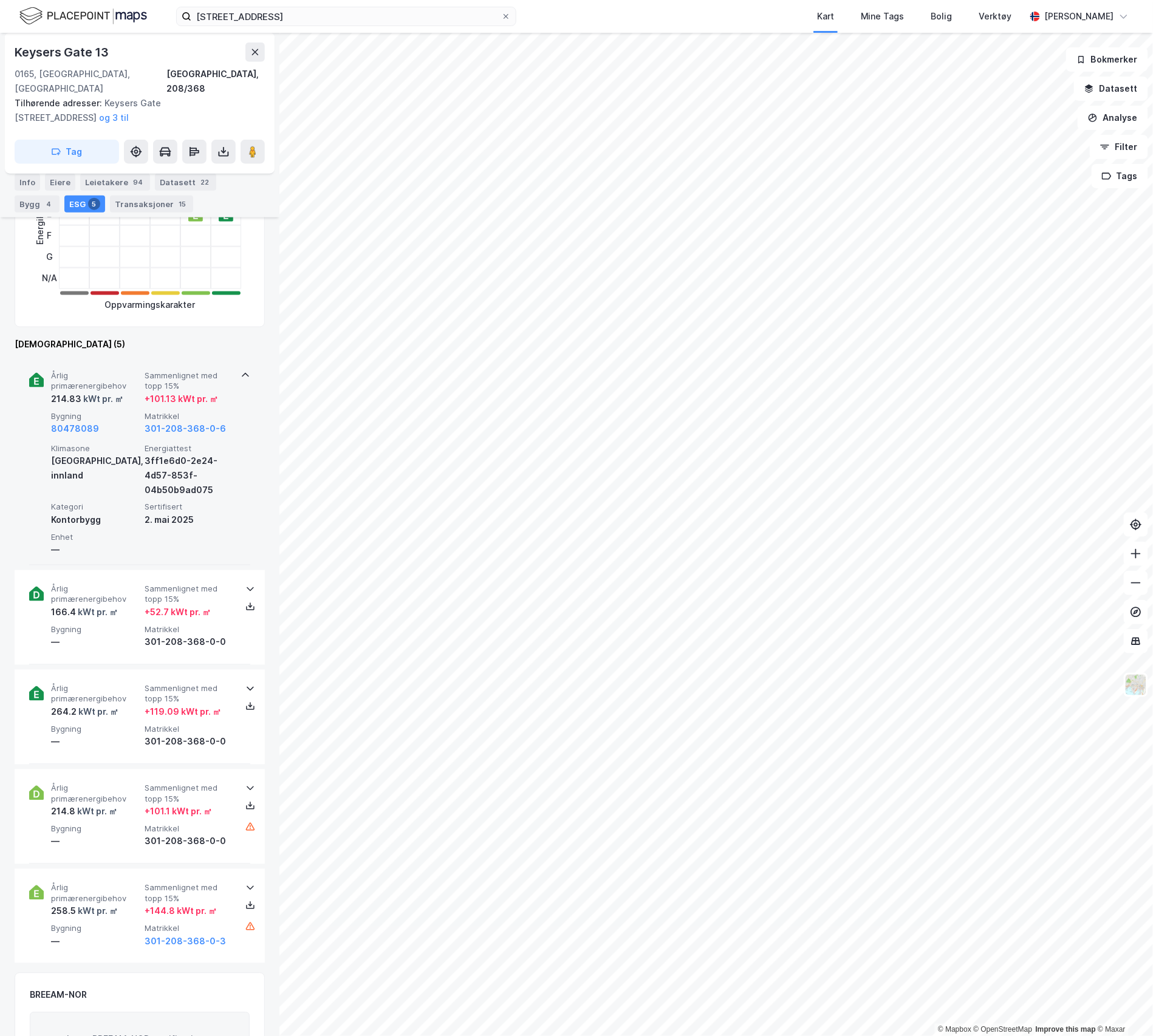
click at [35, 377] on icon at bounding box center [36, 381] width 5 height 7
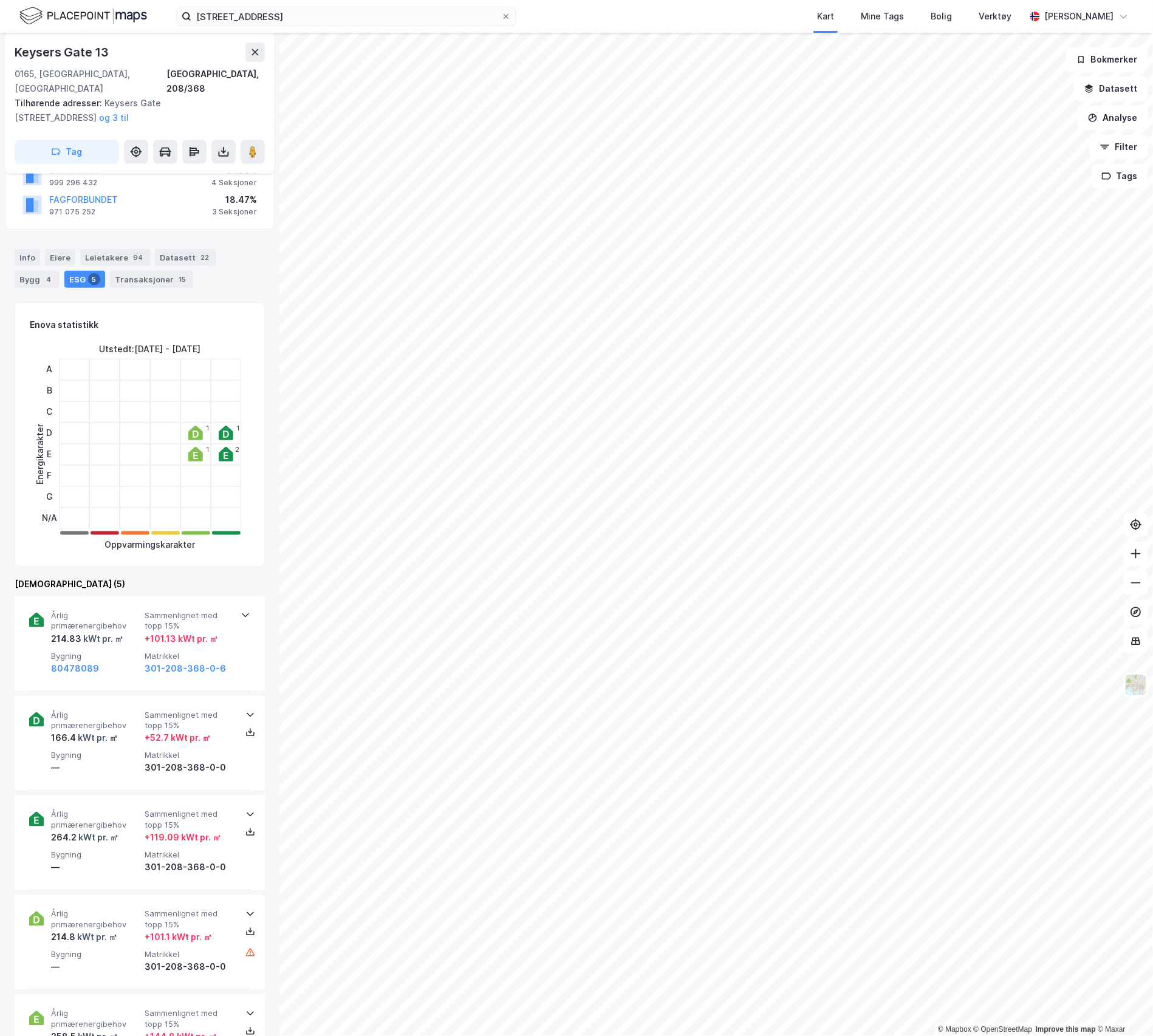
scroll to position [160, 0]
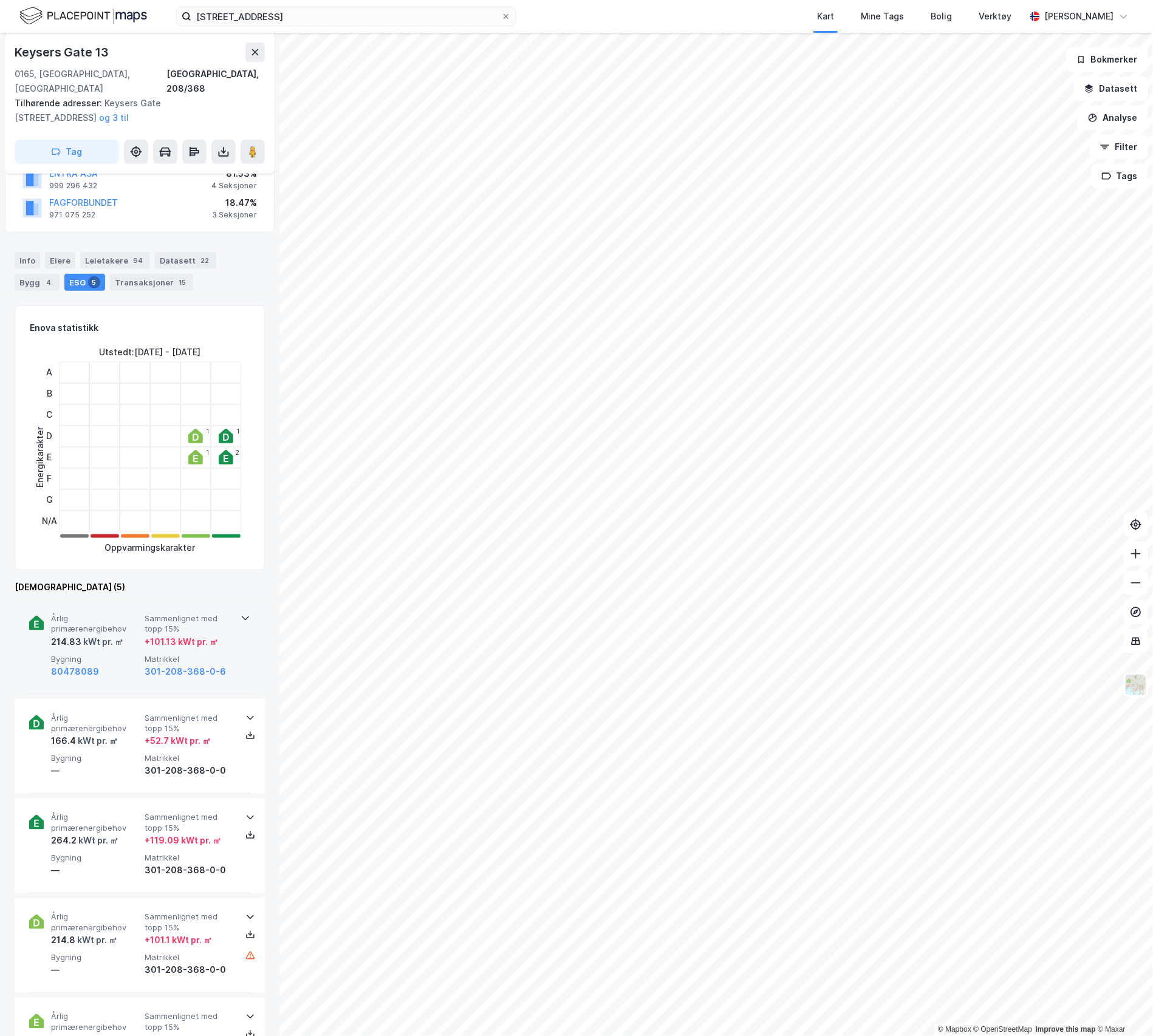
click at [127, 613] on span "Årlig primærenergibehov" at bounding box center [95, 624] width 89 height 21
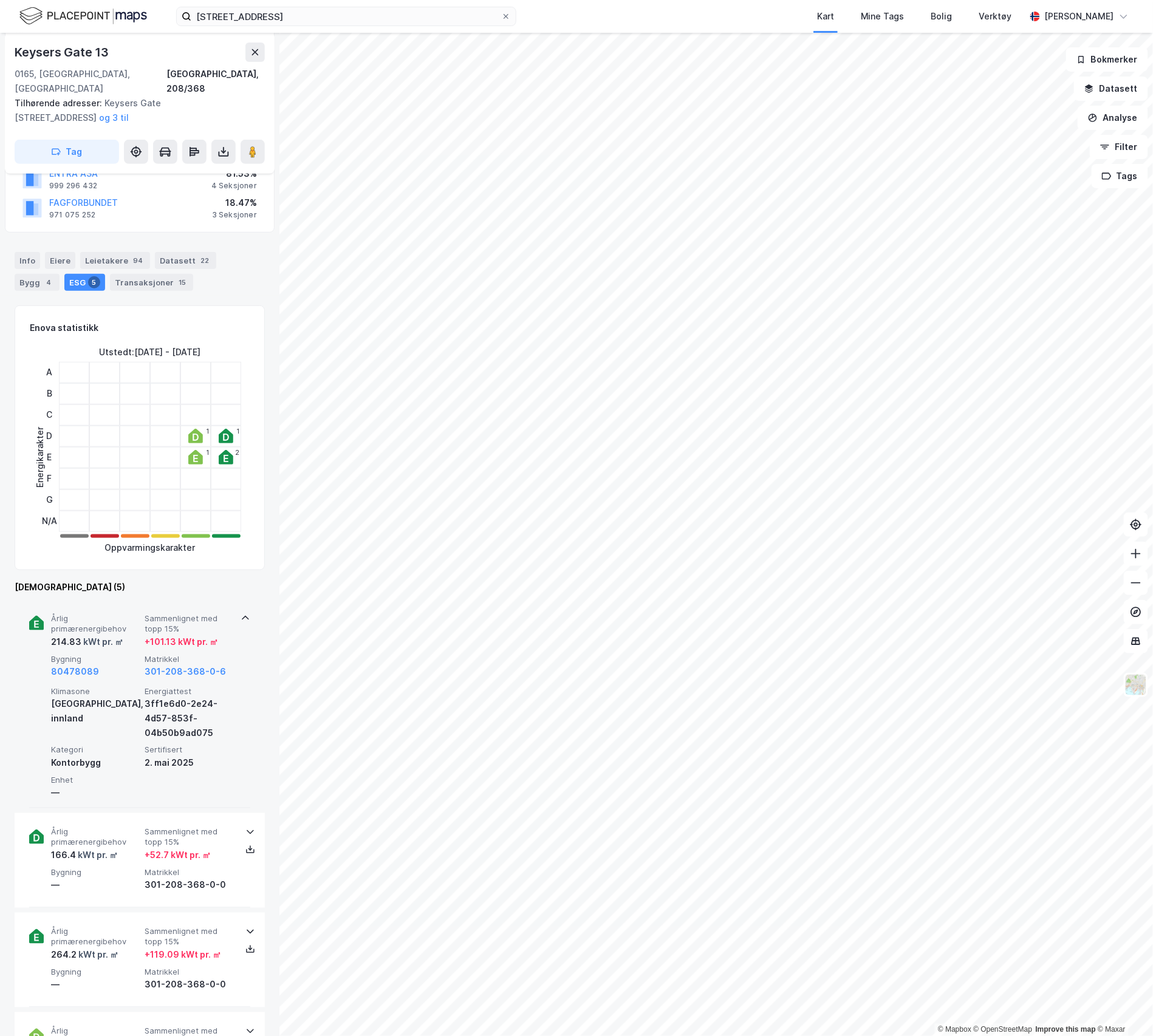
click at [122, 613] on span "Årlig primærenergibehov" at bounding box center [95, 624] width 89 height 21
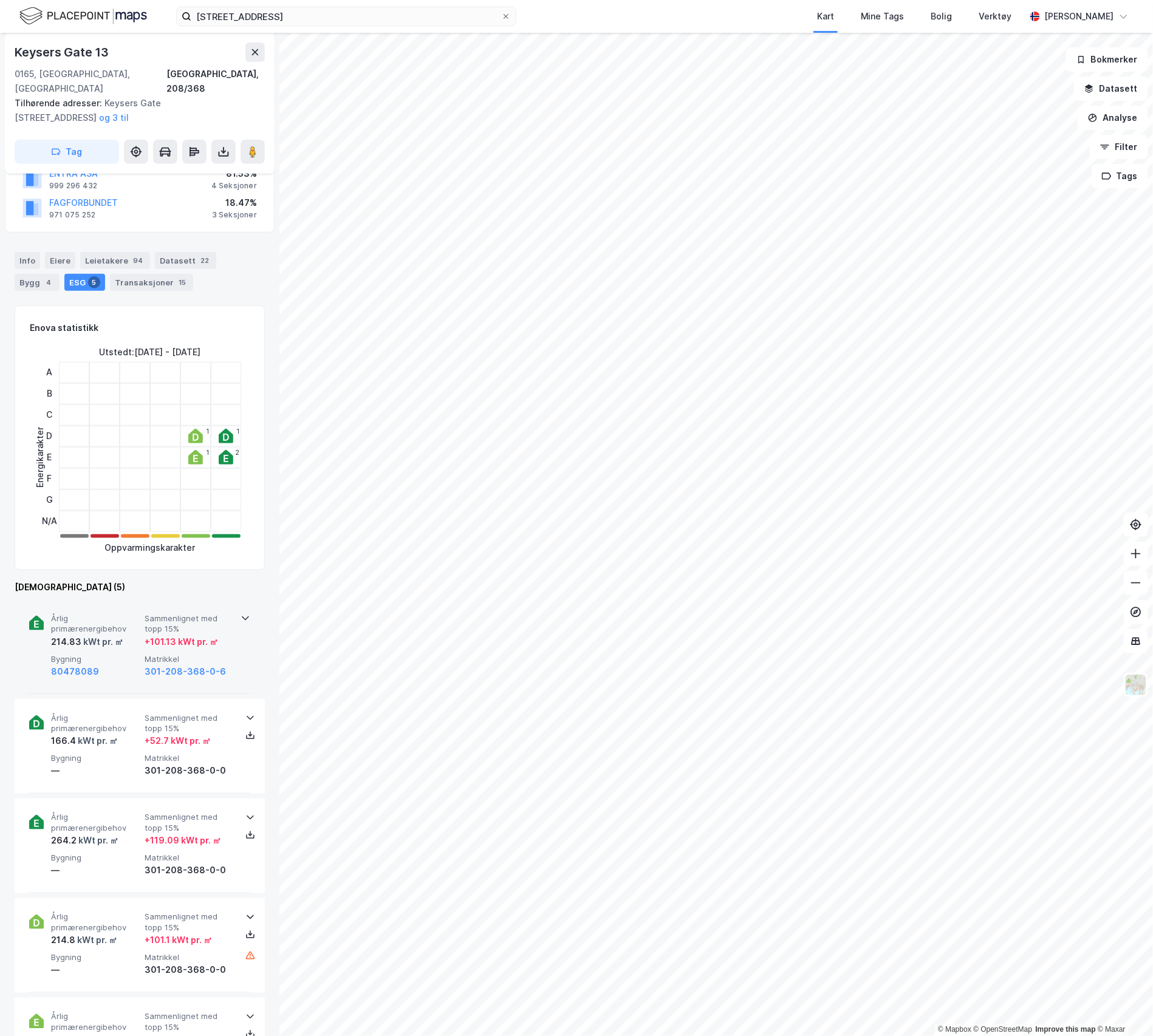
click at [119, 613] on span "Årlig primærenergibehov" at bounding box center [95, 624] width 89 height 21
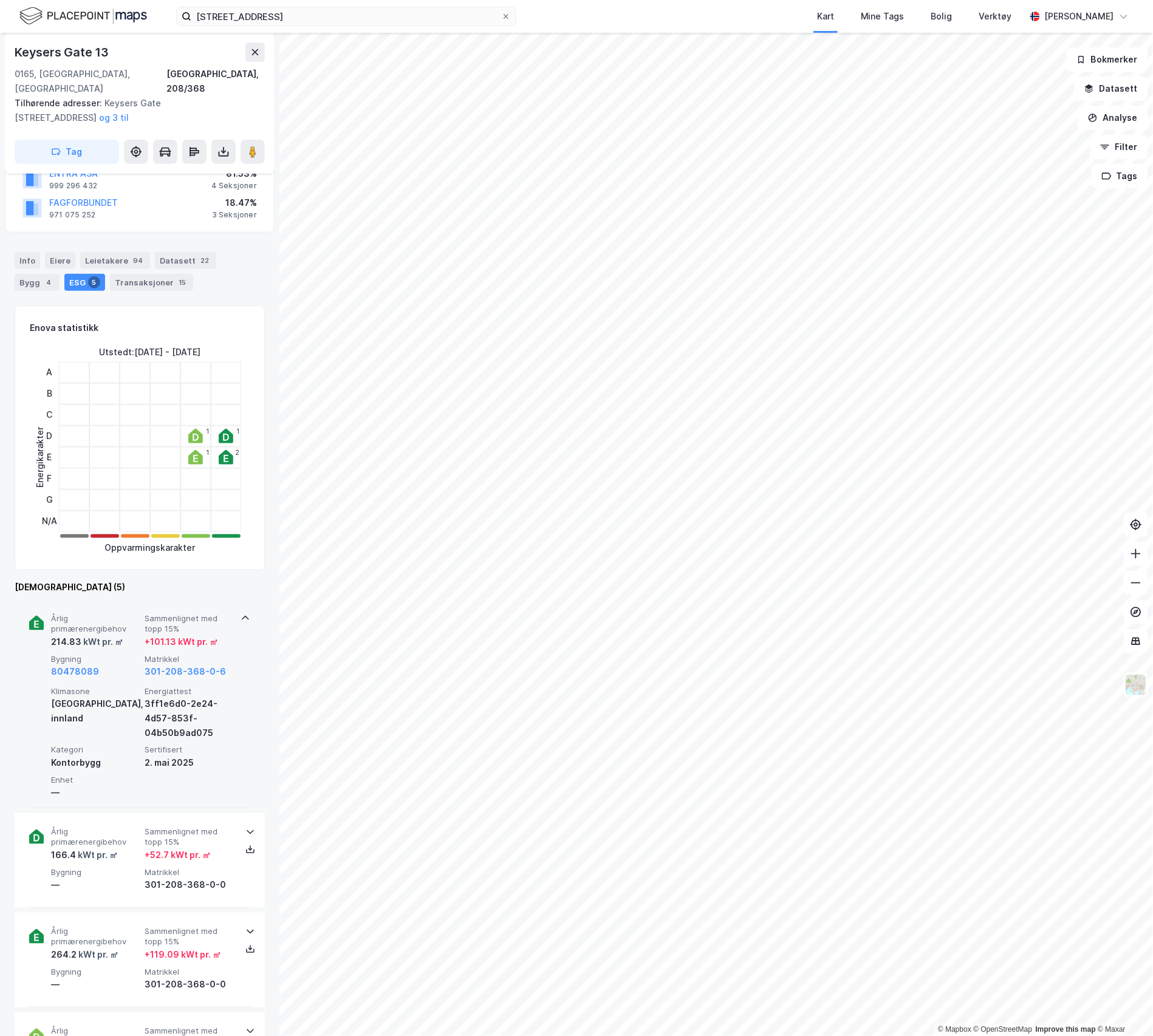
click at [119, 613] on span "Årlig primærenergibehov" at bounding box center [95, 624] width 89 height 21
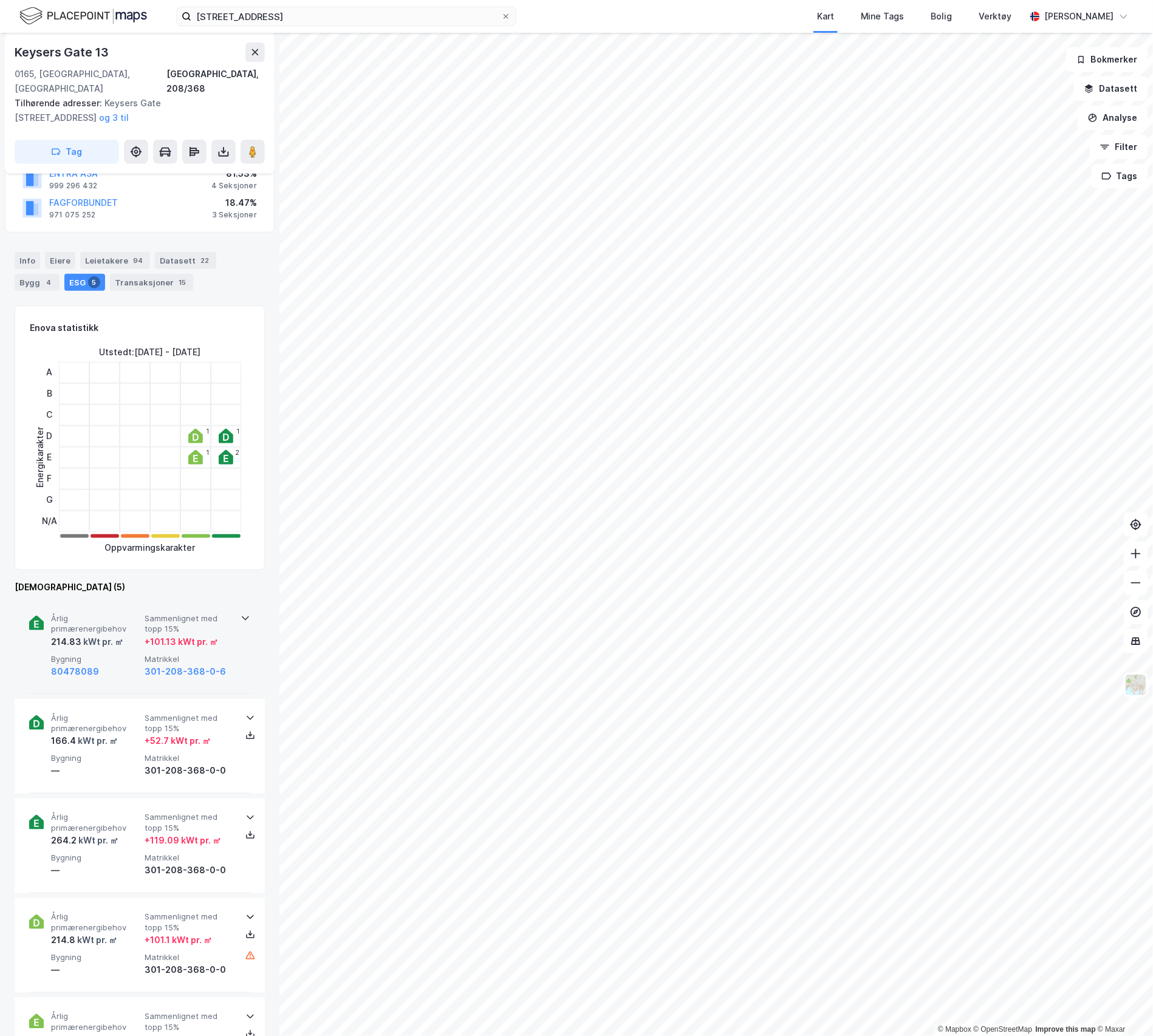
click at [123, 664] on div "80478089" at bounding box center [95, 671] width 89 height 15
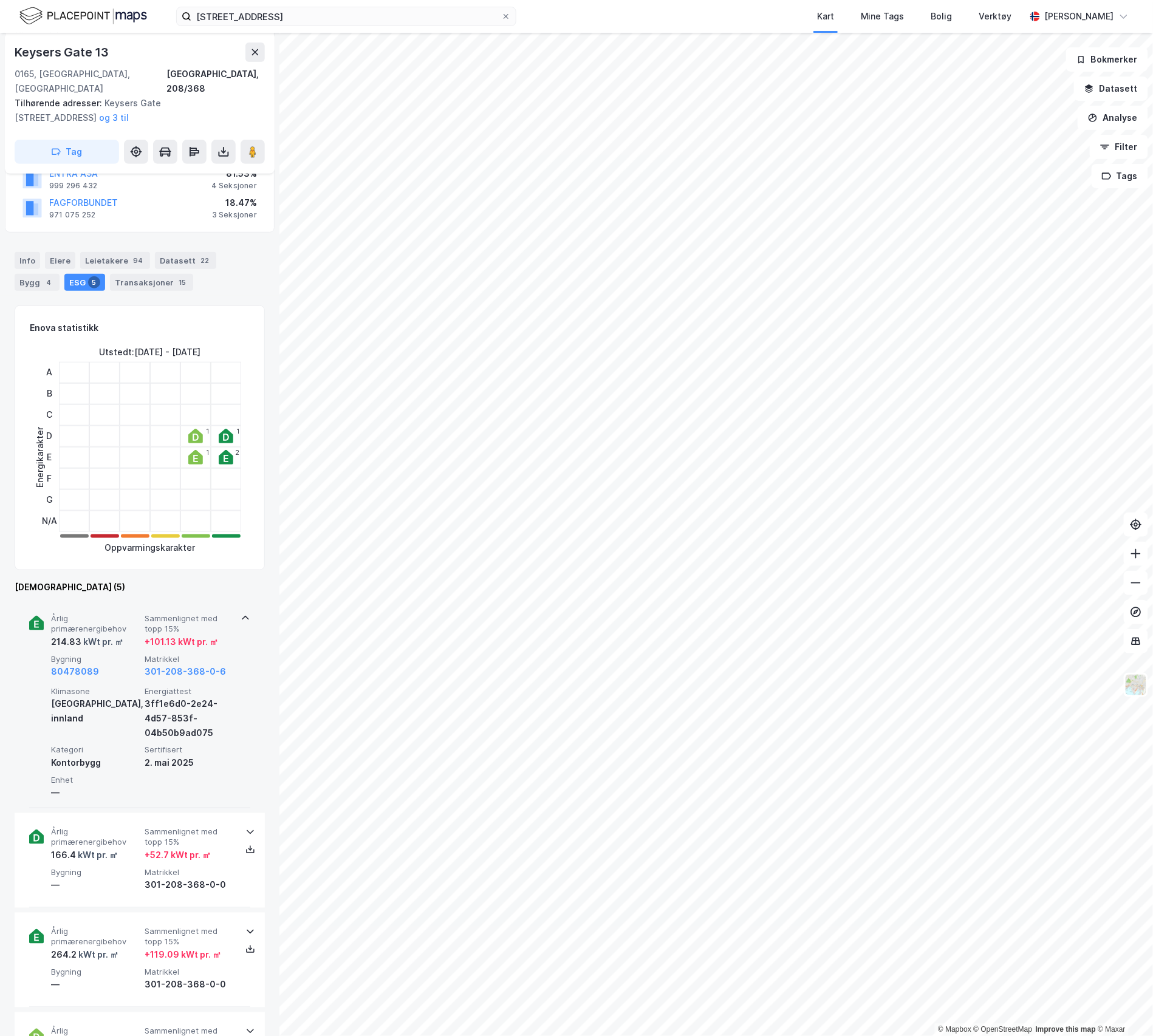
click at [123, 664] on div "80478089" at bounding box center [95, 671] width 89 height 15
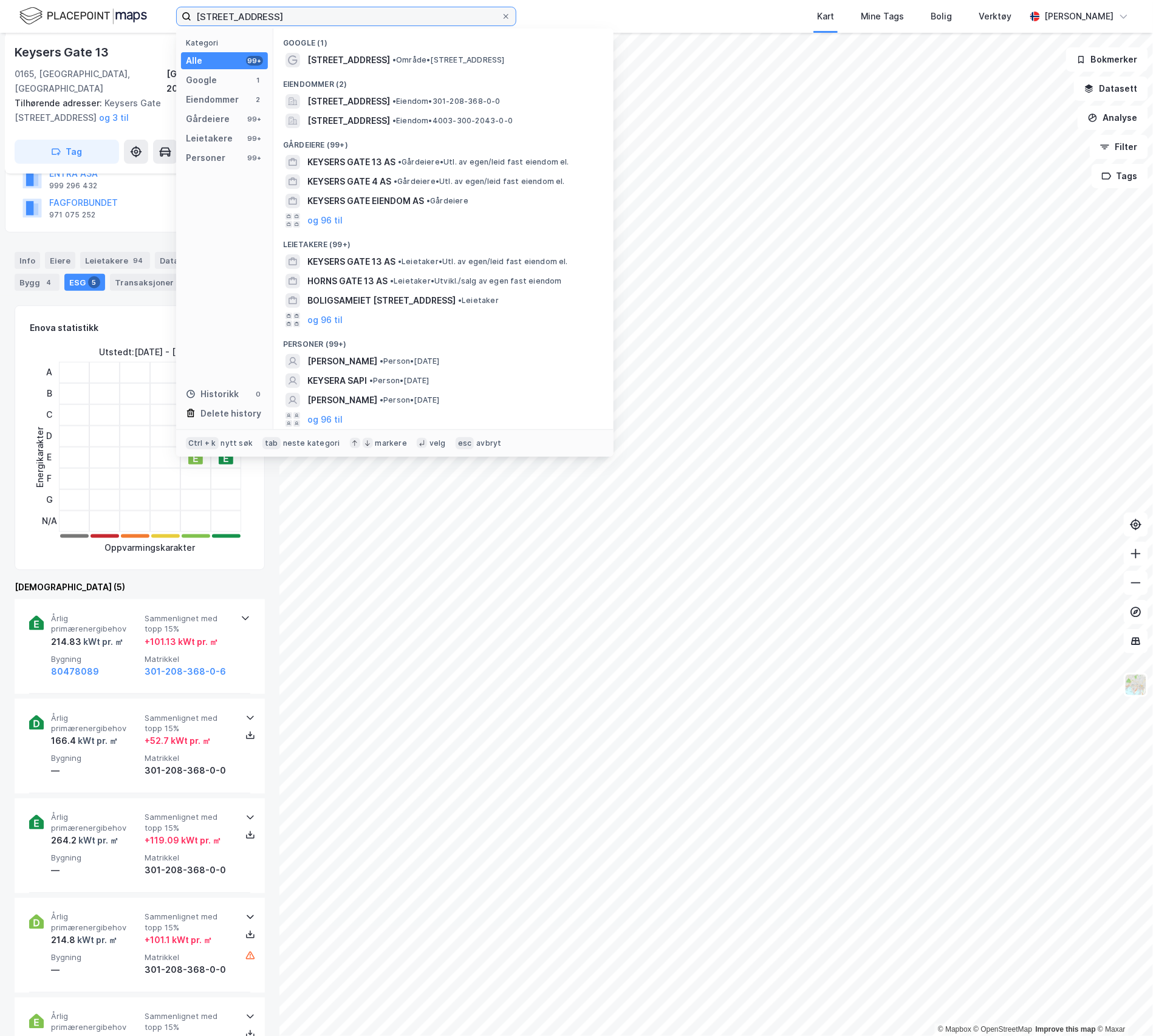
drag, startPoint x: 285, startPoint y: 20, endPoint x: 133, endPoint y: 10, distance: 152.3
click at [142, 8] on div "[STREET_ADDRESS] Kategori Alle 99+ Google 1 Eiendommer 2 Gårdeiere 99+ Leietake…" at bounding box center [576, 16] width 1153 height 33
paste input "[PERSON_NAME][STREET_ADDRESS]"
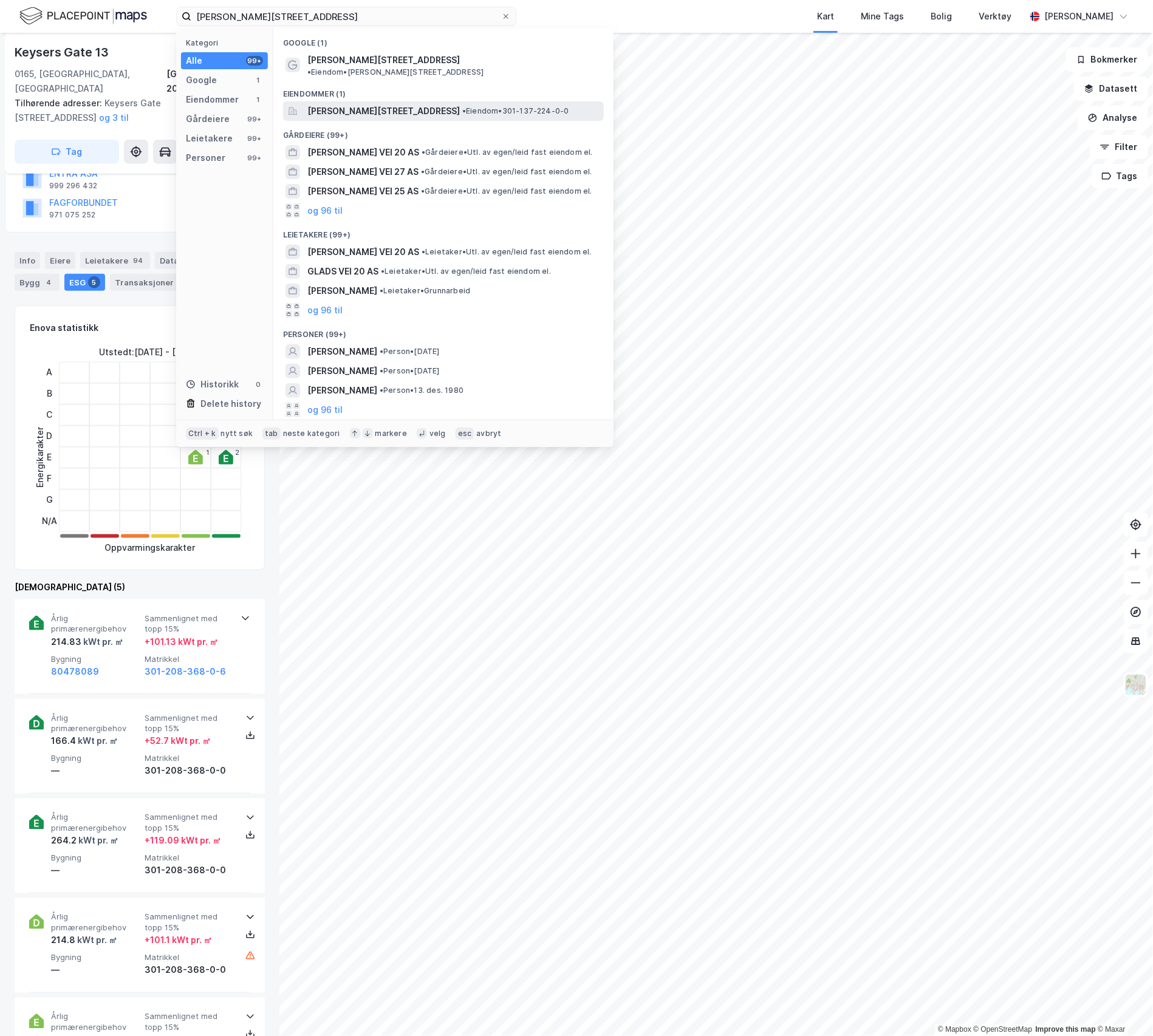
click at [375, 104] on span "[PERSON_NAME][STREET_ADDRESS]" at bounding box center [383, 111] width 152 height 15
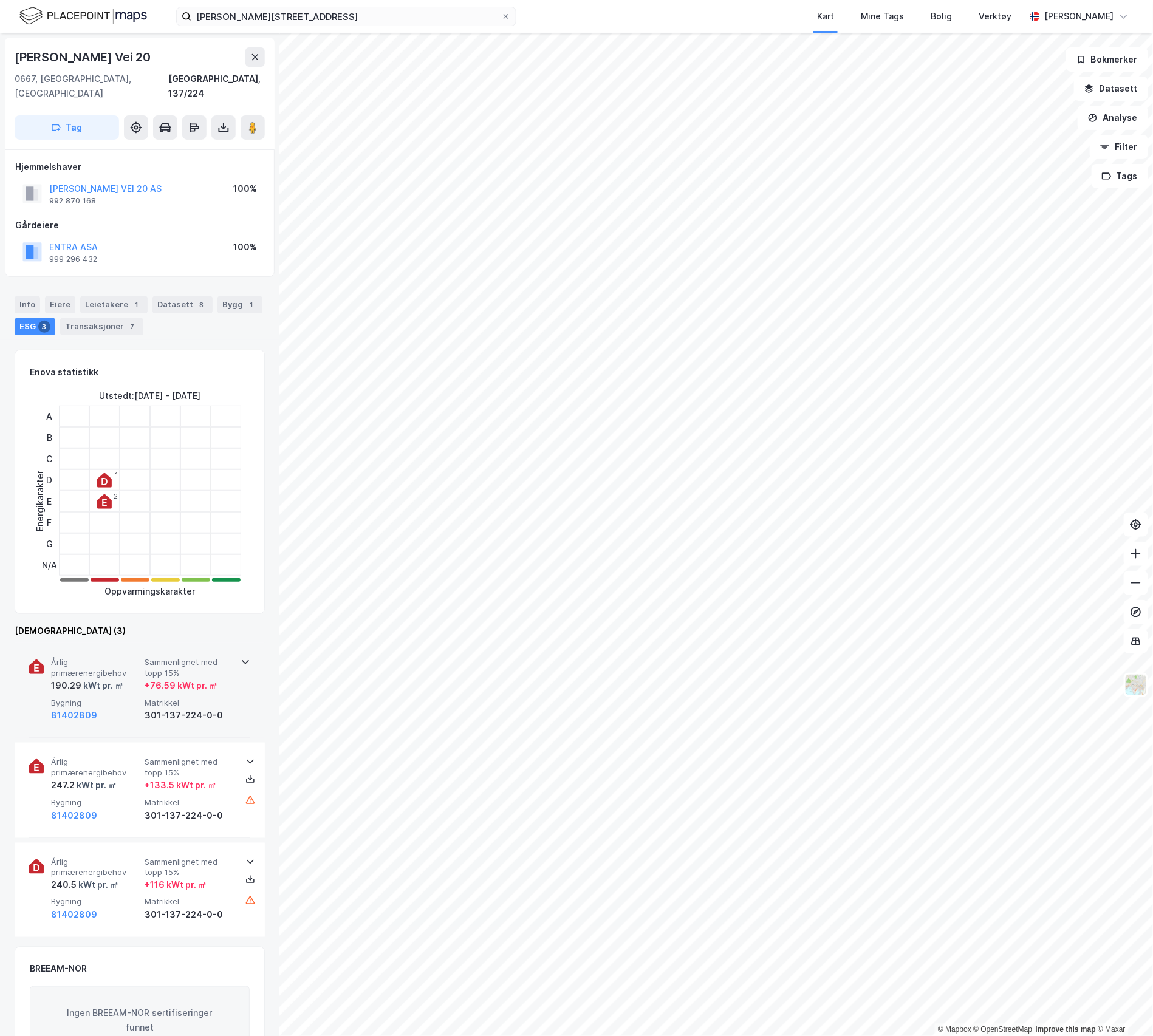
click at [132, 678] on div "190.29 kWt pr. ㎡" at bounding box center [95, 685] width 89 height 15
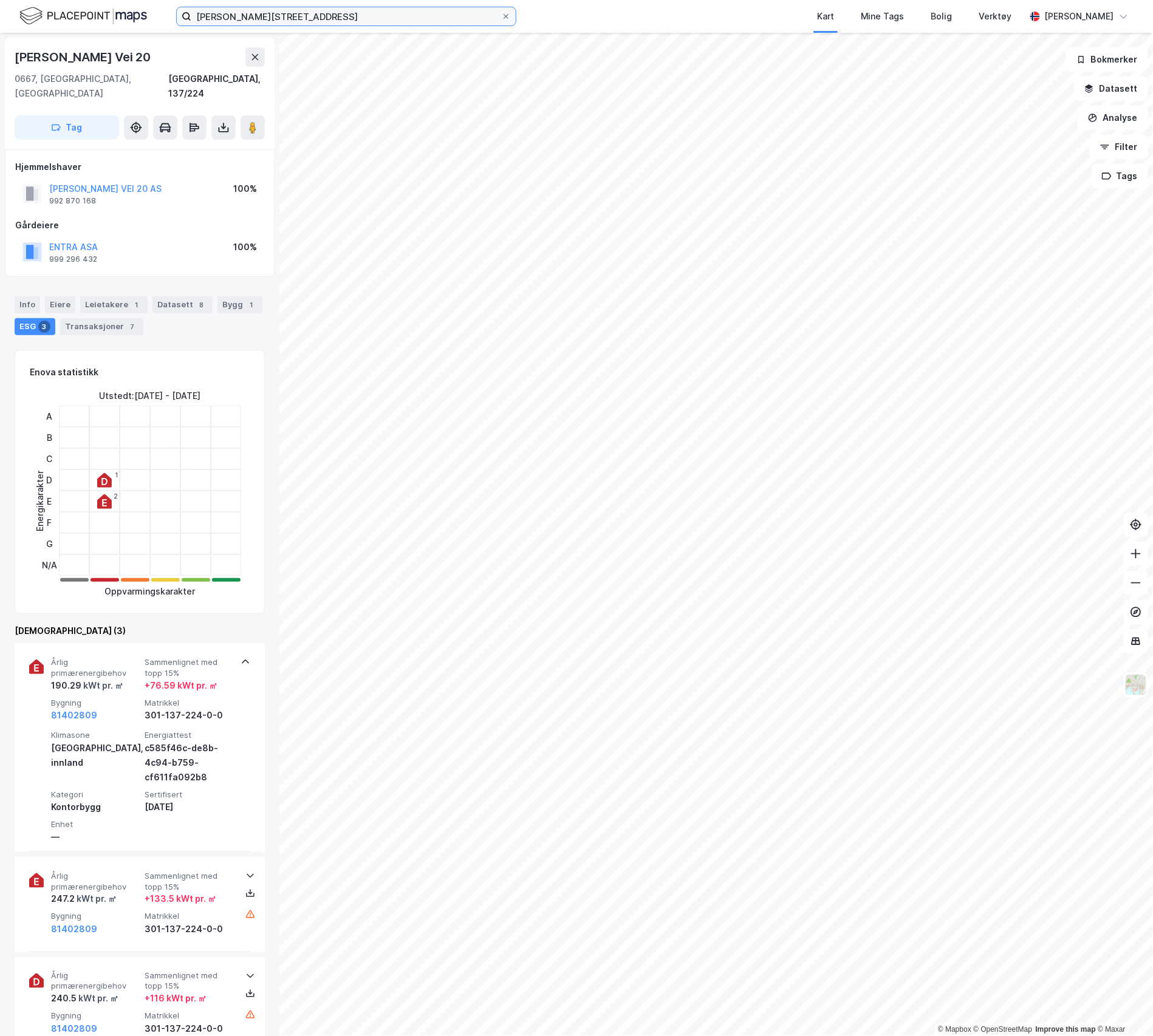
click at [282, 23] on input "[PERSON_NAME][STREET_ADDRESS]" at bounding box center [346, 16] width 310 height 18
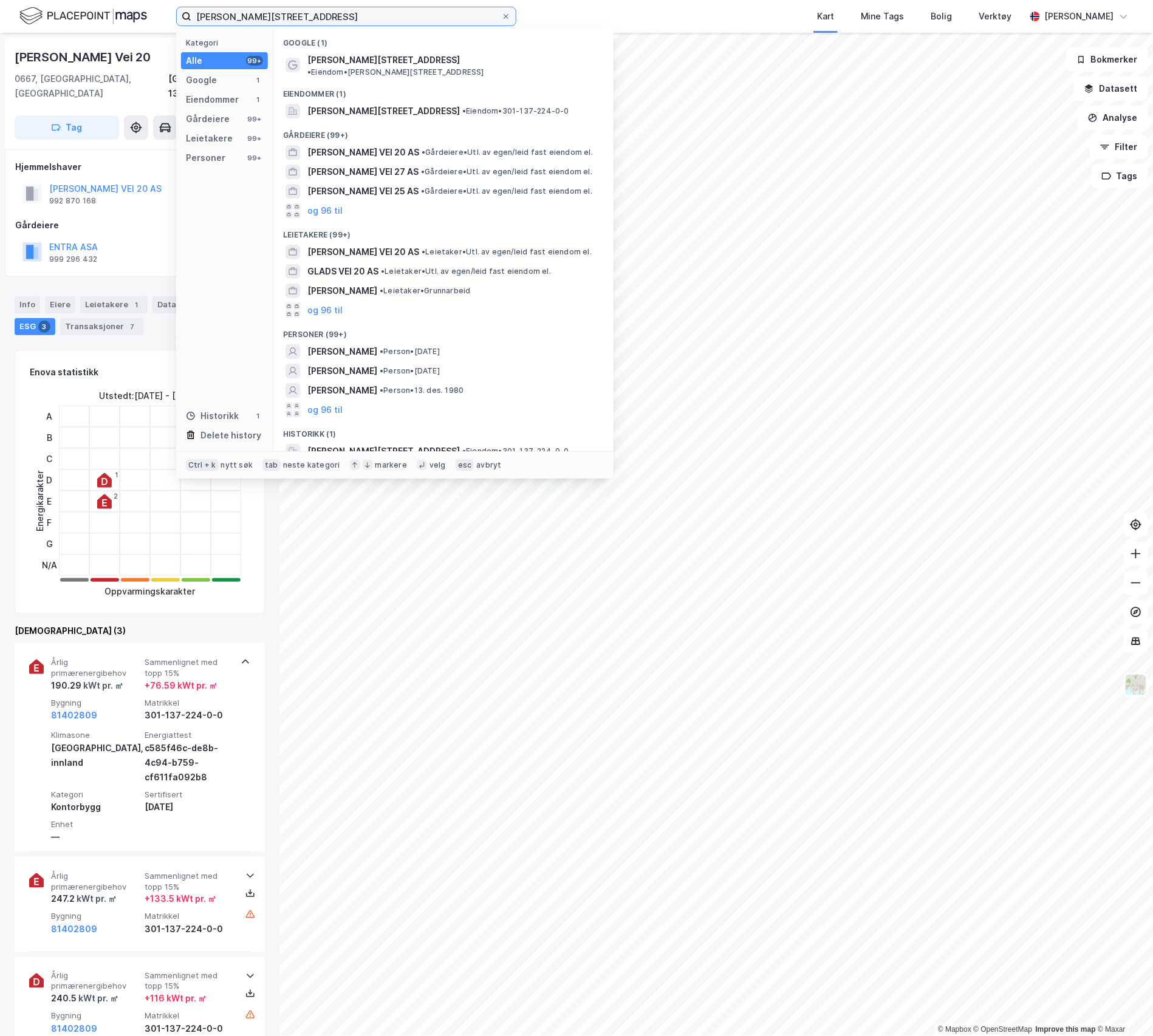
drag, startPoint x: 310, startPoint y: 21, endPoint x: 114, endPoint y: 17, distance: 196.0
click at [114, 17] on div "[PERSON_NAME] vei 20 Kategori Alle 99+ Google 1 Eiendommer 1 Gårdeiere 99+ Leie…" at bounding box center [576, 16] width 1153 height 33
paste input "[STREET_ADDRESS],"
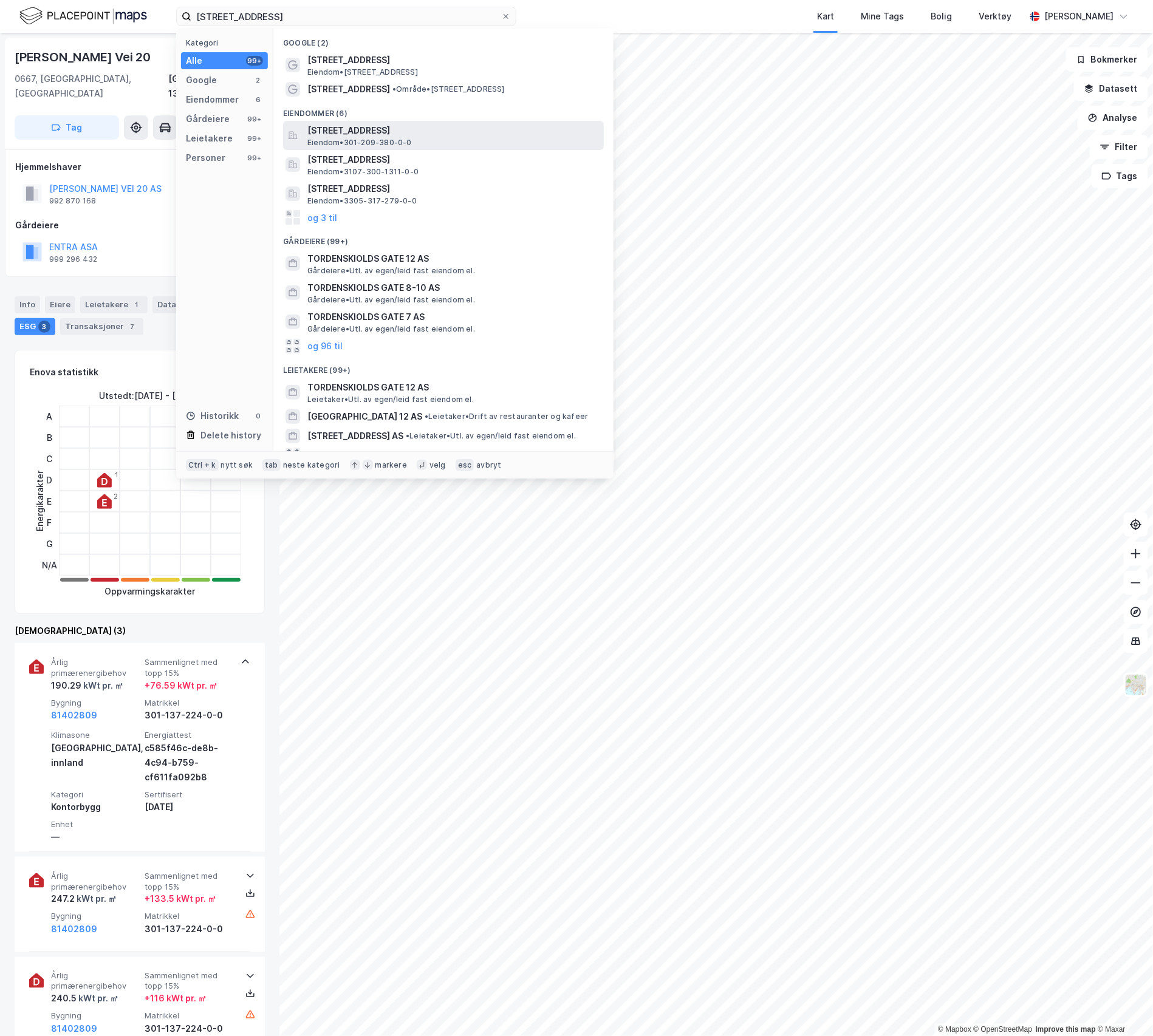
click at [370, 134] on span "[STREET_ADDRESS]" at bounding box center [453, 130] width 292 height 15
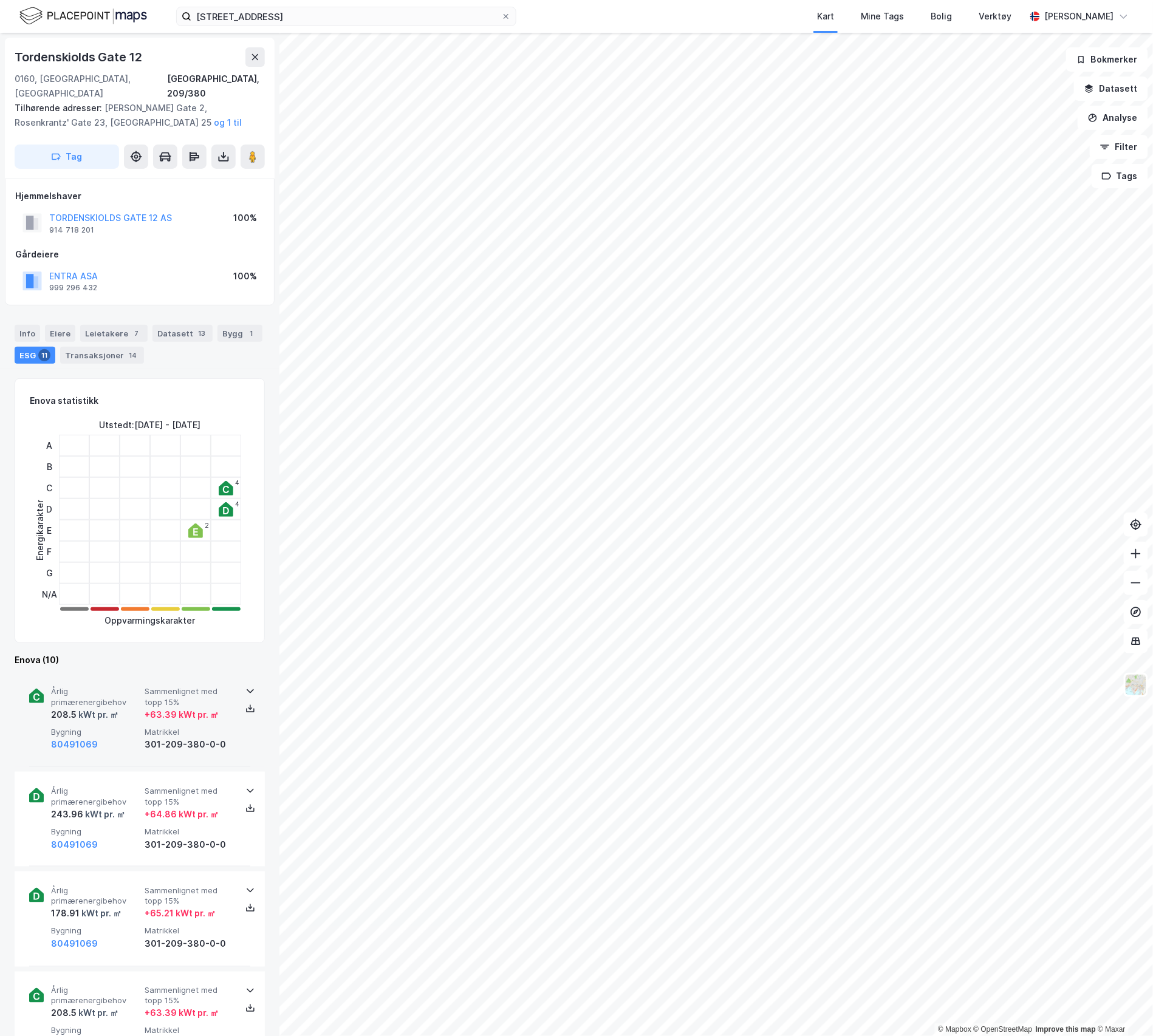
click at [138, 737] on div "80491069" at bounding box center [95, 744] width 89 height 15
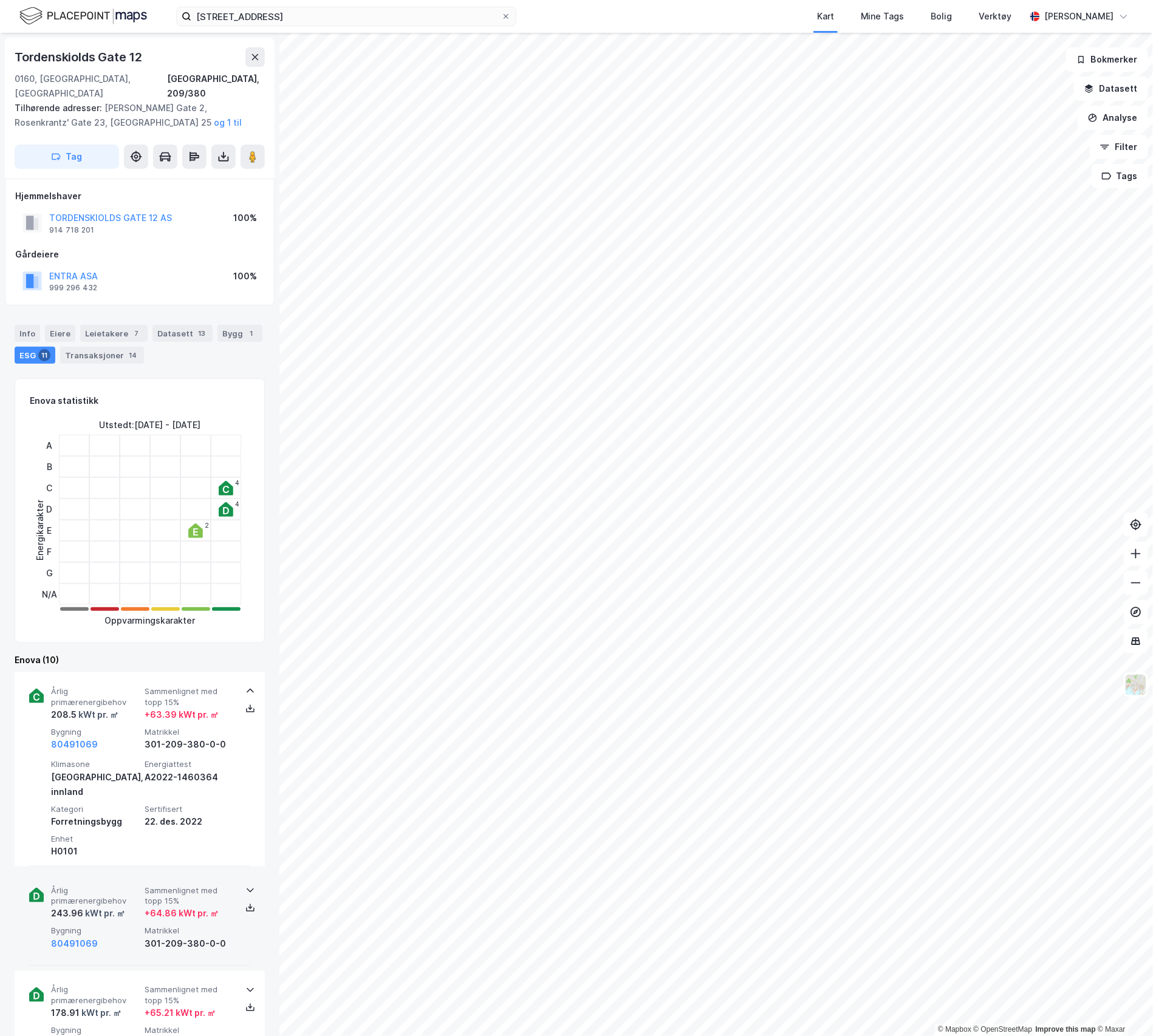
click at [136, 906] on div "243.96 kWt pr. ㎡" at bounding box center [95, 913] width 89 height 15
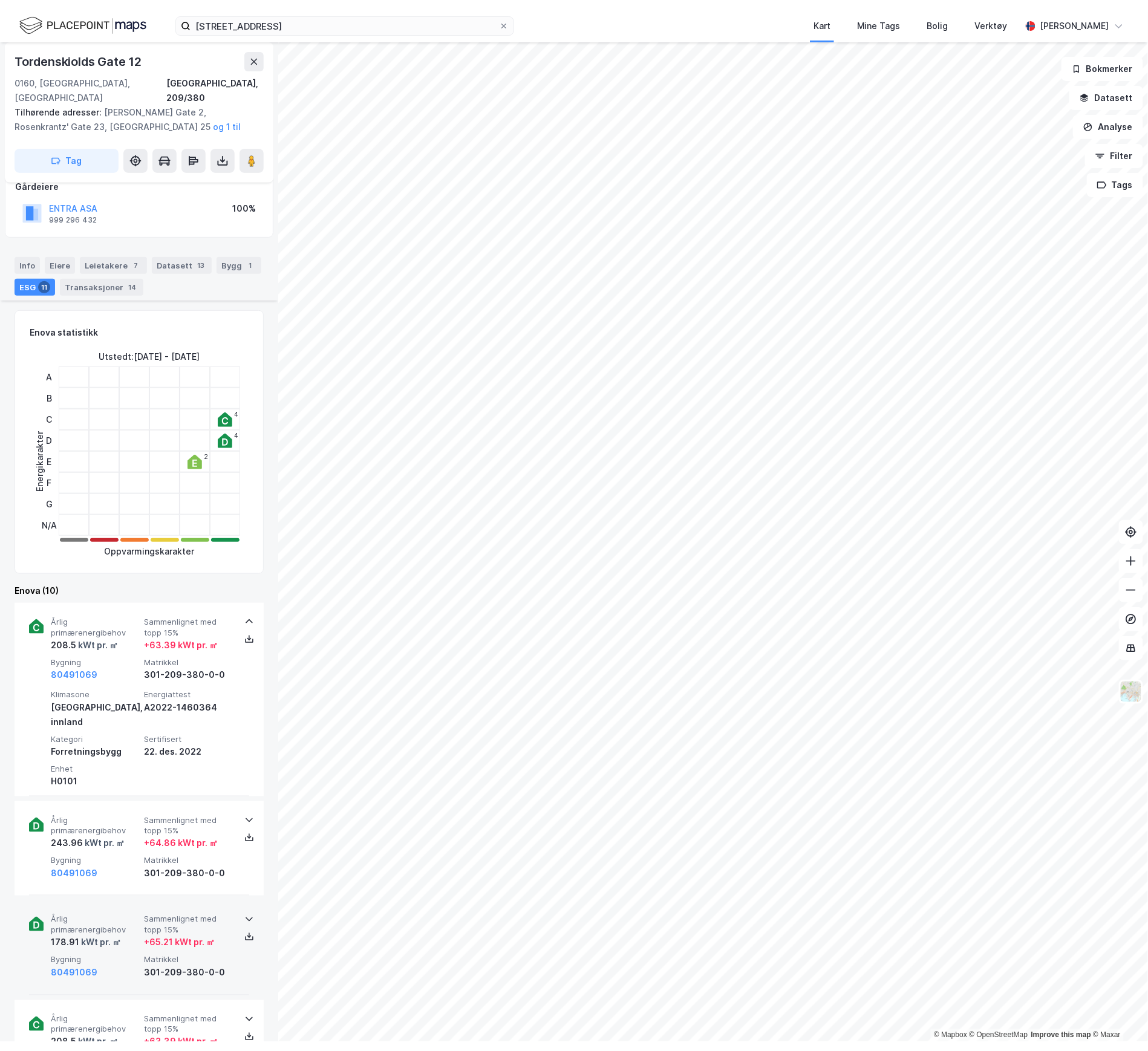
scroll to position [161, 0]
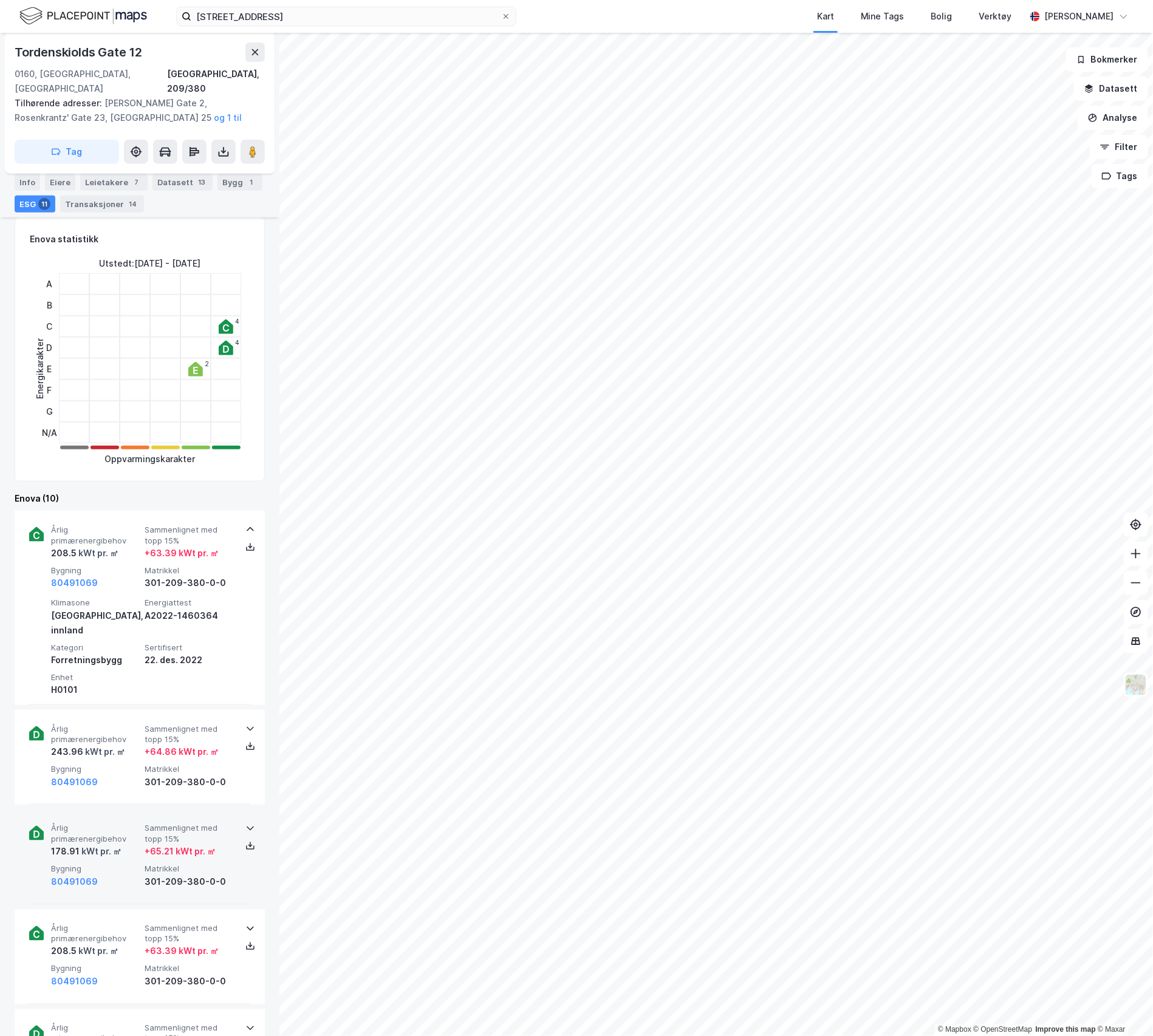
click at [130, 875] on div "80491069" at bounding box center [95, 882] width 89 height 15
drag, startPoint x: 130, startPoint y: 844, endPoint x: 118, endPoint y: 839, distance: 13.0
click at [118, 864] on span "Bygning" at bounding box center [95, 869] width 89 height 10
click at [117, 834] on div "Årlig primærenergibehov 178.91 kWt pr. ㎡ Sammenlignet med topp 15% + 65.21 kWt …" at bounding box center [142, 856] width 182 height 66
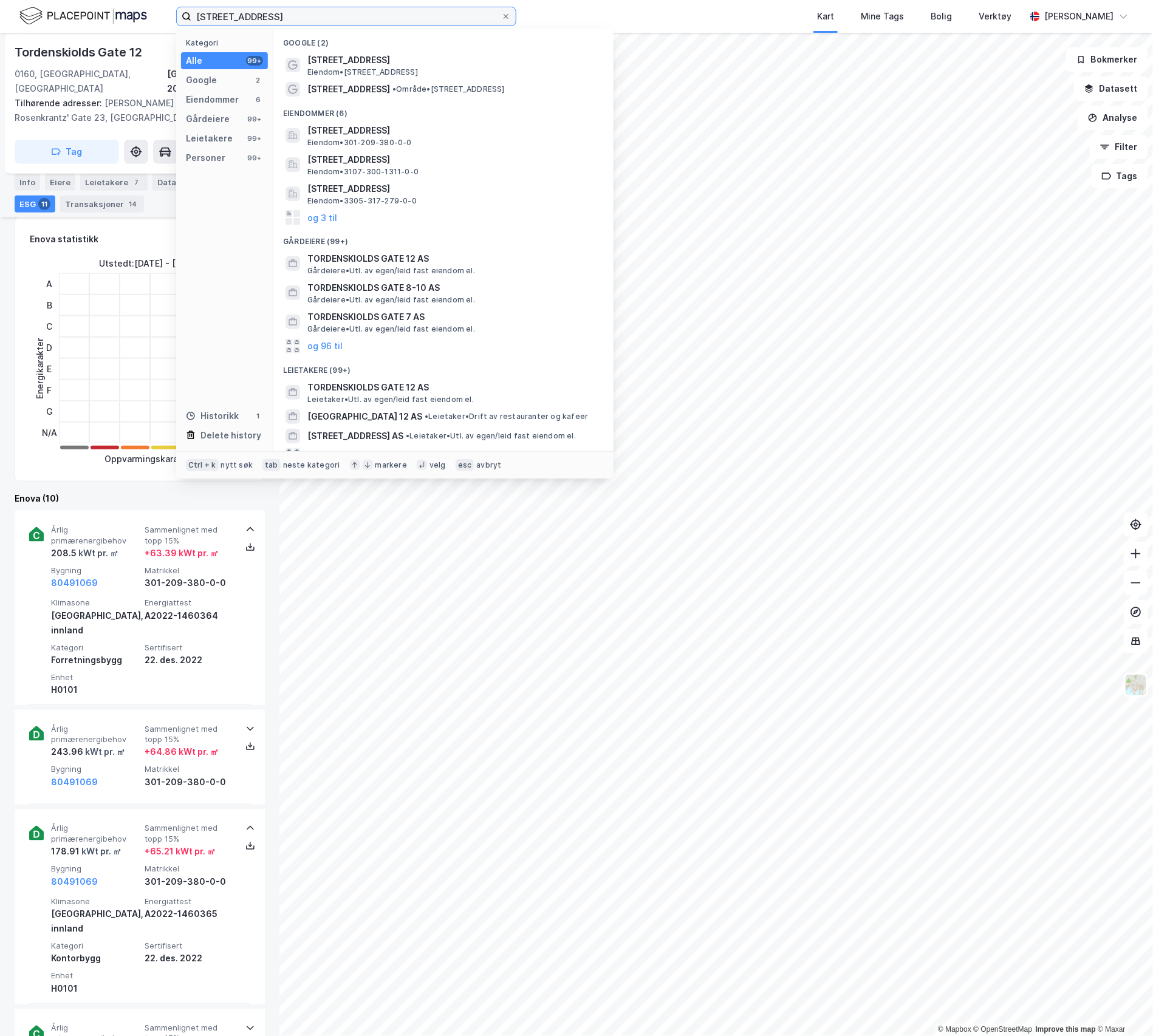
drag, startPoint x: 299, startPoint y: 16, endPoint x: 119, endPoint y: 12, distance: 180.0
click at [119, 12] on div "[STREET_ADDRESS] Kategori Alle 99+ Google 2 Eiendommer 6 Gårdeiere 99+ Leietake…" at bounding box center [576, 16] width 1153 height 33
paste input "[STREET_ADDRESS]"
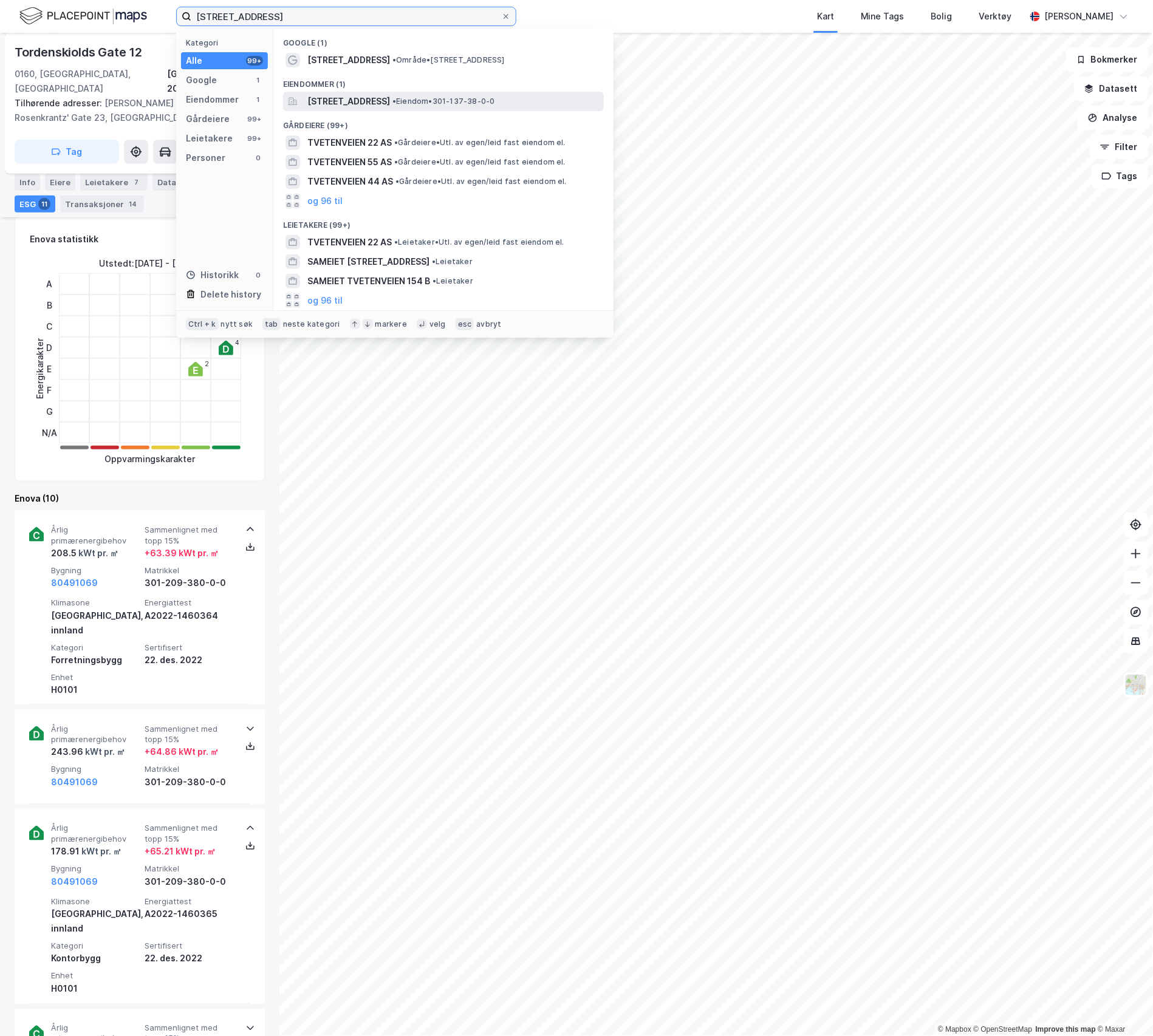
type input "[STREET_ADDRESS]"
click at [390, 100] on span "[STREET_ADDRESS]" at bounding box center [348, 101] width 82 height 15
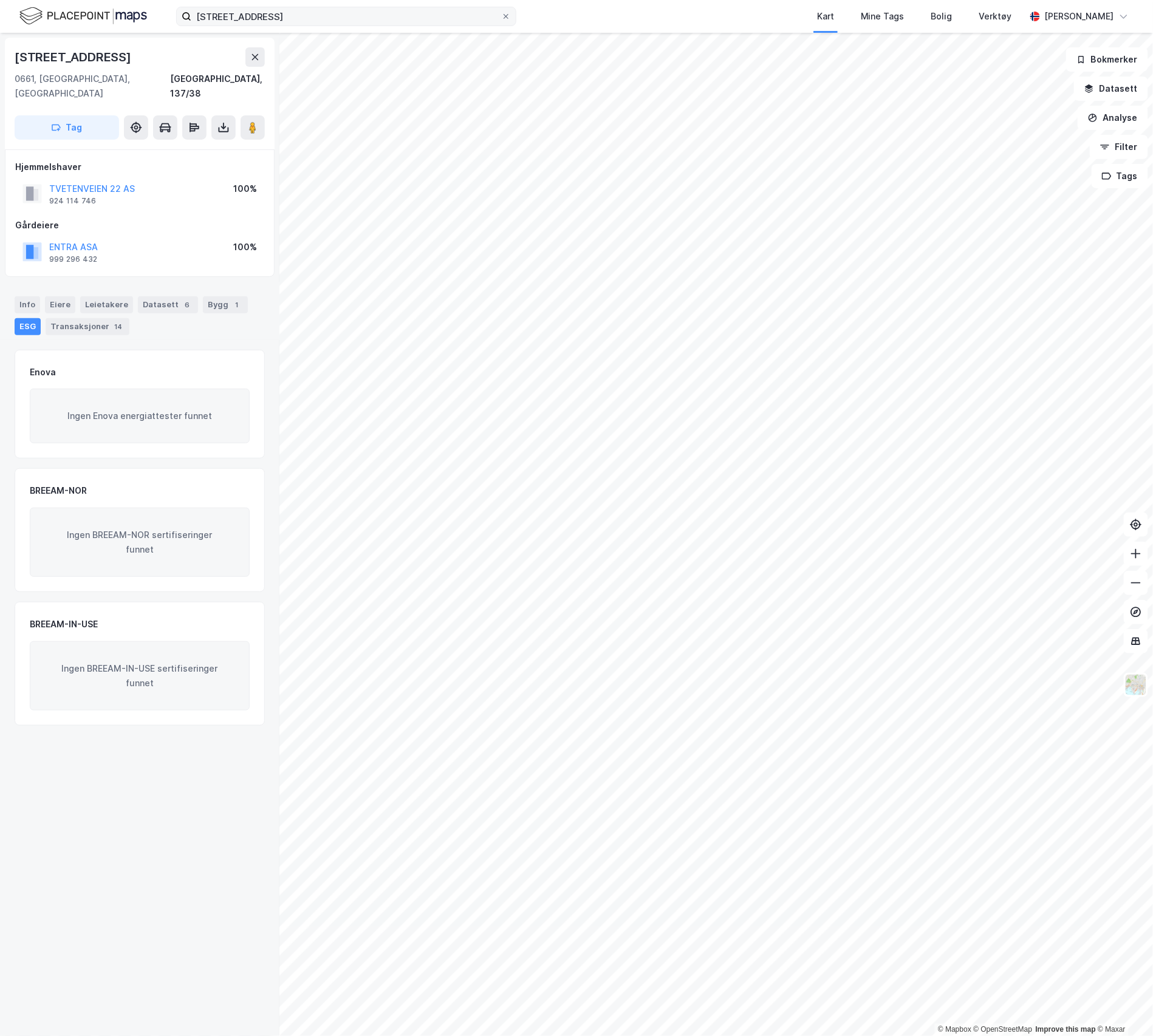
drag, startPoint x: 288, startPoint y: 7, endPoint x: 231, endPoint y: 8, distance: 57.0
click at [214, 11] on label "[STREET_ADDRESS]" at bounding box center [345, 17] width 340 height 20
click at [214, 11] on input "[STREET_ADDRESS]" at bounding box center [346, 16] width 310 height 18
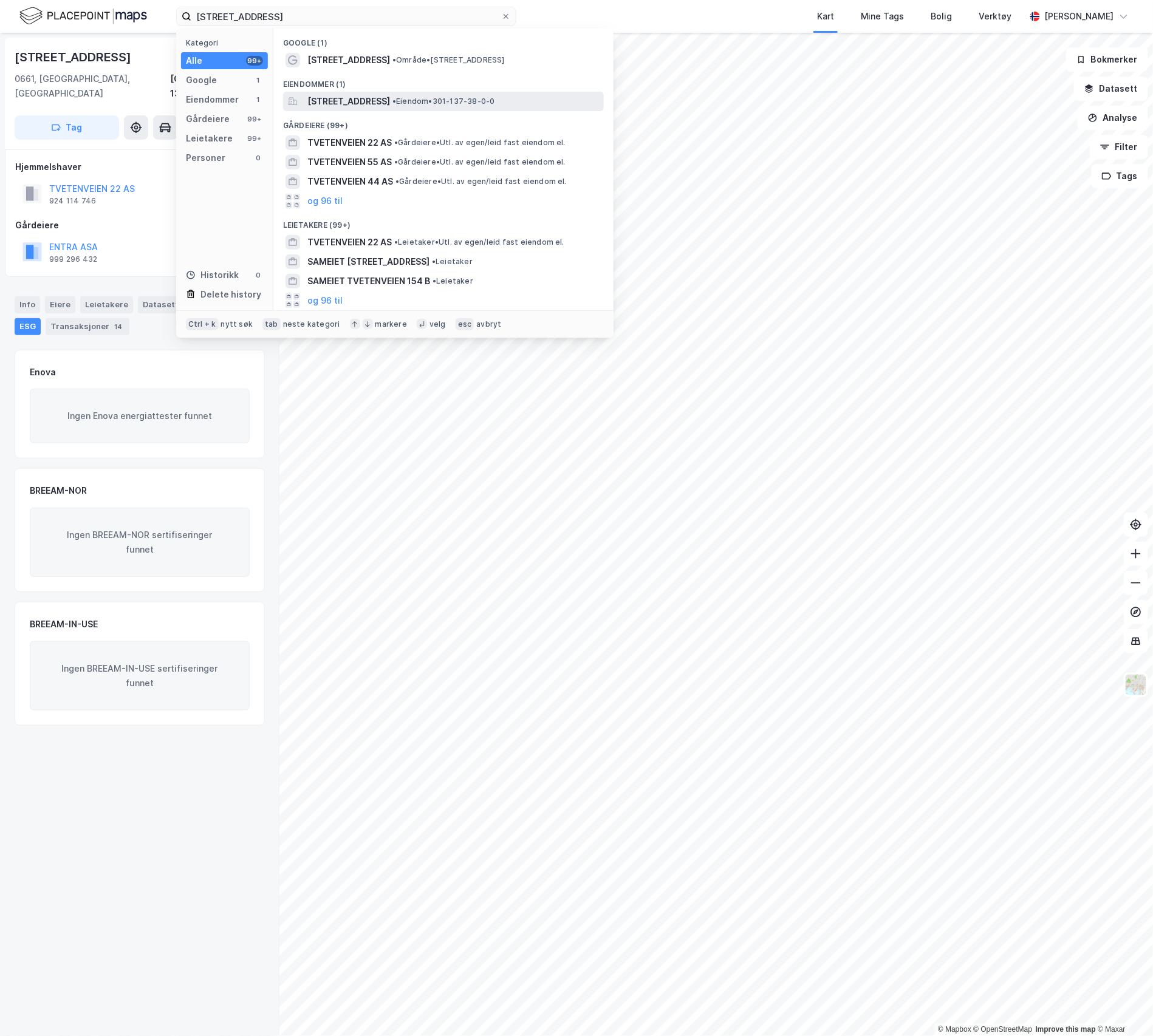
click at [334, 105] on span "[STREET_ADDRESS]" at bounding box center [348, 101] width 82 height 15
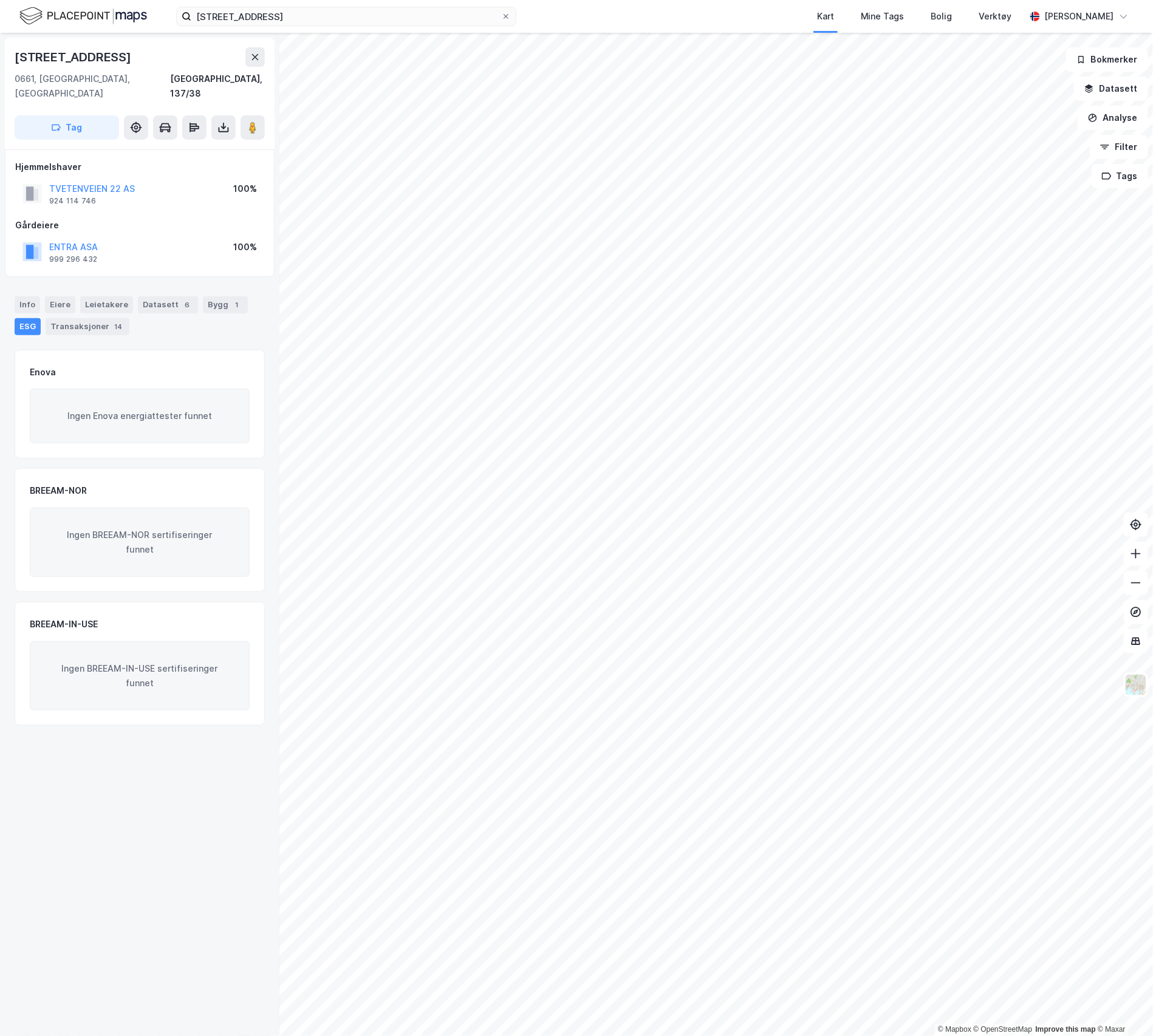
click at [30, 318] on div "ESG" at bounding box center [27, 326] width 26 height 17
